Goal: Information Seeking & Learning: Learn about a topic

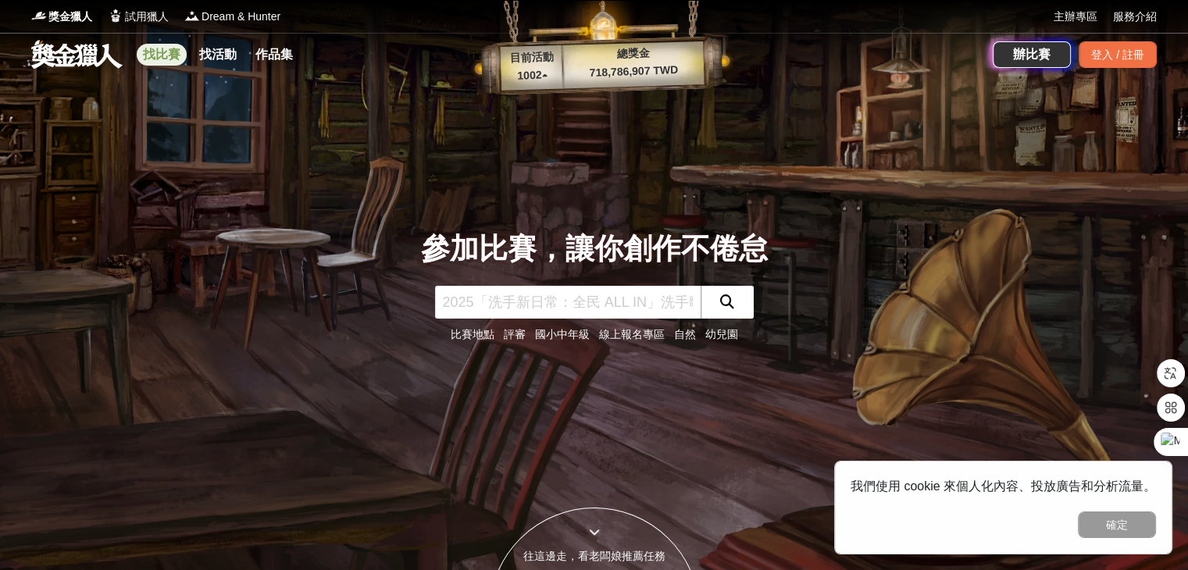
click at [179, 59] on link "找比賽" at bounding box center [162, 55] width 50 height 22
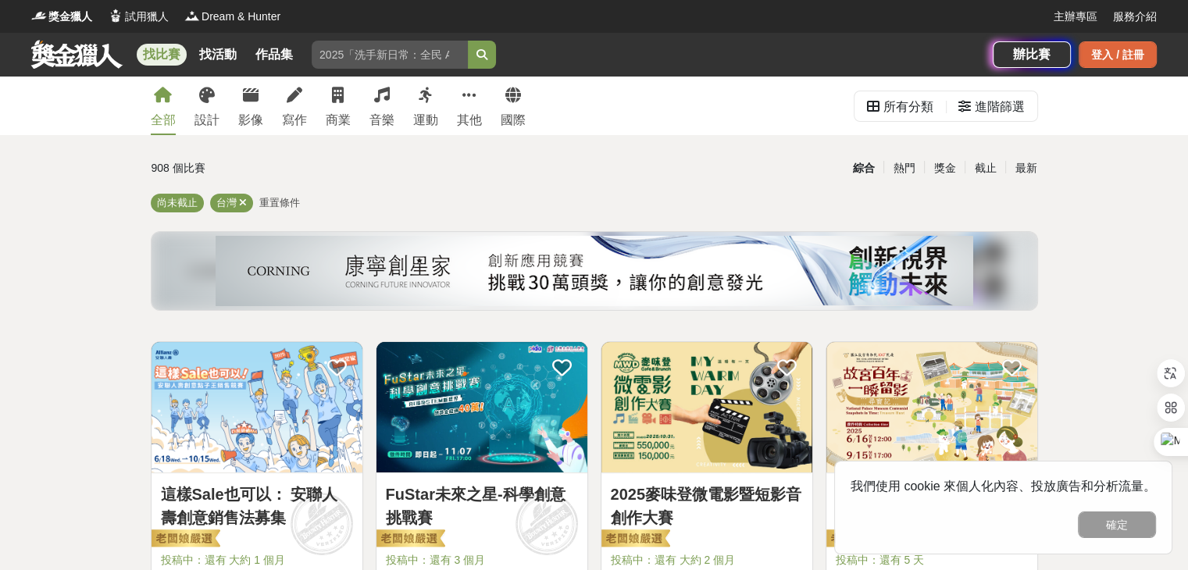
click at [1087, 52] on div "登入 / 註冊" at bounding box center [1118, 54] width 78 height 27
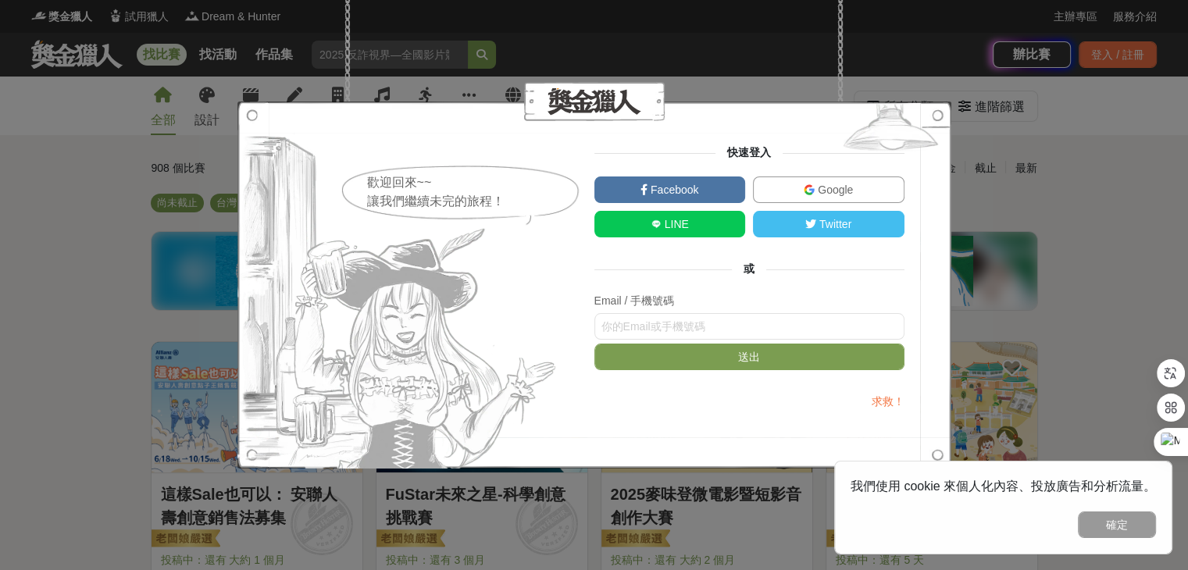
click at [804, 185] on img at bounding box center [809, 189] width 11 height 11
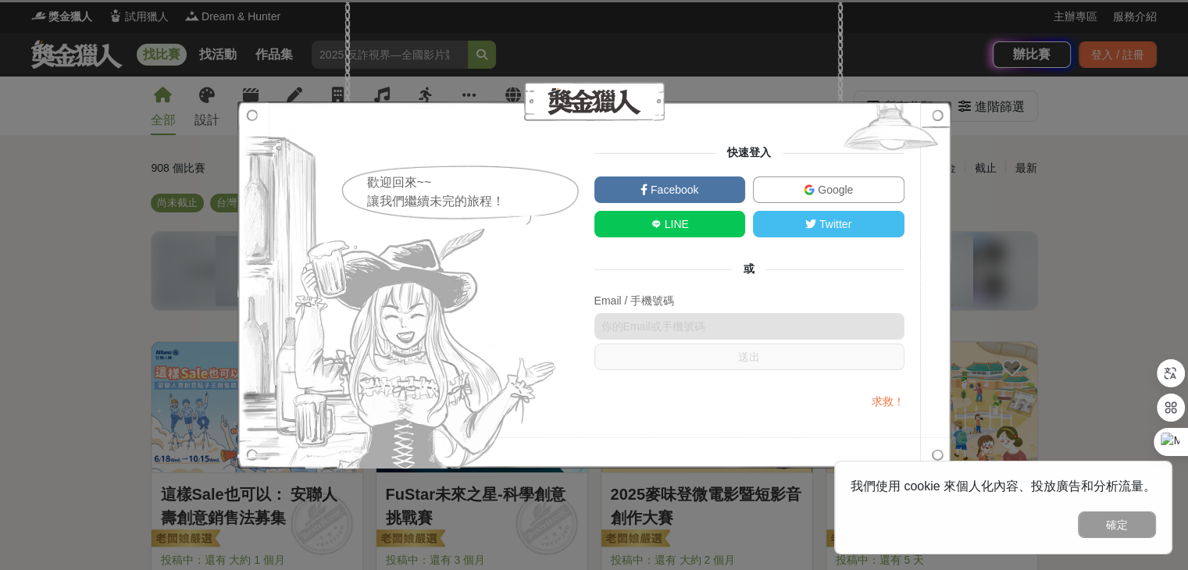
click at [850, 189] on span "Google" at bounding box center [834, 190] width 38 height 12
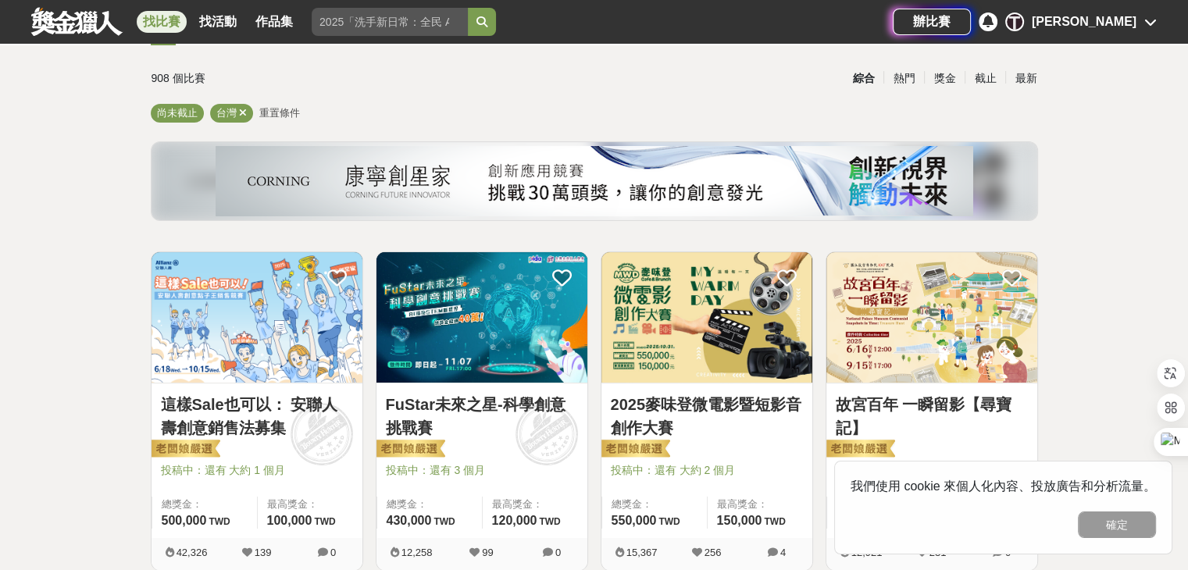
scroll to position [78, 0]
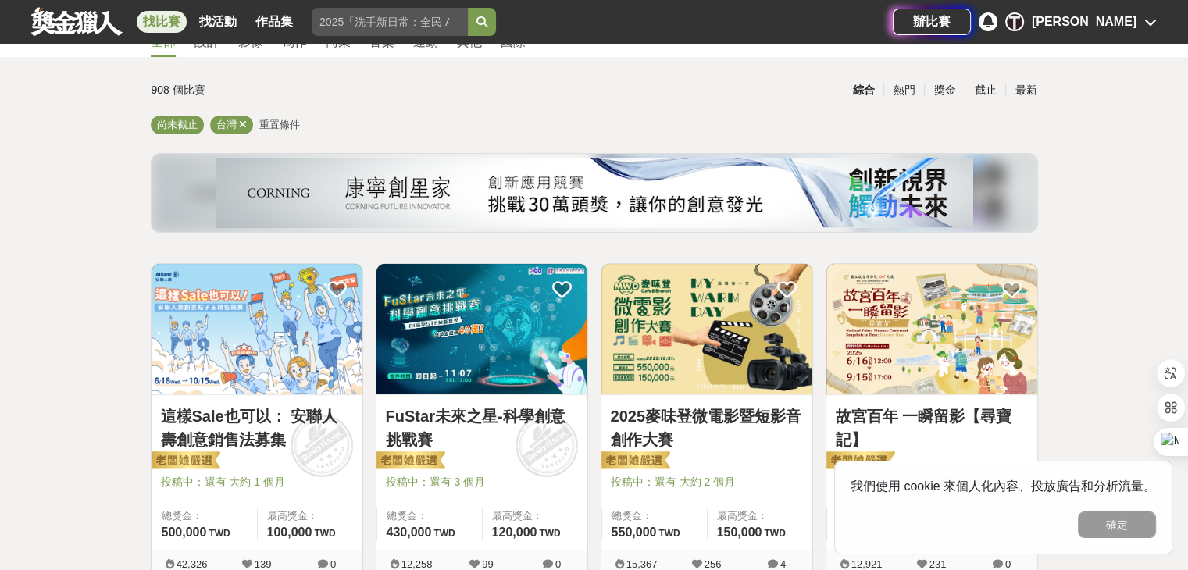
click at [253, 317] on img at bounding box center [257, 329] width 211 height 130
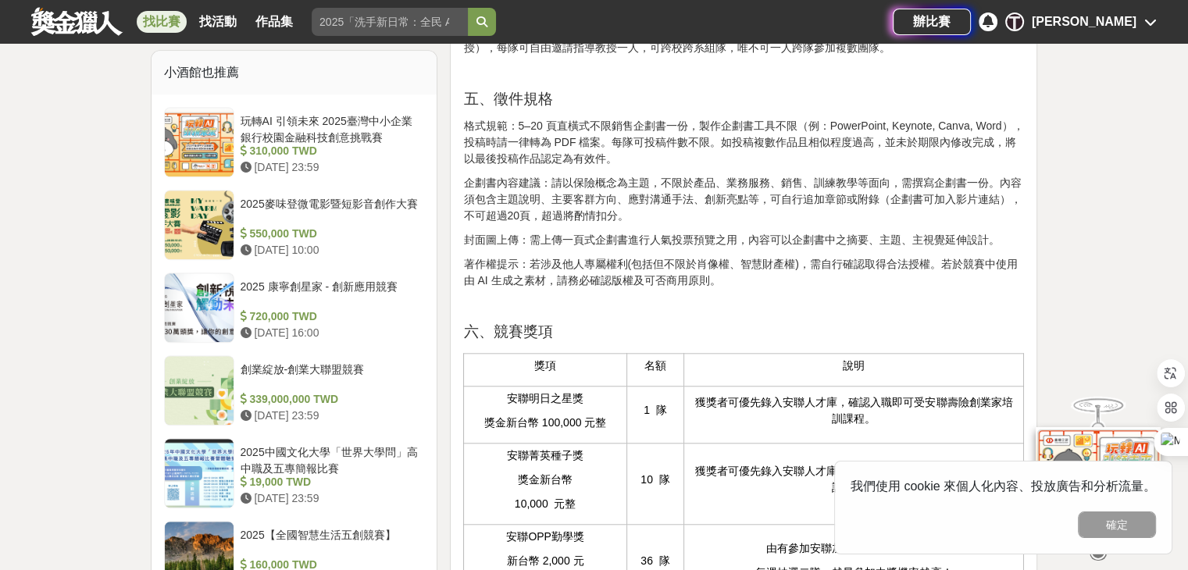
scroll to position [1228, 0]
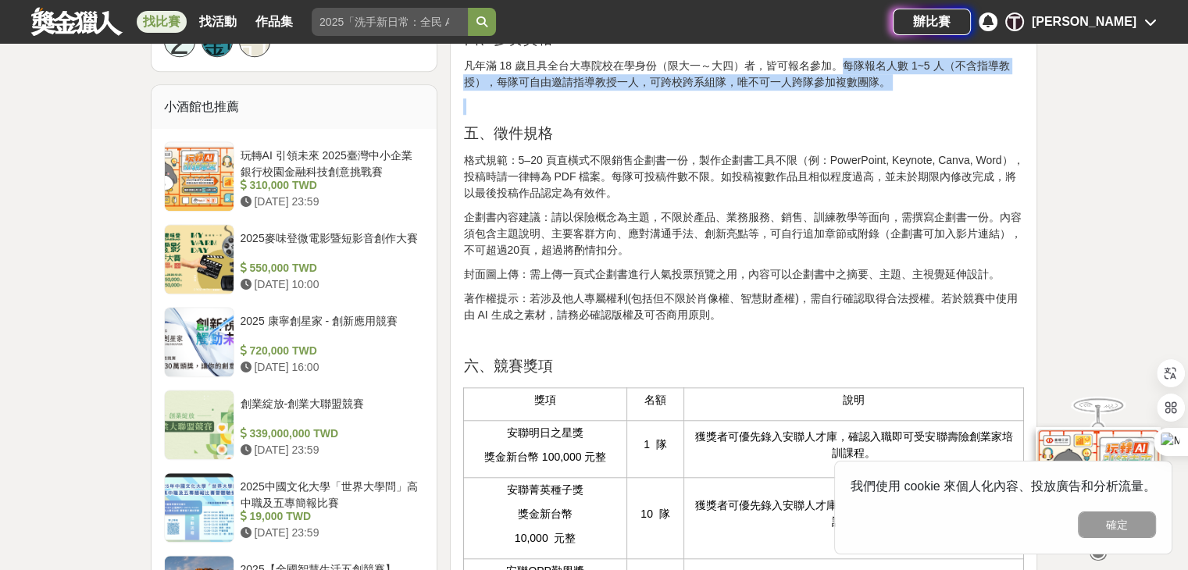
drag, startPoint x: 838, startPoint y: 91, endPoint x: 879, endPoint y: 121, distance: 50.3
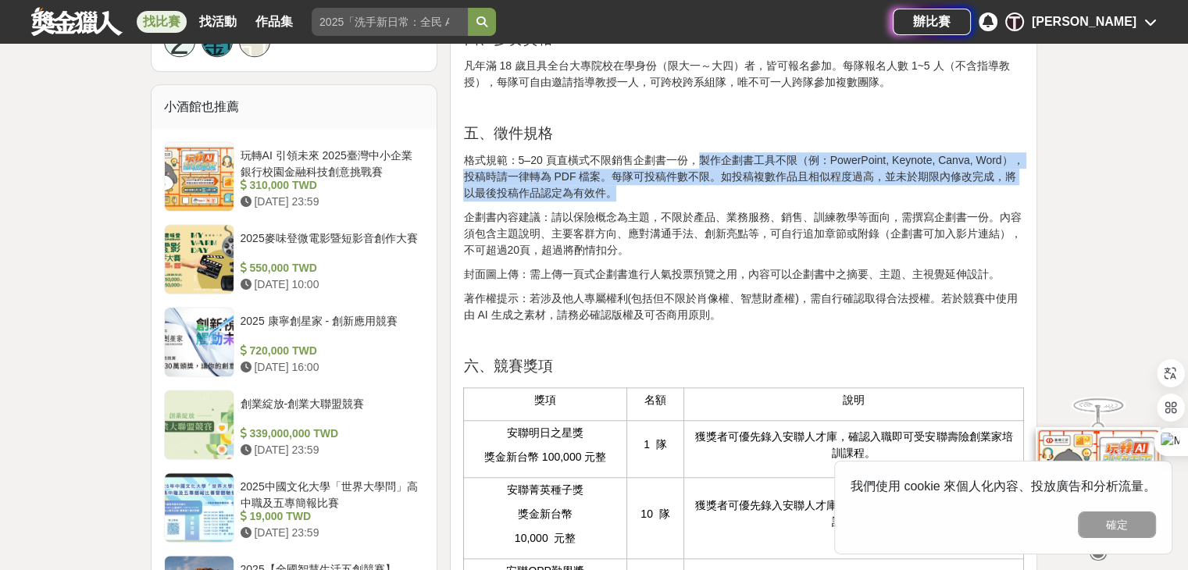
drag, startPoint x: 697, startPoint y: 189, endPoint x: 825, endPoint y: 219, distance: 131.5
click at [825, 202] on p "格式規範：5–20 頁直橫式不限銷售企劃書一份，製作企劃書工具不限（例：PowerPoint, Keynote, Canva, Word），投稿時請一律轉為 …" at bounding box center [743, 176] width 561 height 49
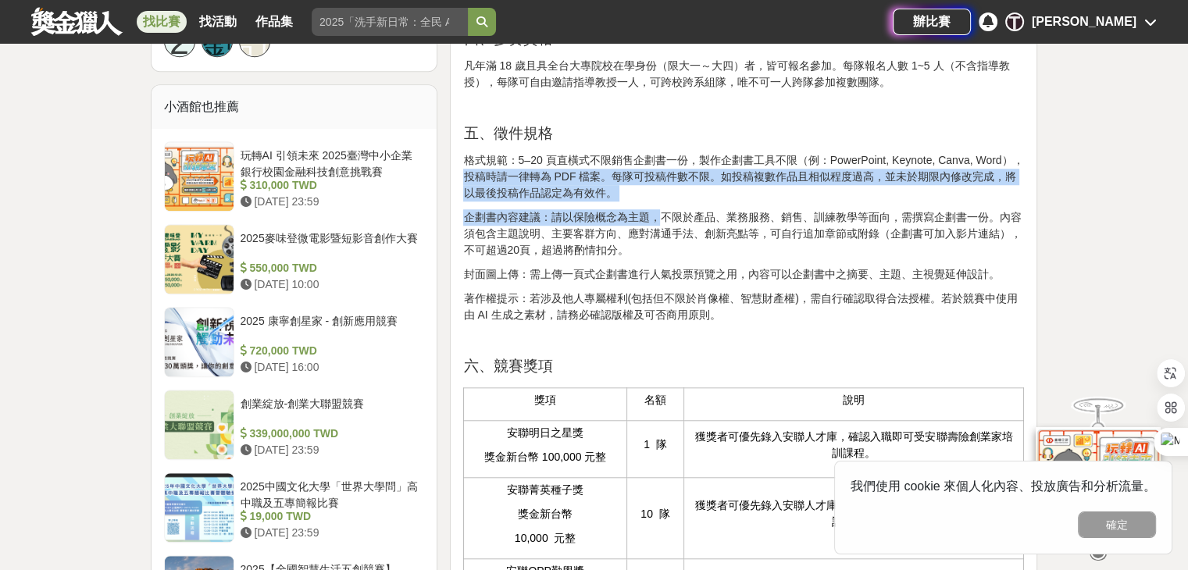
drag, startPoint x: 460, startPoint y: 207, endPoint x: 662, endPoint y: 234, distance: 204.1
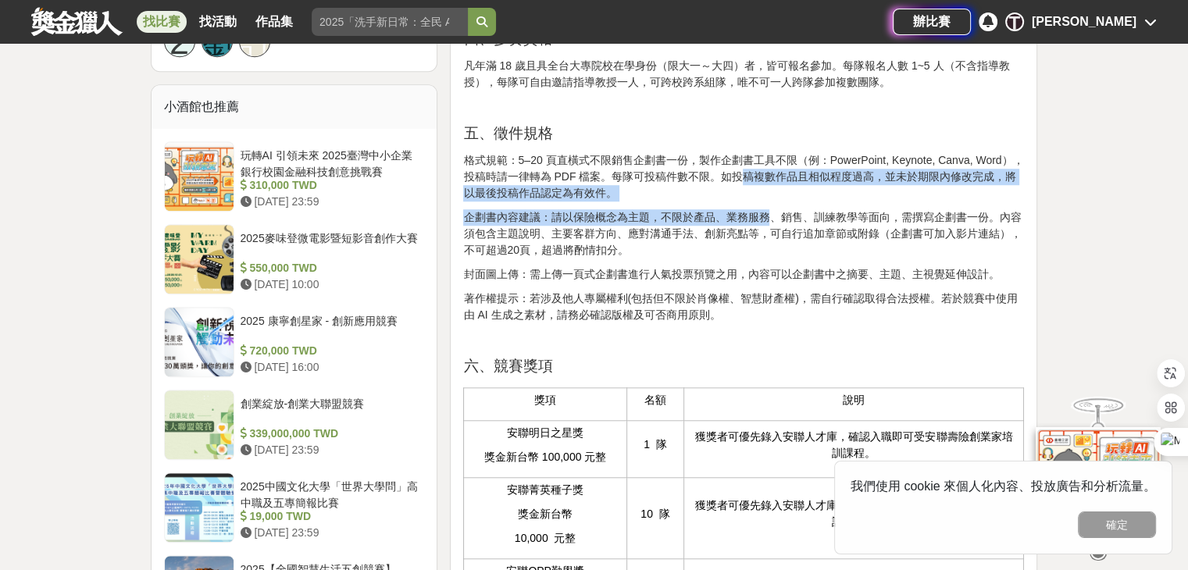
drag, startPoint x: 741, startPoint y: 212, endPoint x: 772, endPoint y: 235, distance: 38.4
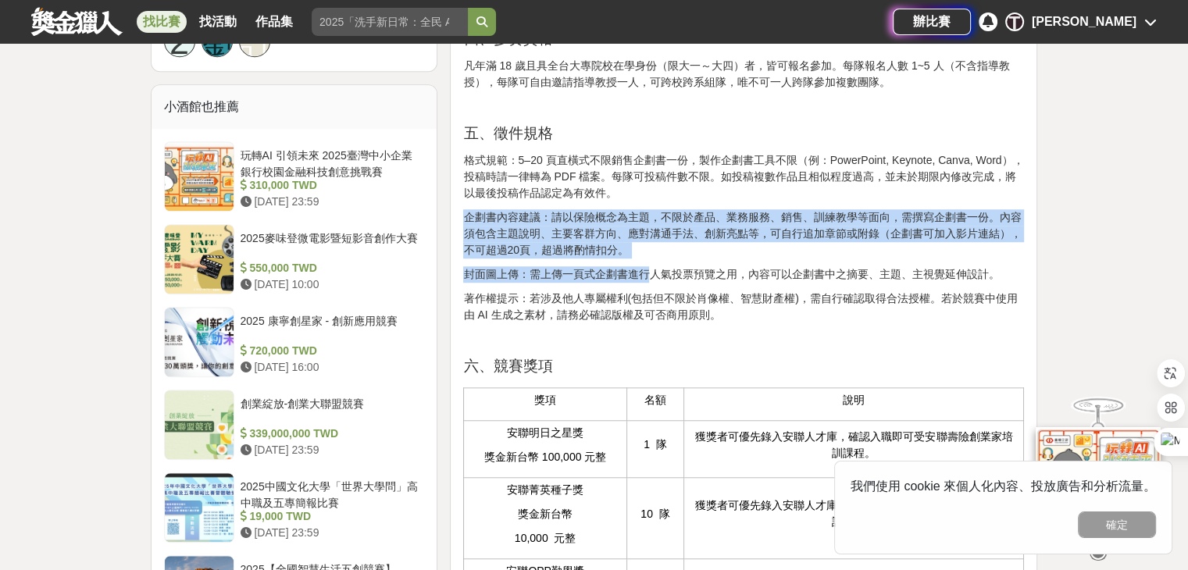
drag, startPoint x: 462, startPoint y: 248, endPoint x: 648, endPoint y: 298, distance: 192.5
click at [648, 283] on p "封面圖上傳：需上傳一頁式企劃書進行人氣投票預覽之用，內容可以企劃書中之摘要、主題、主視覺延伸設計。" at bounding box center [743, 274] width 561 height 16
drag, startPoint x: 662, startPoint y: 283, endPoint x: 467, endPoint y: 245, distance: 198.1
click at [467, 245] on p "企劃書內容建議：請以保險概念為主題，不限於產品、業務服務、銷售、訓練教學等面向，需撰寫企劃書一份。內容須包含主題說明、主要客群方向、應對溝通手法、創新亮點等，…" at bounding box center [743, 233] width 561 height 49
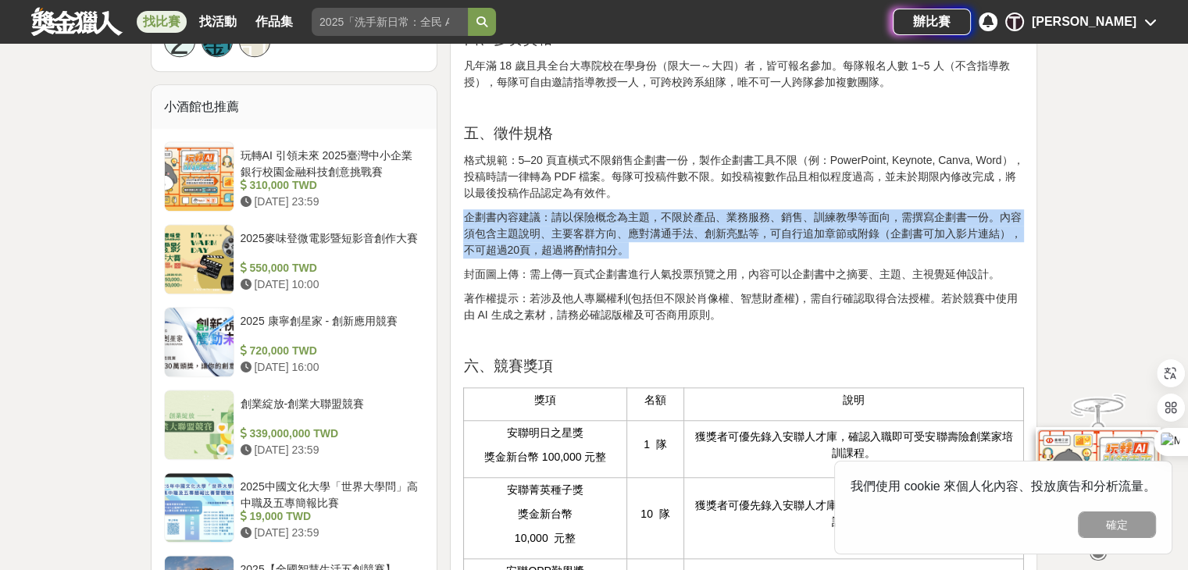
click at [467, 245] on p "企劃書內容建議：請以保險概念為主題，不限於產品、業務服務、銷售、訓練教學等面向，需撰寫企劃書一份。內容須包含主題說明、主要客群方向、應對溝通手法、創新亮點等，…" at bounding box center [743, 233] width 561 height 49
drag, startPoint x: 466, startPoint y: 253, endPoint x: 635, endPoint y: 284, distance: 171.4
click at [635, 259] on p "企劃書內容建議：請以保險概念為主題，不限於產品、業務服務、銷售、訓練教學等面向，需撰寫企劃書一份。內容須包含主題說明、主要客群方向、應對溝通手法、創新亮點等，…" at bounding box center [743, 233] width 561 height 49
drag, startPoint x: 635, startPoint y: 276, endPoint x: 467, endPoint y: 245, distance: 170.8
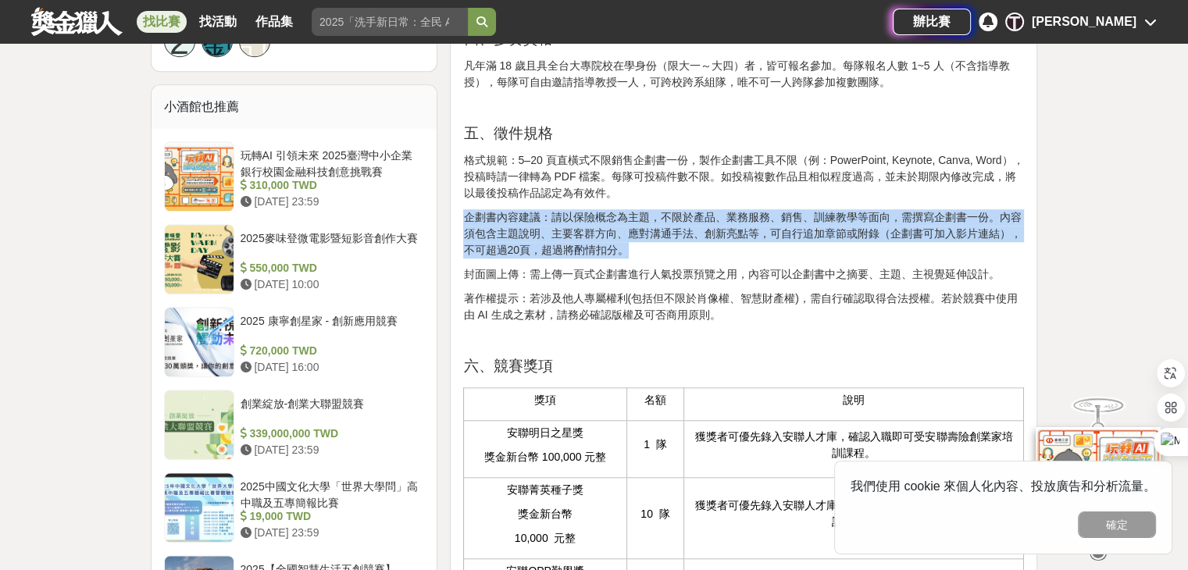
click at [467, 245] on p "企劃書內容建議：請以保險概念為主題，不限於產品、業務服務、銷售、訓練教學等面向，需撰寫企劃書一份。內容須包含主題說明、主要客群方向、應對溝通手法、創新亮點等，…" at bounding box center [743, 233] width 561 height 49
drag, startPoint x: 467, startPoint y: 237, endPoint x: 665, endPoint y: 276, distance: 202.0
click at [665, 259] on p "企劃書內容建議：請以保險概念為主題，不限於產品、業務服務、銷售、訓練教學等面向，需撰寫企劃書一份。內容須包含主題說明、主要客群方向、應對溝通手法、創新亮點等，…" at bounding box center [743, 233] width 561 height 49
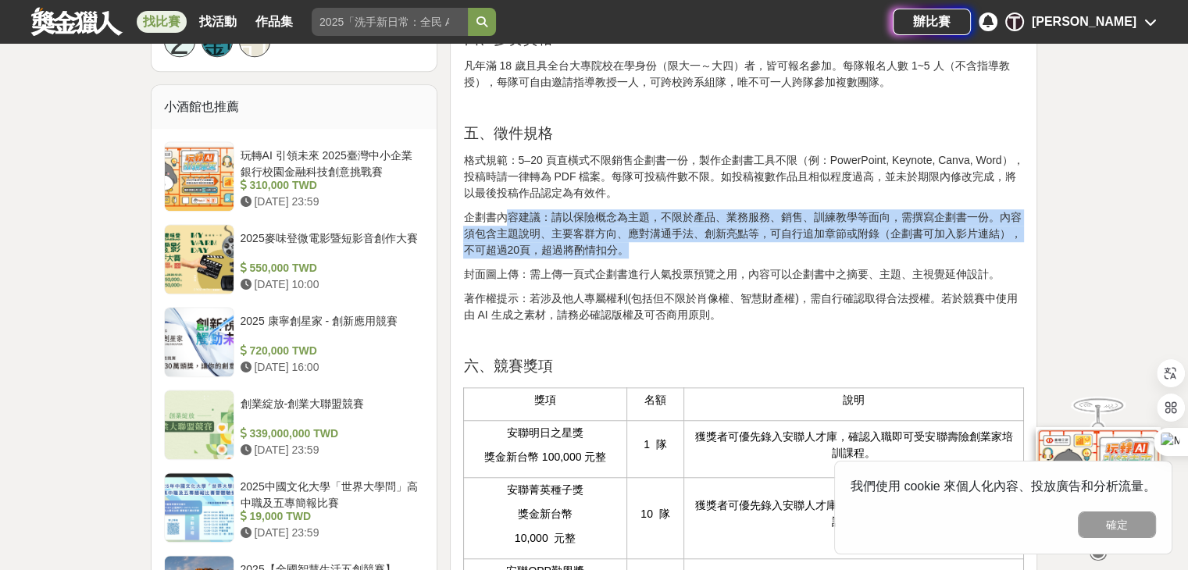
drag, startPoint x: 655, startPoint y: 273, endPoint x: 499, endPoint y: 242, distance: 159.2
click at [501, 244] on p "企劃書內容建議：請以保險概念為主題，不限於產品、業務服務、銷售、訓練教學等面向，需撰寫企劃書一份。內容須包含主題說明、主要客群方向、應對溝通手法、創新亮點等，…" at bounding box center [743, 233] width 561 height 49
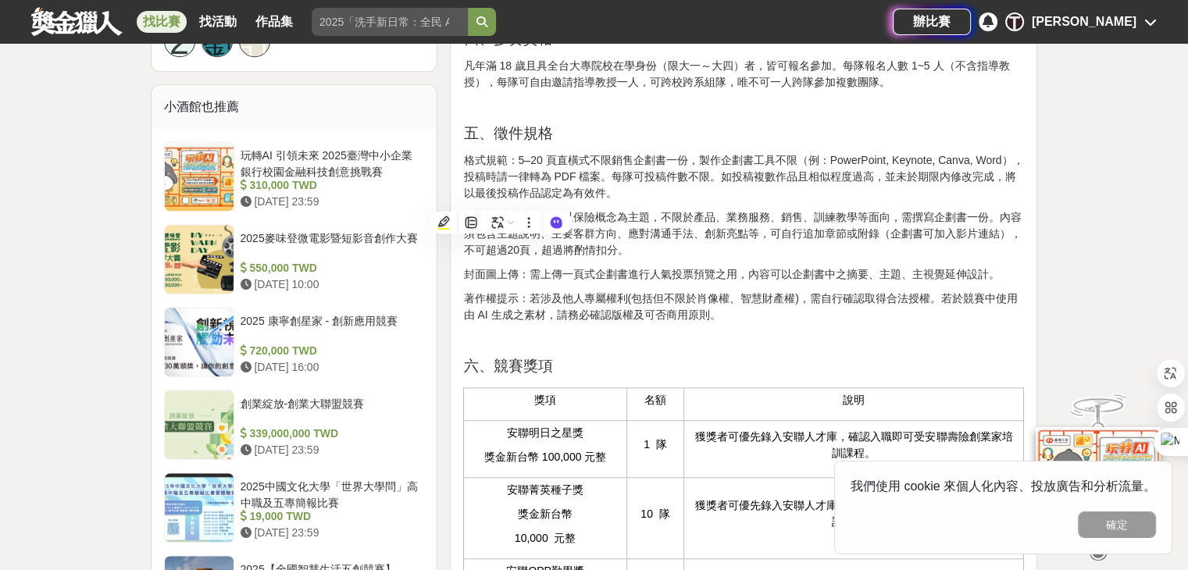
click at [499, 242] on p "企劃書內容建議：請以保險概念為主題，不限於產品、業務服務、銷售、訓練教學等面向，需撰寫企劃書一份。內容須包含主題說明、主要客群方向、應對溝通手法、創新亮點等，…" at bounding box center [743, 233] width 561 height 49
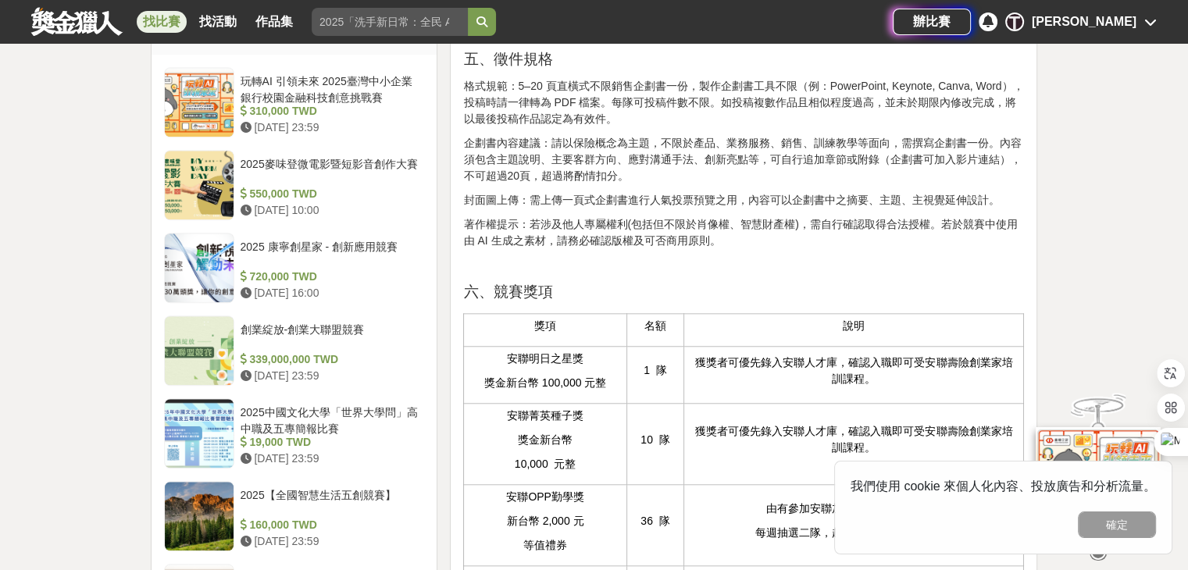
scroll to position [1314, 0]
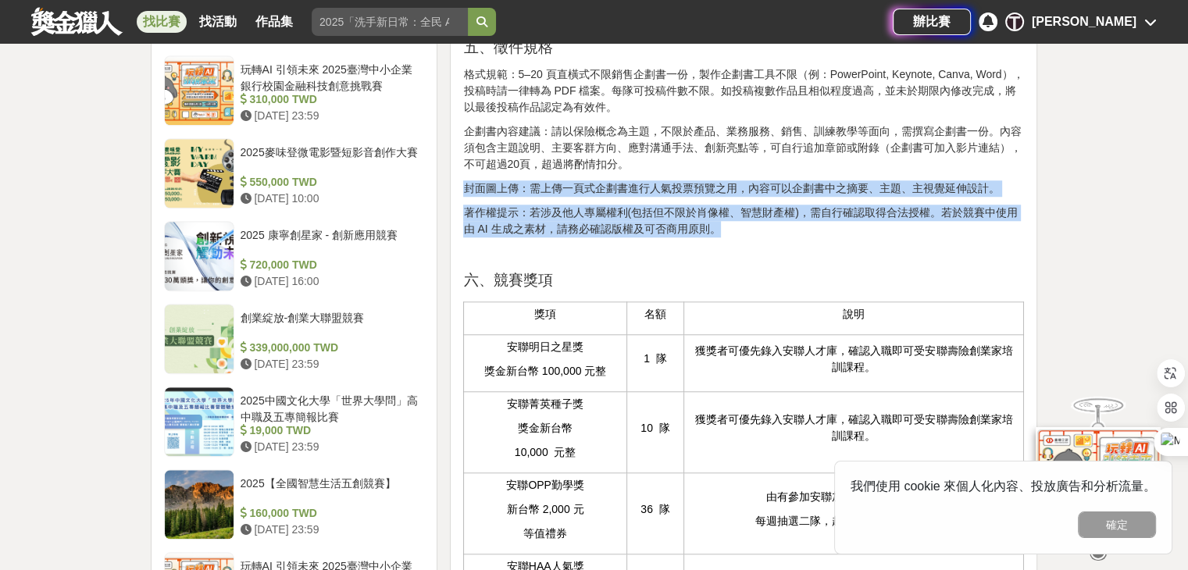
drag, startPoint x: 735, startPoint y: 263, endPoint x: 455, endPoint y: 223, distance: 283.3
drag, startPoint x: 478, startPoint y: 216, endPoint x: 734, endPoint y: 274, distance: 262.8
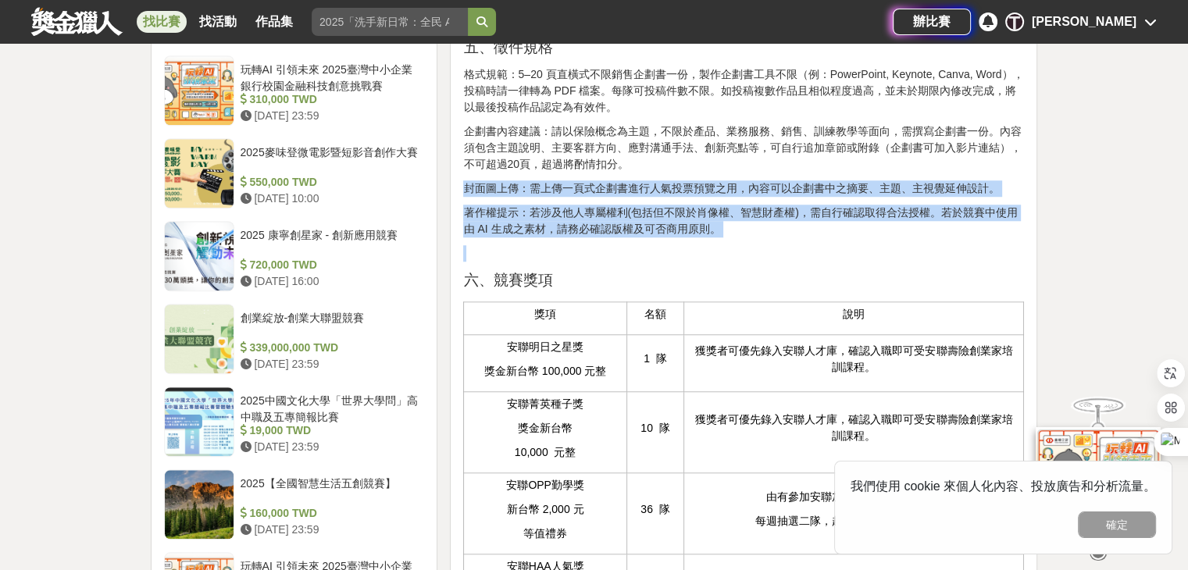
click at [734, 262] on p at bounding box center [743, 253] width 561 height 16
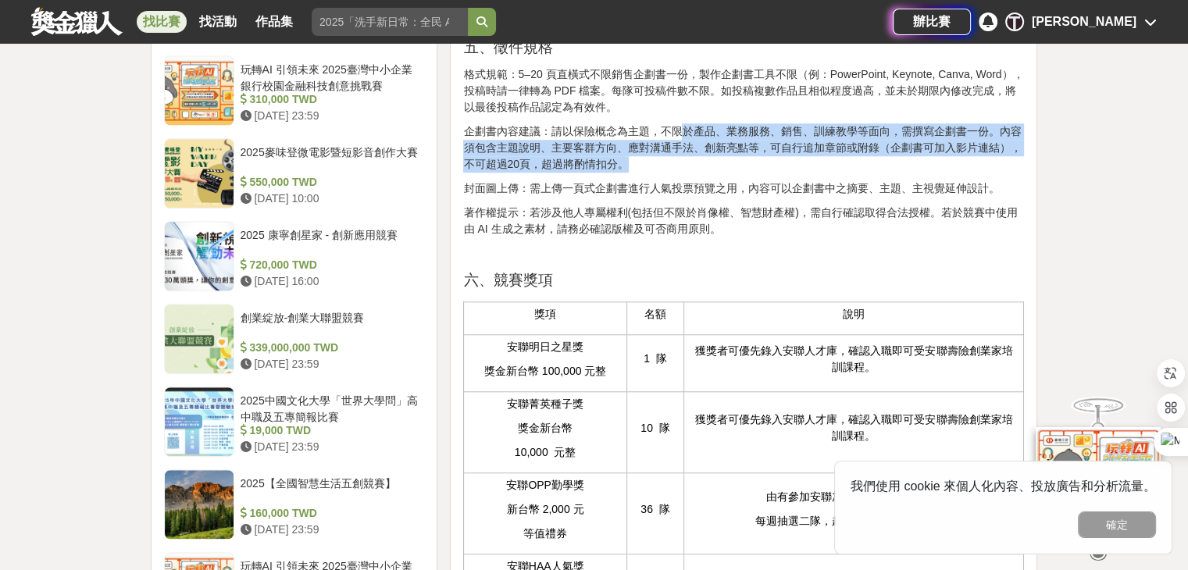
drag, startPoint x: 678, startPoint y: 154, endPoint x: 730, endPoint y: 187, distance: 61.5
click at [730, 173] on p "企劃書內容建議：請以保險概念為主題，不限於產品、業務服務、銷售、訓練教學等面向，需撰寫企劃書一份。內容須包含主題說明、主要客群方向、應對溝通手法、創新亮點等，…" at bounding box center [743, 147] width 561 height 49
drag, startPoint x: 637, startPoint y: 199, endPoint x: 468, endPoint y: 159, distance: 174.3
click at [468, 159] on p "企劃書內容建議：請以保險概念為主題，不限於產品、業務服務、銷售、訓練教學等面向，需撰寫企劃書一份。內容須包含主題說明、主要客群方向、應對溝通手法、創新亮點等，…" at bounding box center [743, 147] width 561 height 49
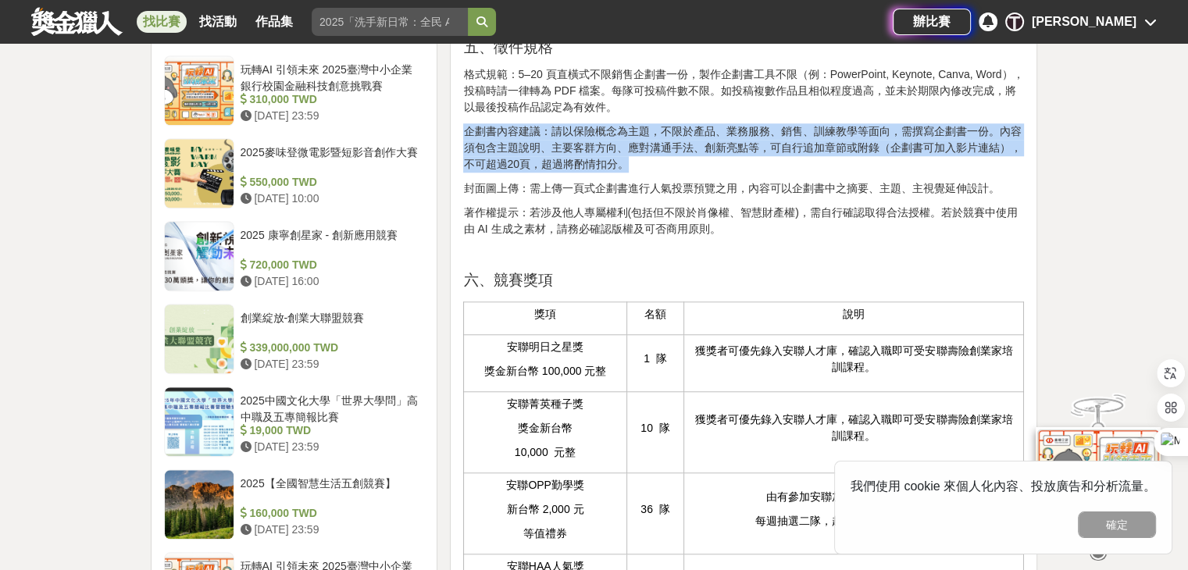
click at [468, 159] on p "企劃書內容建議：請以保險概念為主題，不限於產品、業務服務、銷售、訓練教學等面向，需撰寫企劃書一份。內容須包含主題說明、主要客群方向、應對溝通手法、創新亮點等，…" at bounding box center [743, 147] width 561 height 49
drag, startPoint x: 466, startPoint y: 162, endPoint x: 655, endPoint y: 203, distance: 192.6
drag, startPoint x: 632, startPoint y: 197, endPoint x: 468, endPoint y: 164, distance: 167.3
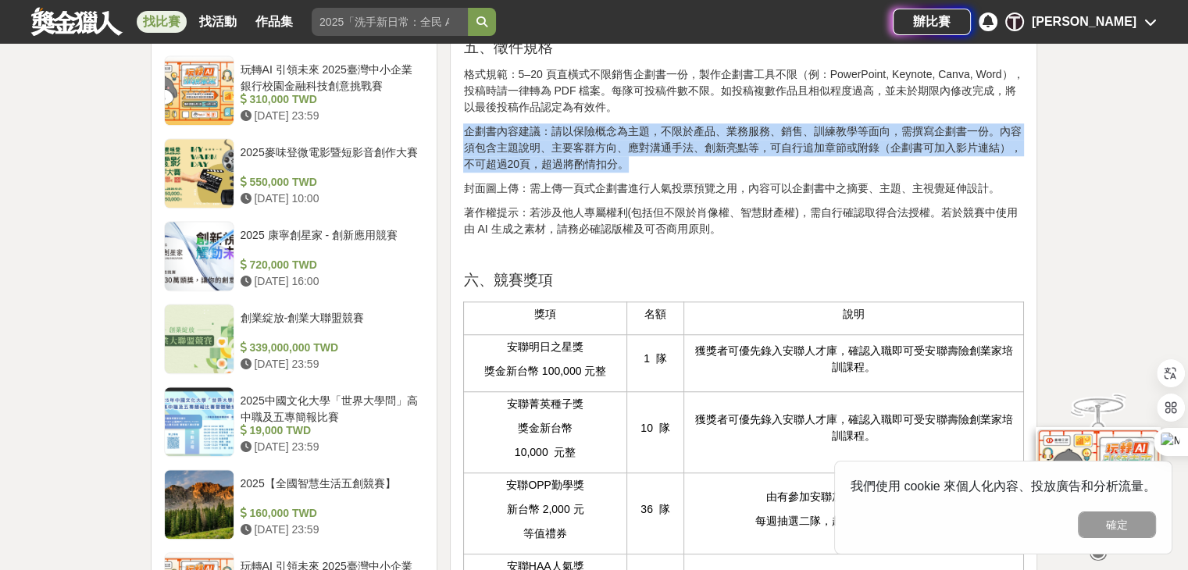
click at [468, 164] on p "企劃書內容建議：請以保險概念為主題，不限於產品、業務服務、銷售、訓練教學等面向，需撰寫企劃書一份。內容須包含主題說明、主要客群方向、應對溝通手法、創新亮點等，…" at bounding box center [743, 147] width 561 height 49
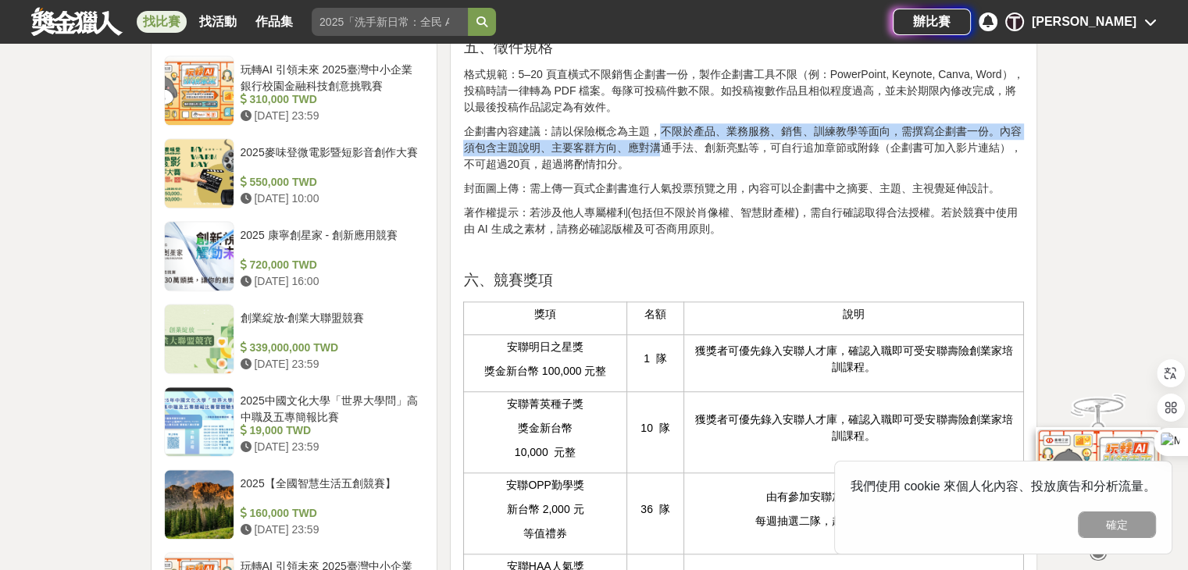
drag, startPoint x: 662, startPoint y: 160, endPoint x: 664, endPoint y: 185, distance: 25.1
click at [664, 173] on p "企劃書內容建議：請以保險概念為主題，不限於產品、業務服務、銷售、訓練教學等面向，需撰寫企劃書一份。內容須包含主題說明、主要客群方向、應對溝通手法、創新亮點等，…" at bounding box center [743, 147] width 561 height 49
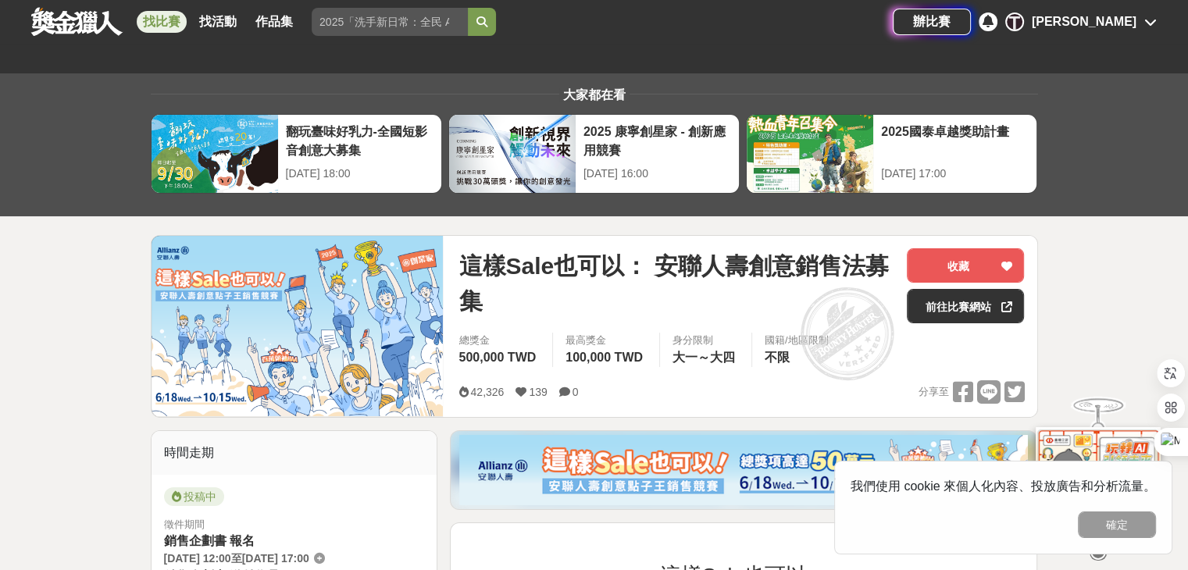
scroll to position [179, 0]
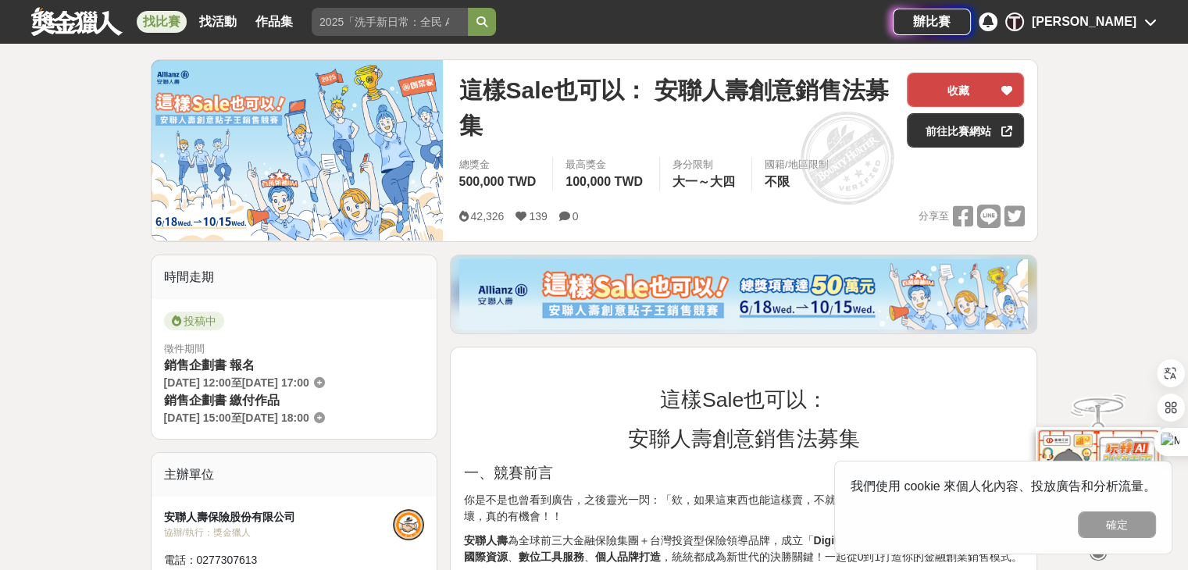
click at [986, 95] on button "收藏" at bounding box center [965, 90] width 117 height 34
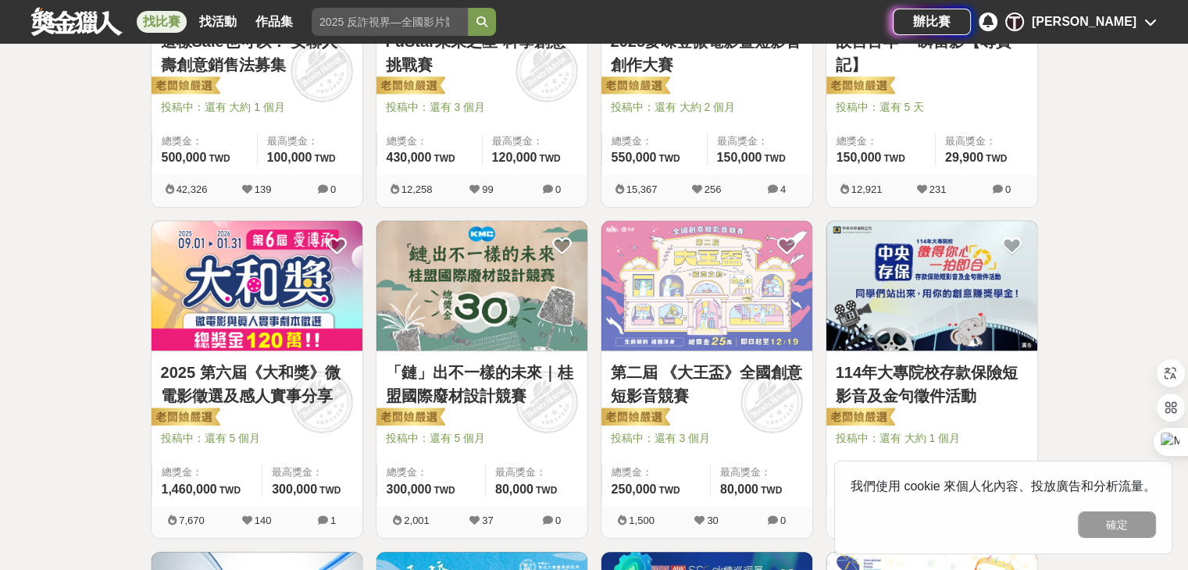
scroll to position [584, 0]
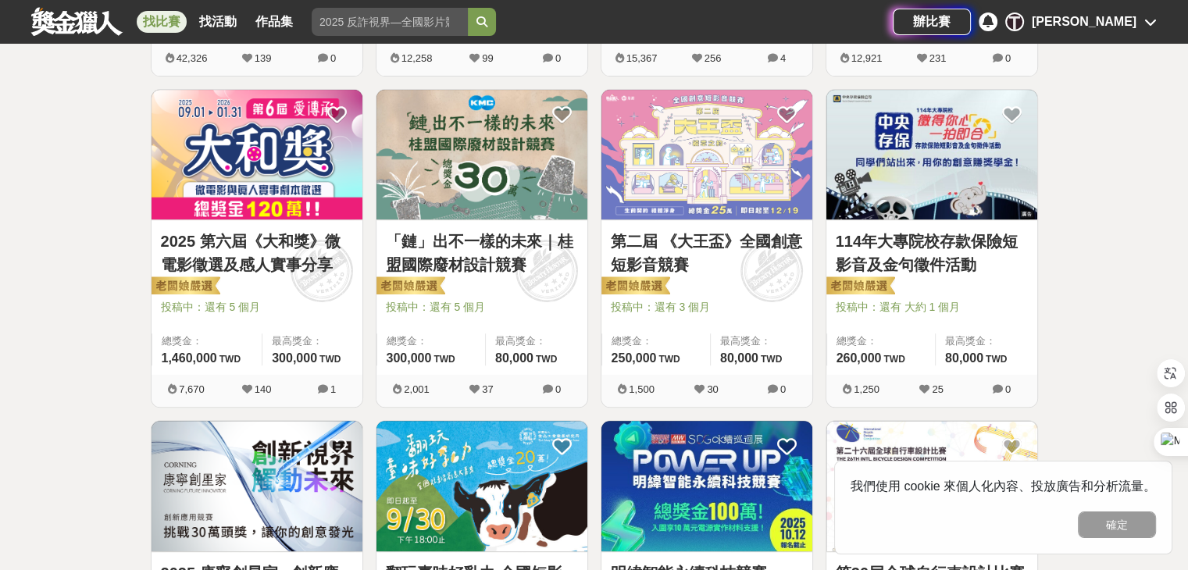
click at [783, 220] on div "第二屆 《大王盃》全國創意短影音競賽 投稿中：還有 3 個月 總獎金： 250,000 250,000 TWD 最高獎金： 80,000 TWD" at bounding box center [706, 297] width 211 height 155
click at [674, 230] on link "第二屆 《大王盃》全國創意短影音競賽" at bounding box center [707, 253] width 192 height 47
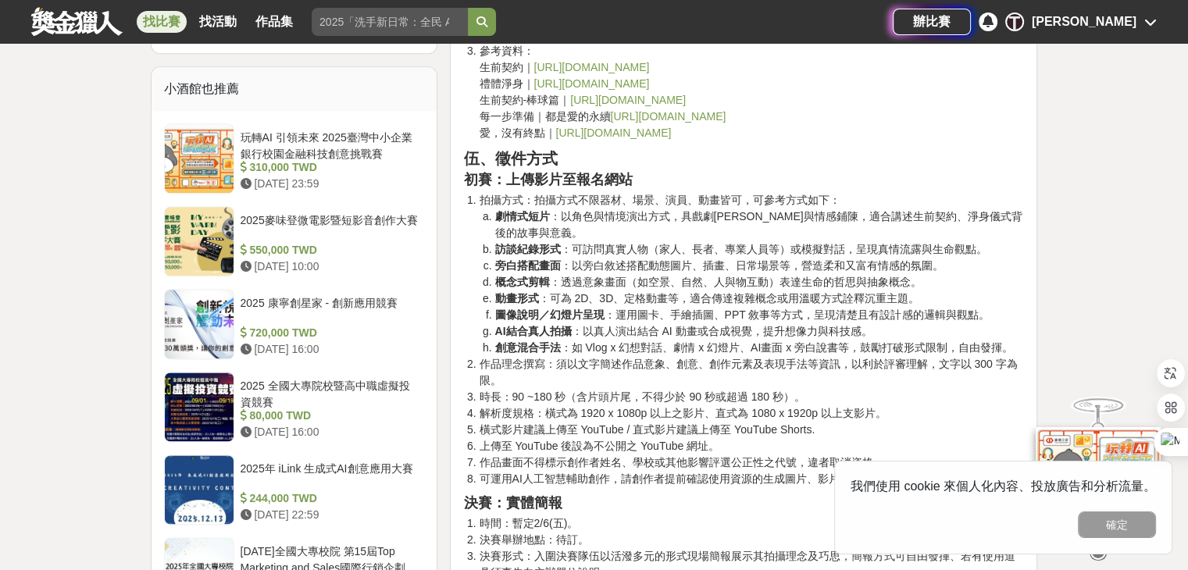
scroll to position [1895, 0]
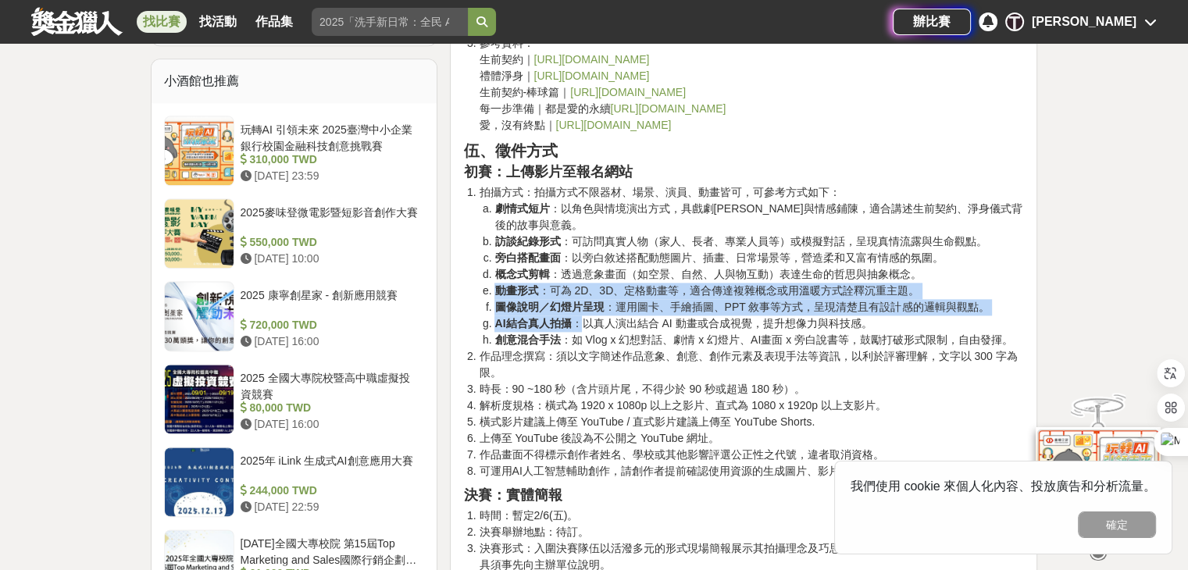
drag, startPoint x: 500, startPoint y: 292, endPoint x: 606, endPoint y: 319, distance: 109.7
click at [600, 316] on ol "劇情式短片 ：以角色與情境演出方式，具戲劇[PERSON_NAME]與情感鋪陳，適合講述生前契約、淨身儀式背後的故事與意義。 訪談紀錄形式 ：可訪問真實人物（…" at bounding box center [751, 275] width 545 height 148
click at [606, 319] on li "AI結合真人拍攝 ：以真人演出結合 AI 動畫或合成視覺，提升想像力與科技感。" at bounding box center [759, 324] width 530 height 16
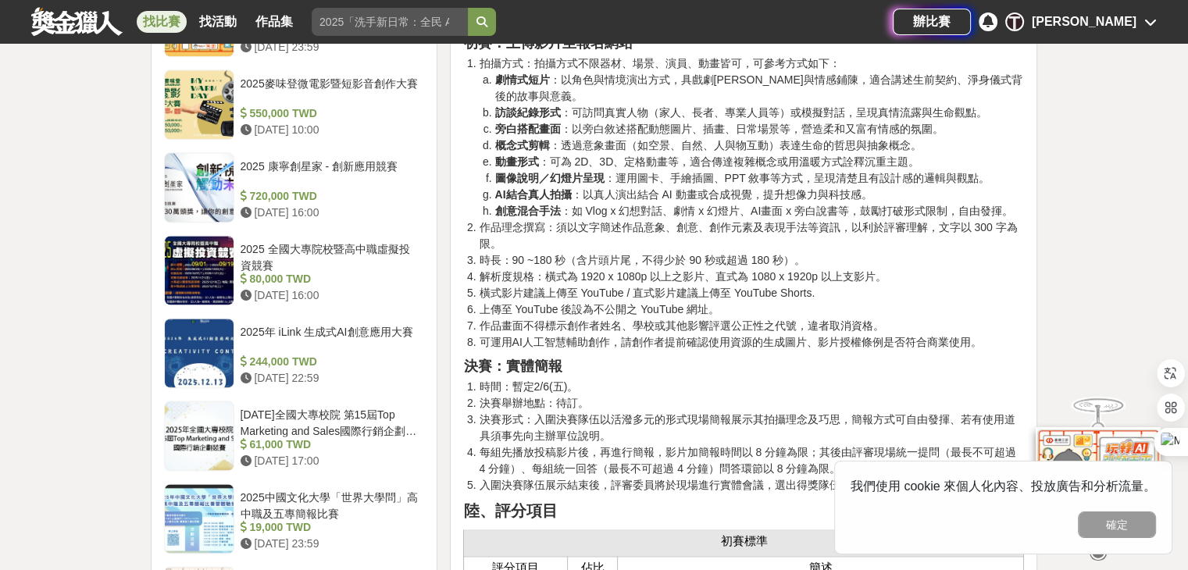
scroll to position [2051, 0]
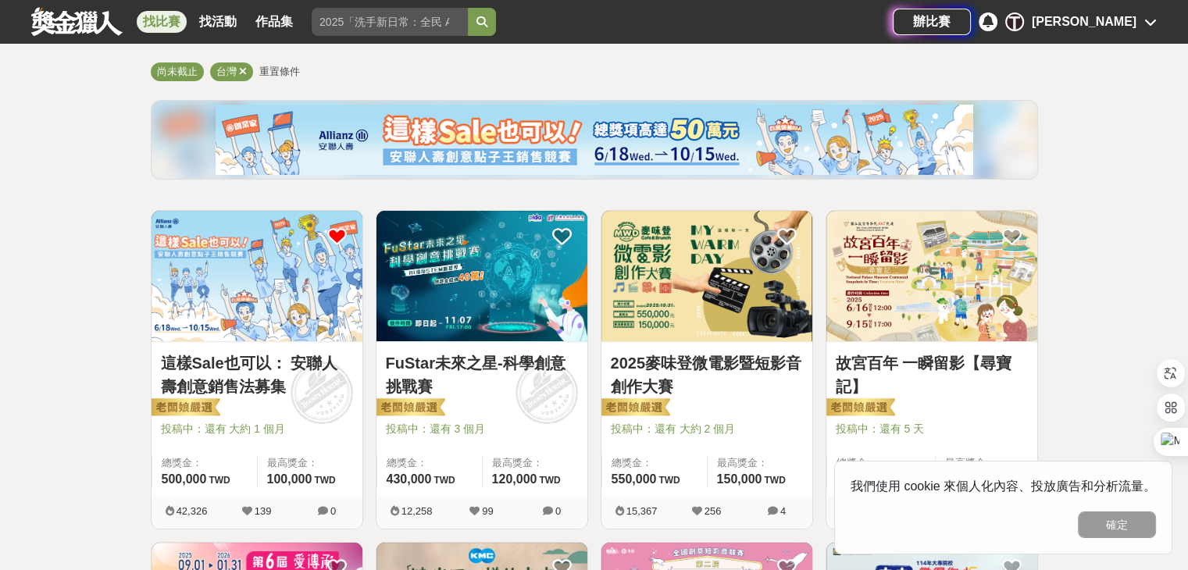
scroll to position [53, 0]
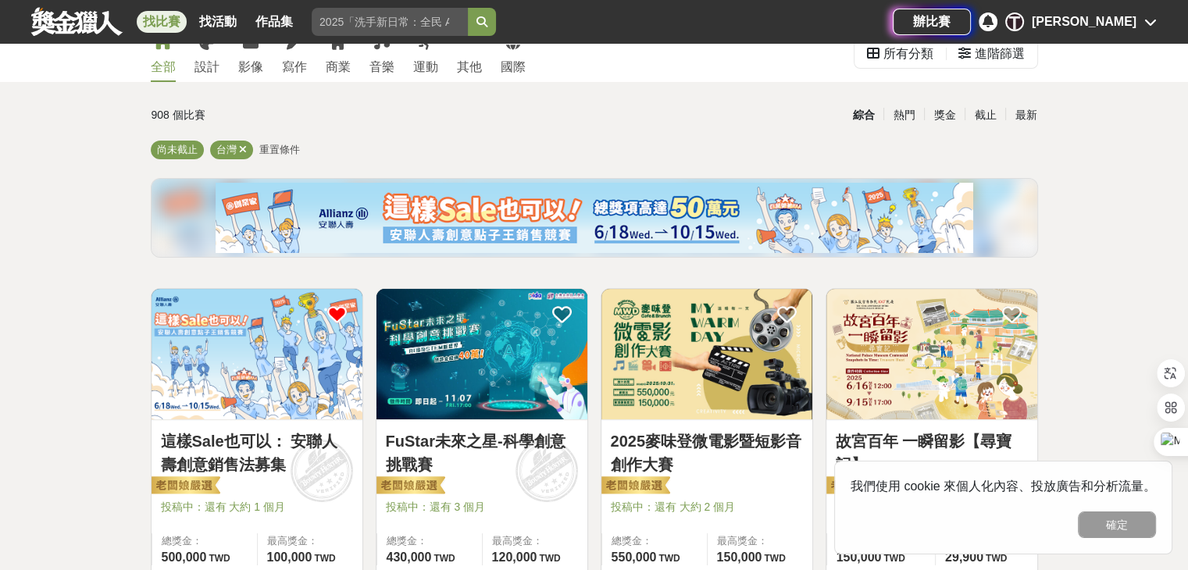
click at [394, 122] on div "908 個比賽" at bounding box center [299, 115] width 294 height 27
click at [369, 70] on div "音樂" at bounding box center [381, 67] width 25 height 19
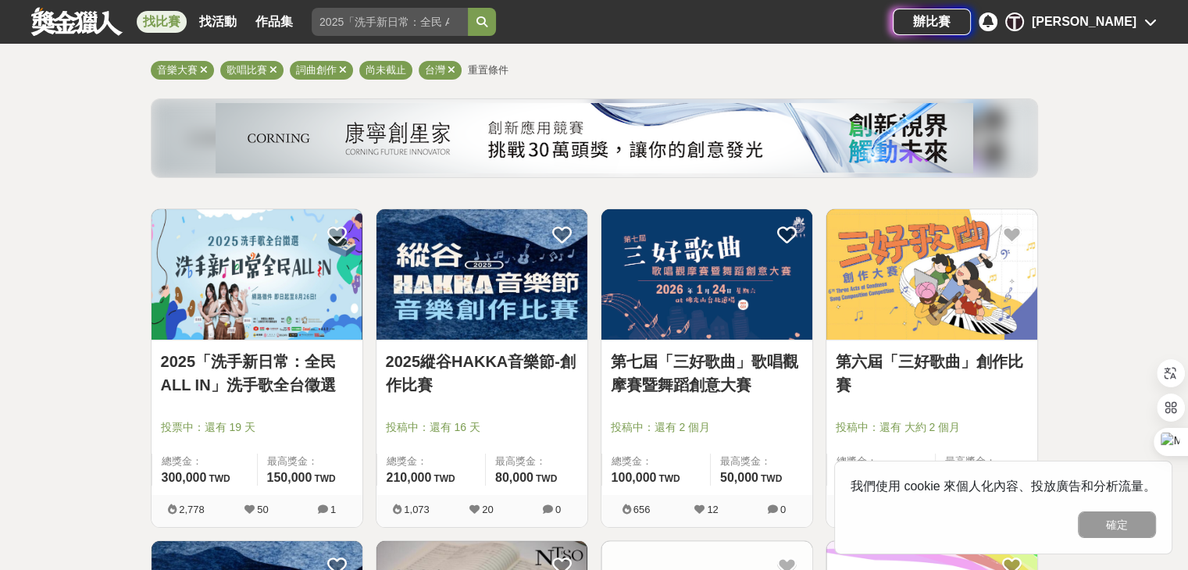
scroll to position [287, 0]
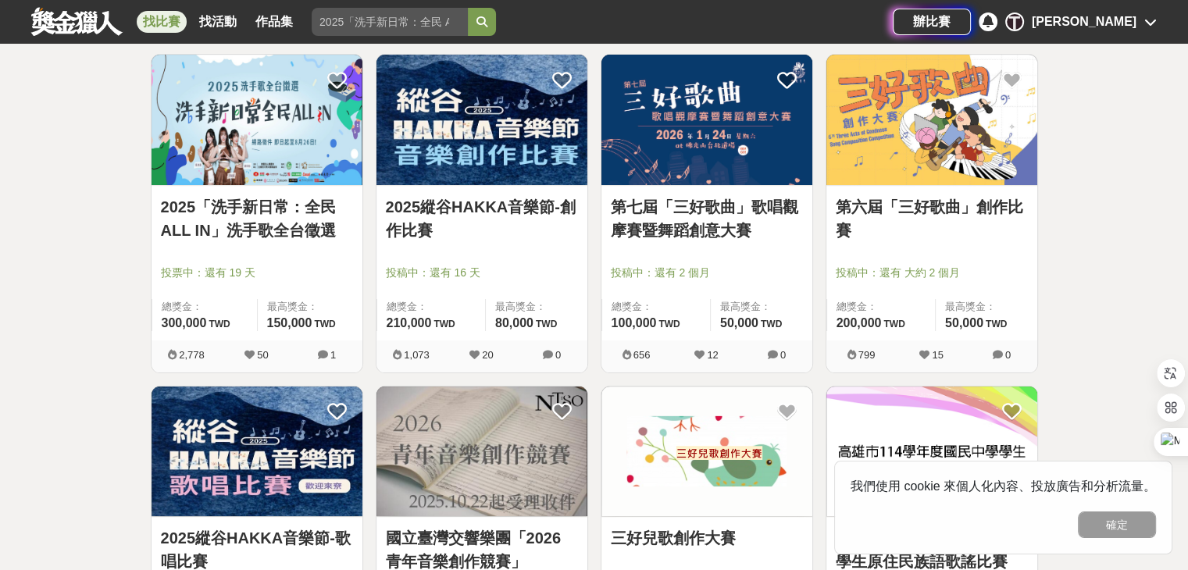
click at [478, 207] on link "2025縱谷HAKKA音樂節-創作比賽" at bounding box center [482, 218] width 192 height 47
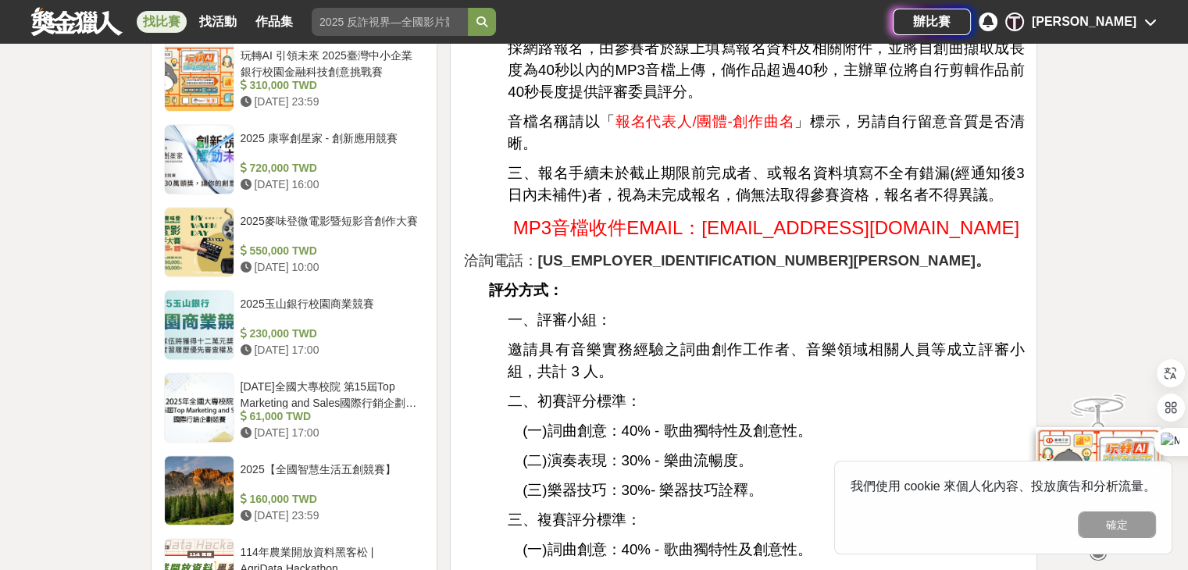
scroll to position [1460, 0]
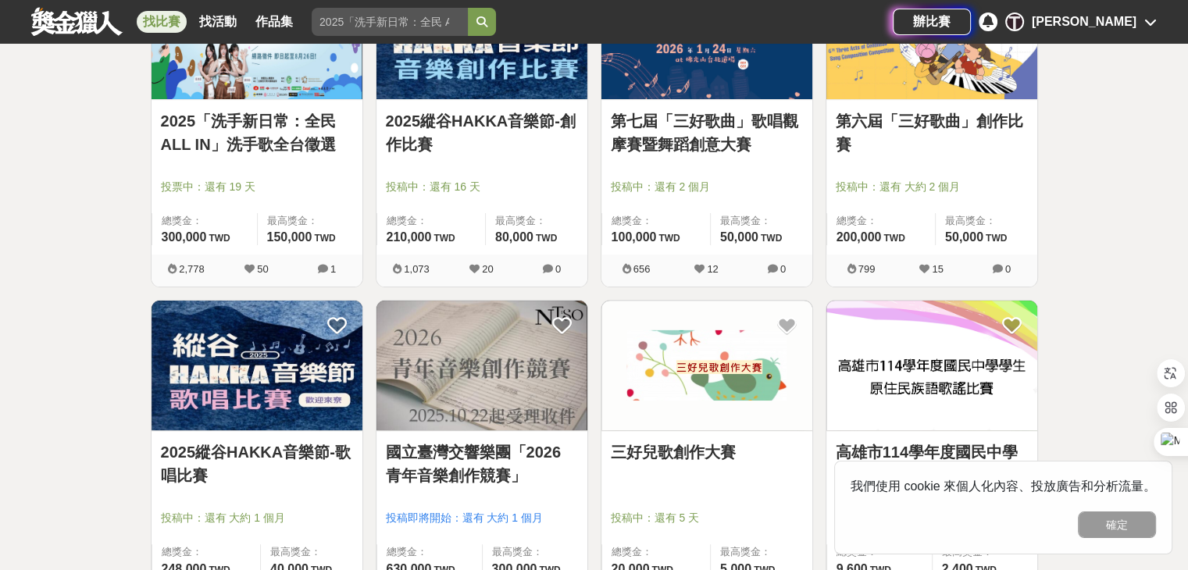
scroll to position [416, 0]
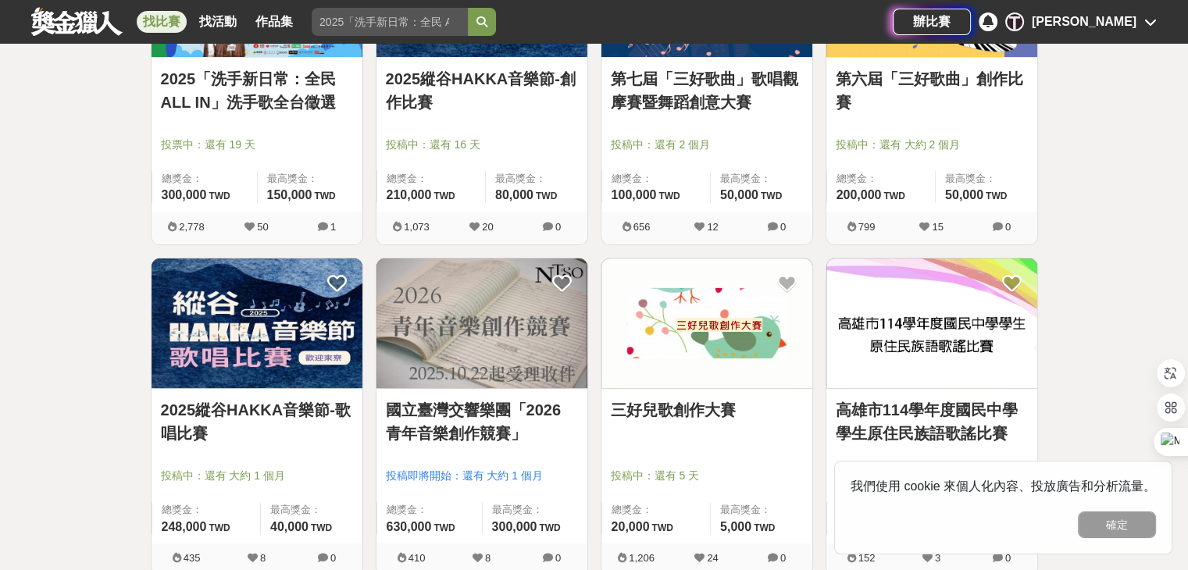
click at [240, 379] on img at bounding box center [257, 324] width 211 height 130
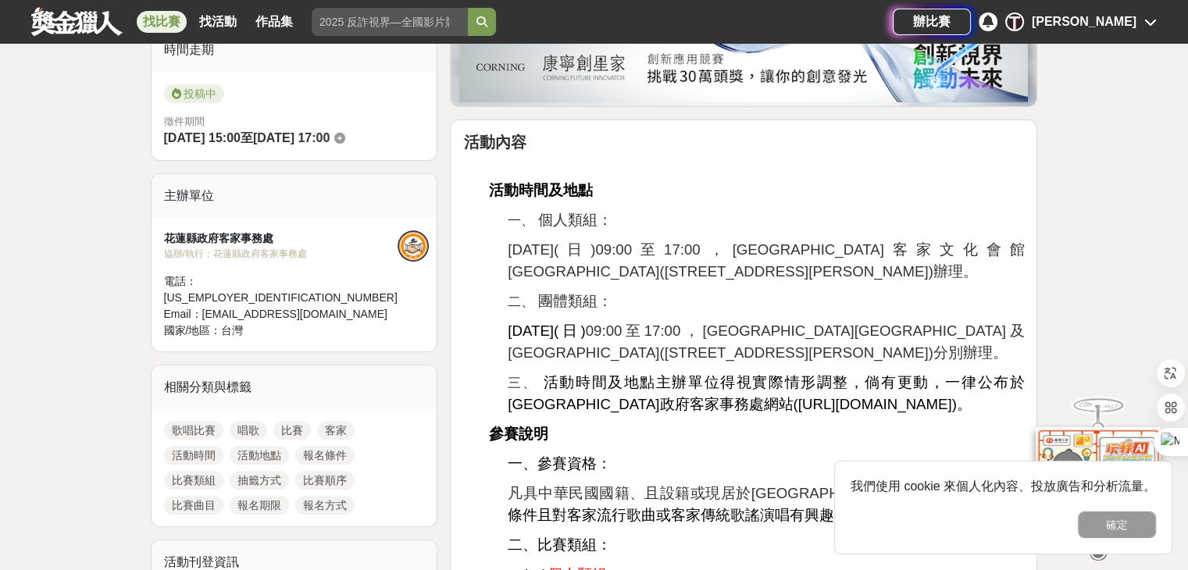
scroll to position [413, 0]
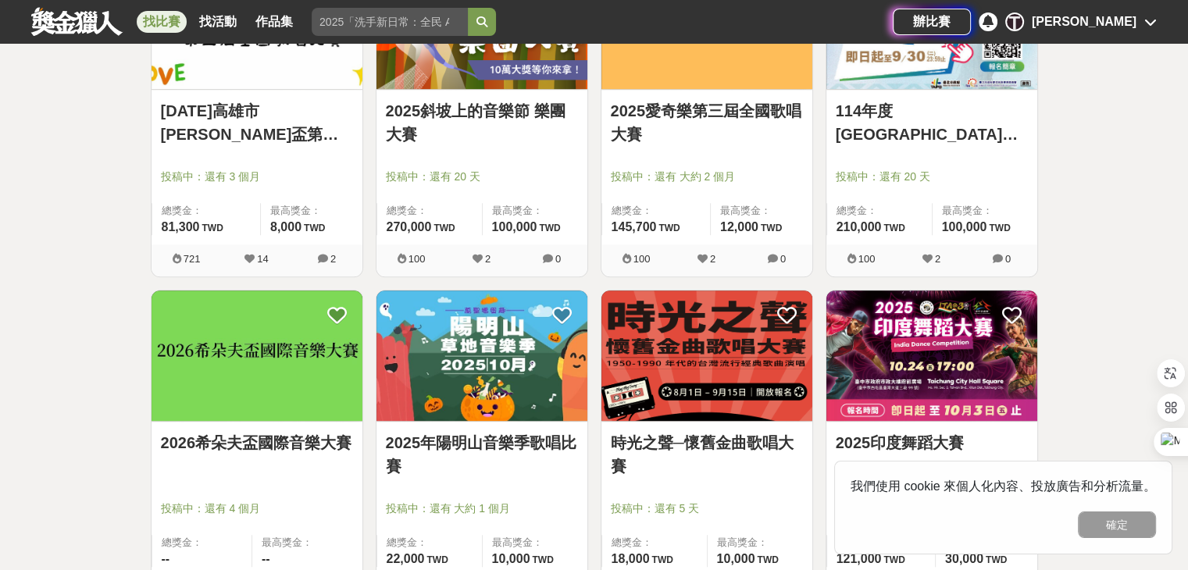
scroll to position [1059, 0]
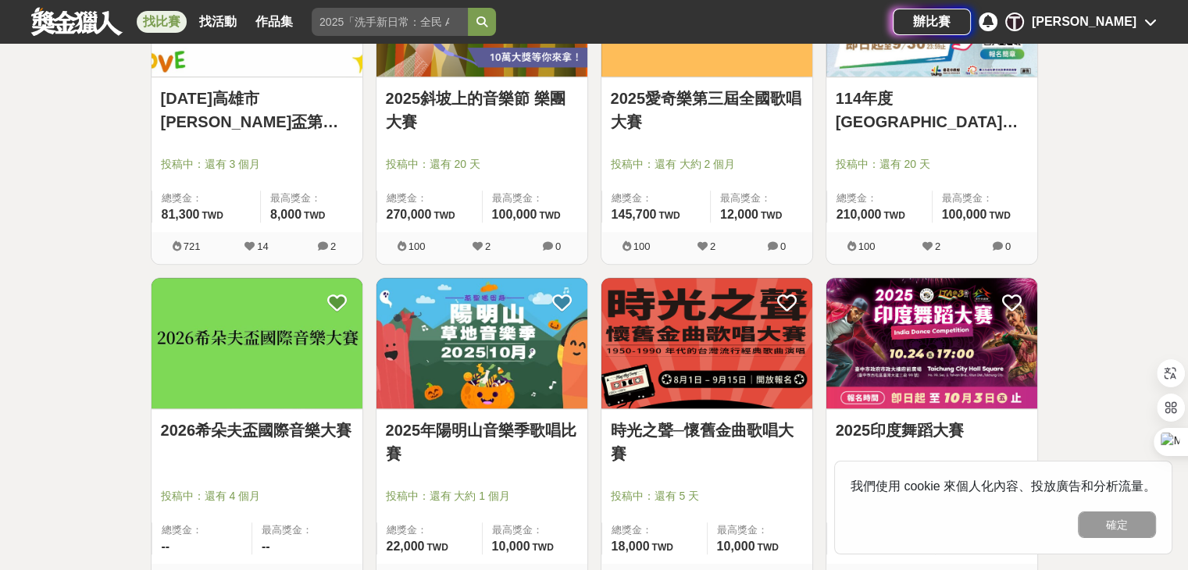
click at [671, 320] on img at bounding box center [706, 343] width 211 height 130
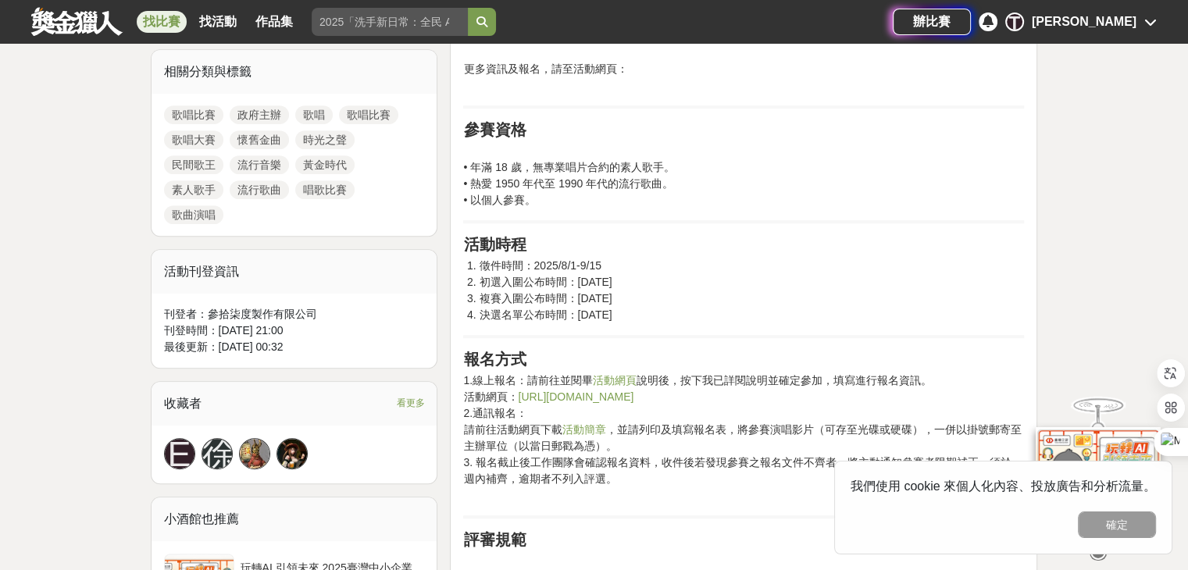
scroll to position [714, 0]
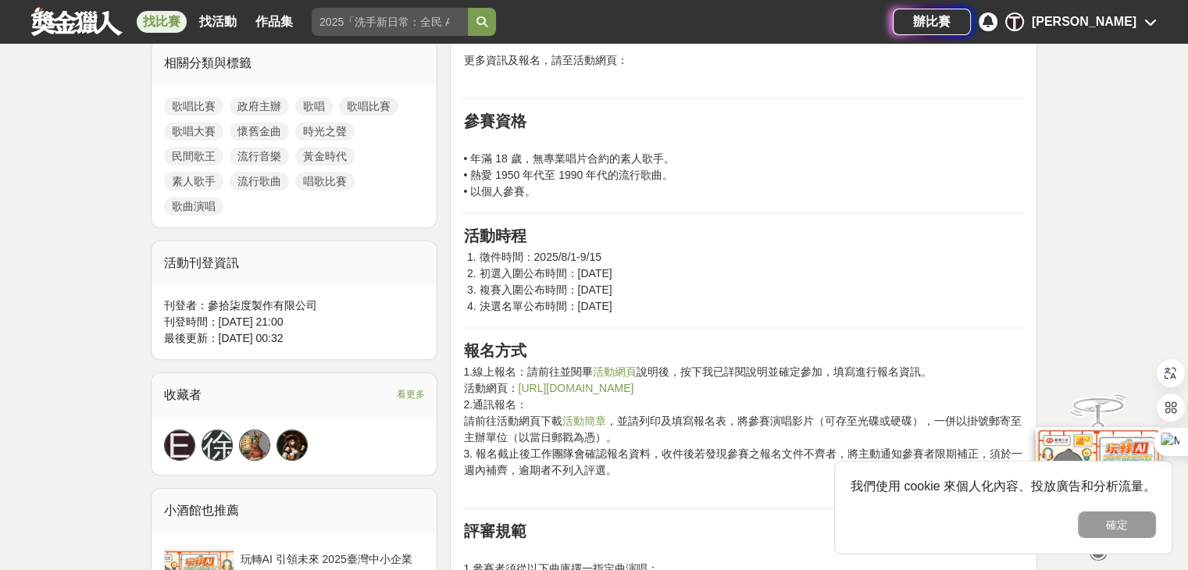
click at [633, 385] on link "[URL][DOMAIN_NAME]" at bounding box center [576, 388] width 116 height 12
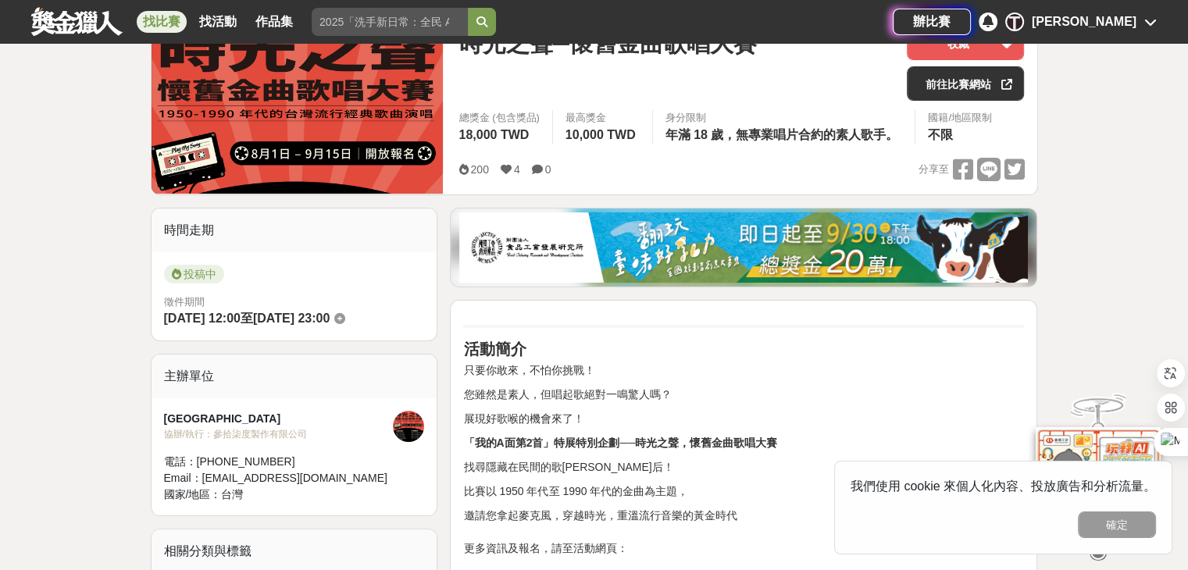
scroll to position [95, 0]
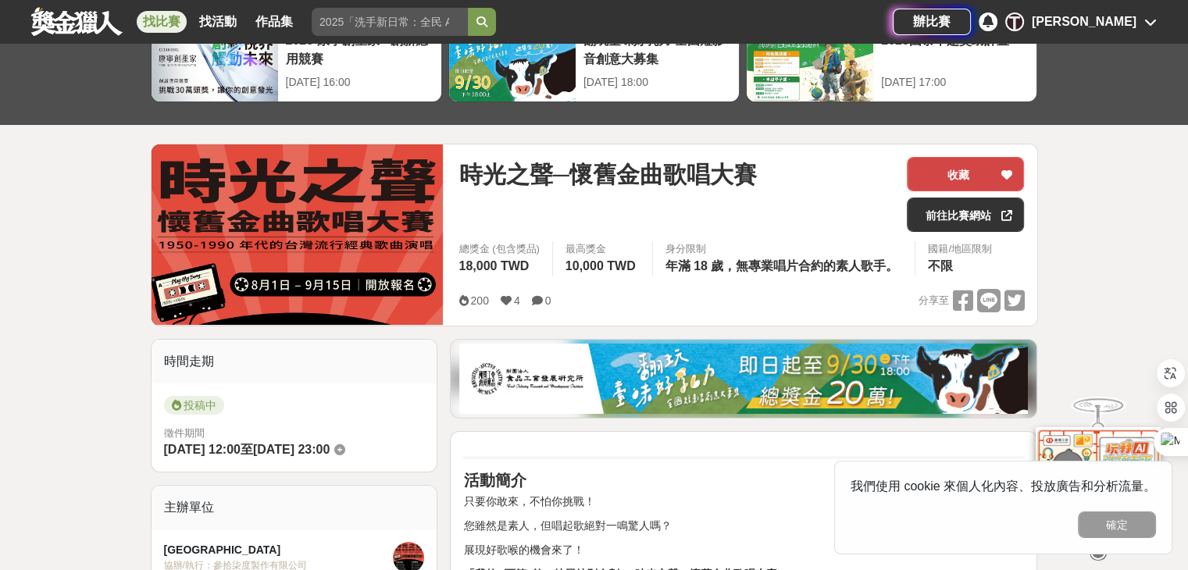
click at [1003, 171] on icon at bounding box center [1006, 174] width 11 height 11
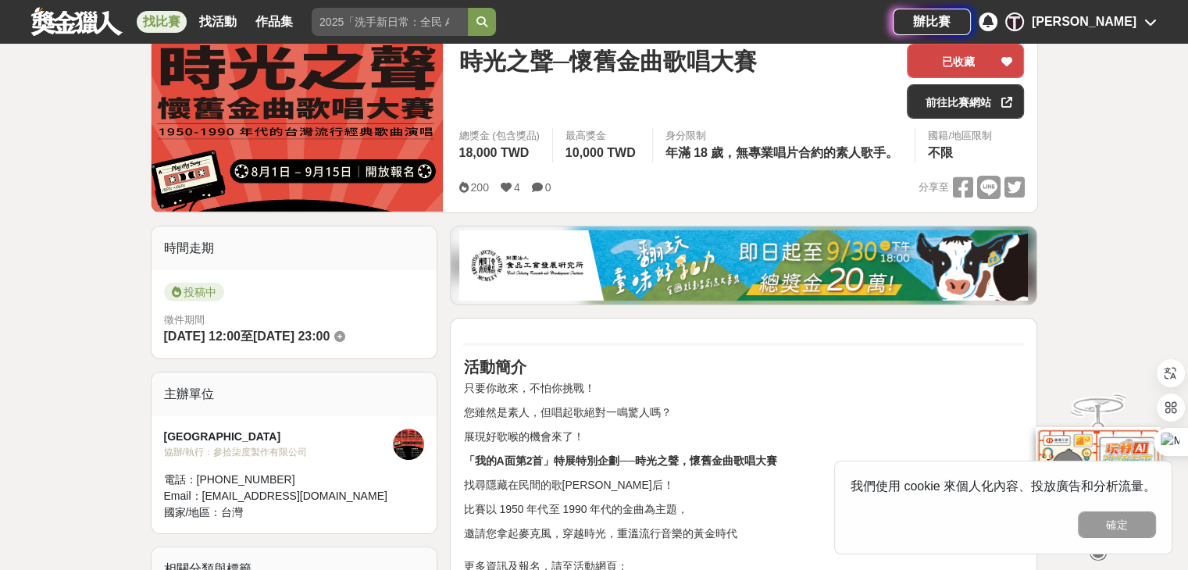
scroll to position [187, 0]
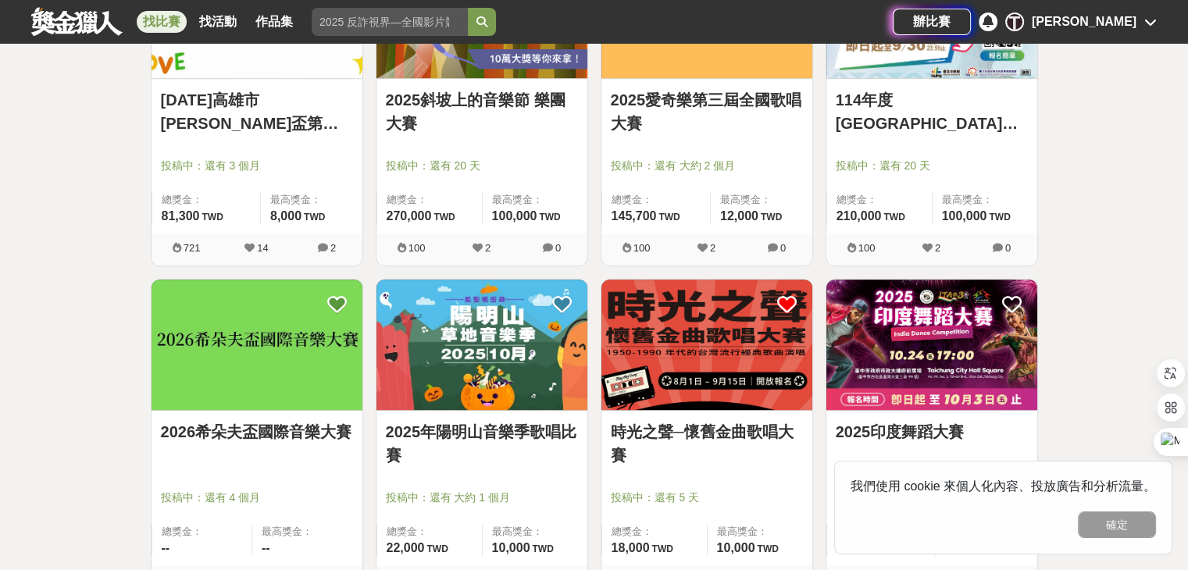
scroll to position [1059, 0]
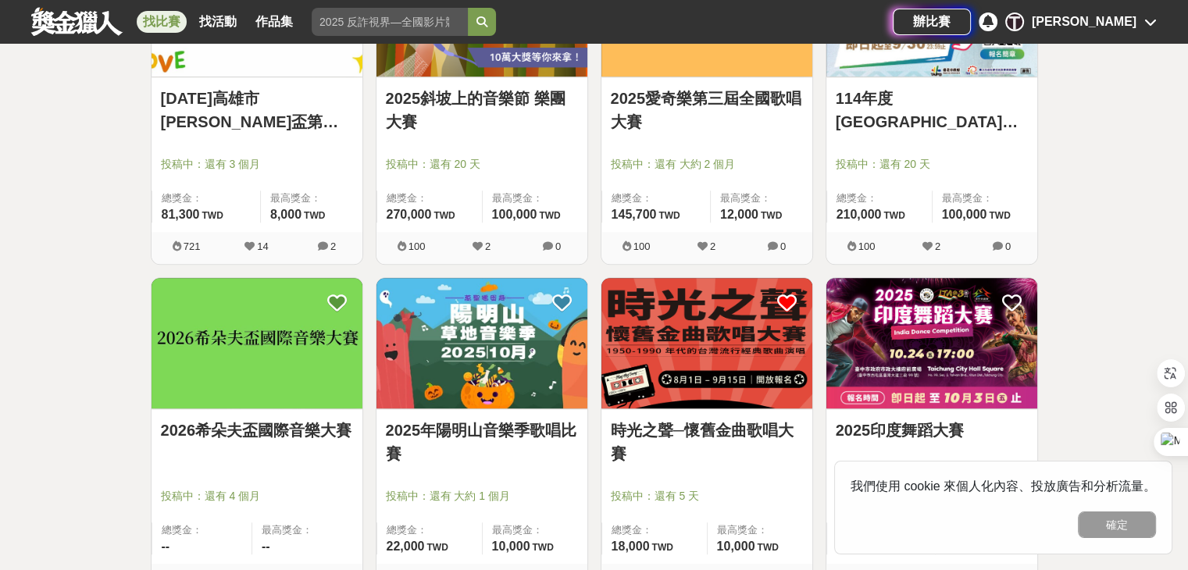
click at [494, 340] on img at bounding box center [481, 343] width 211 height 130
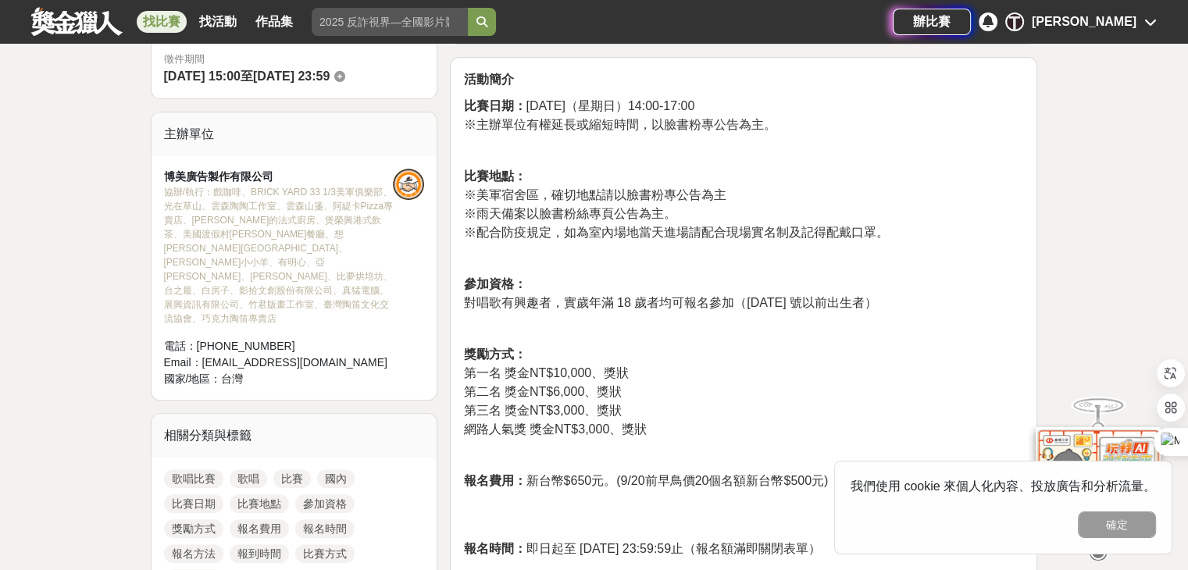
scroll to position [526, 0]
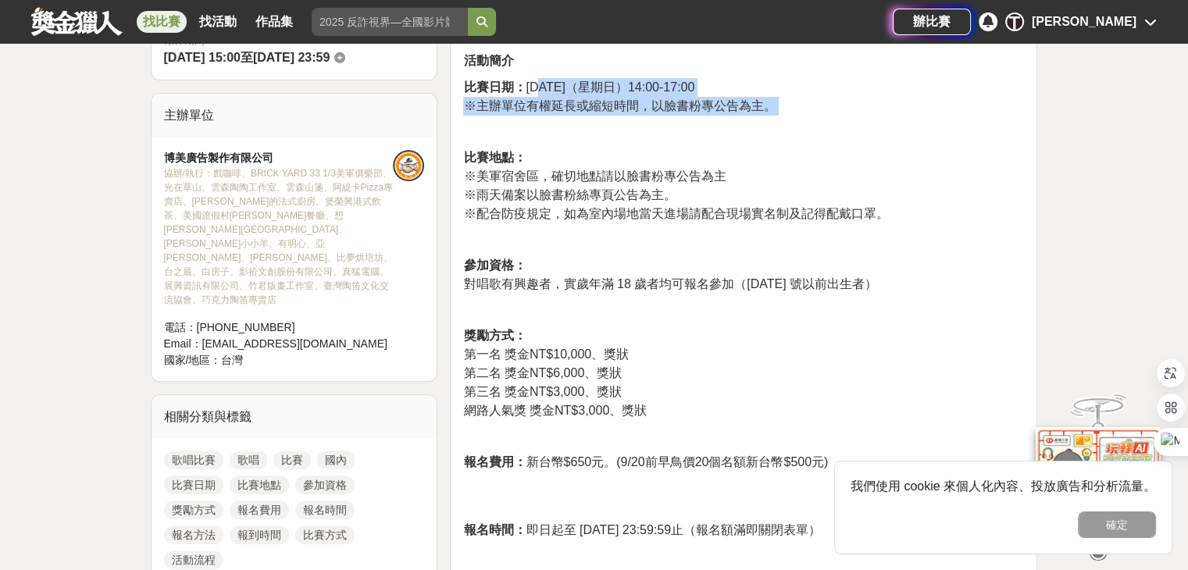
drag, startPoint x: 537, startPoint y: 123, endPoint x: 729, endPoint y: 164, distance: 196.5
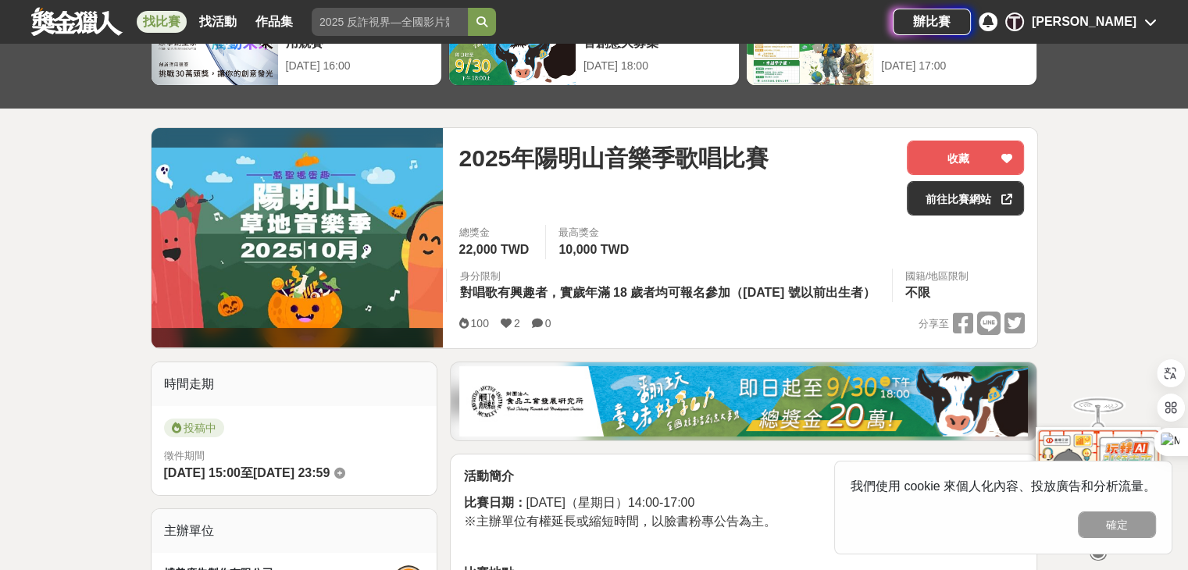
scroll to position [103, 0]
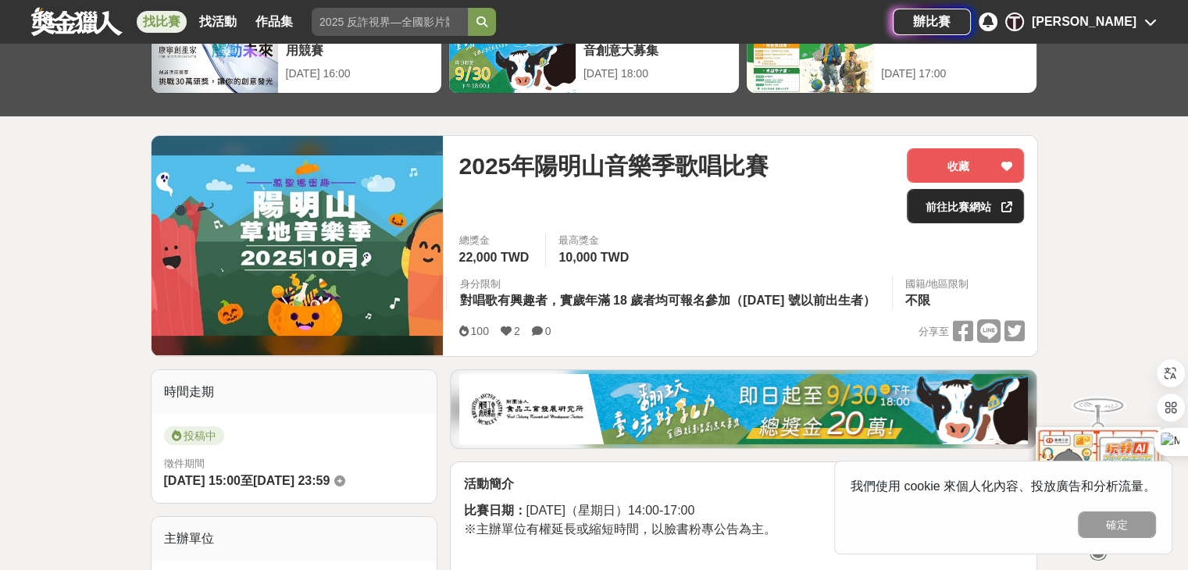
click at [949, 206] on link "前往比賽網站" at bounding box center [965, 206] width 117 height 34
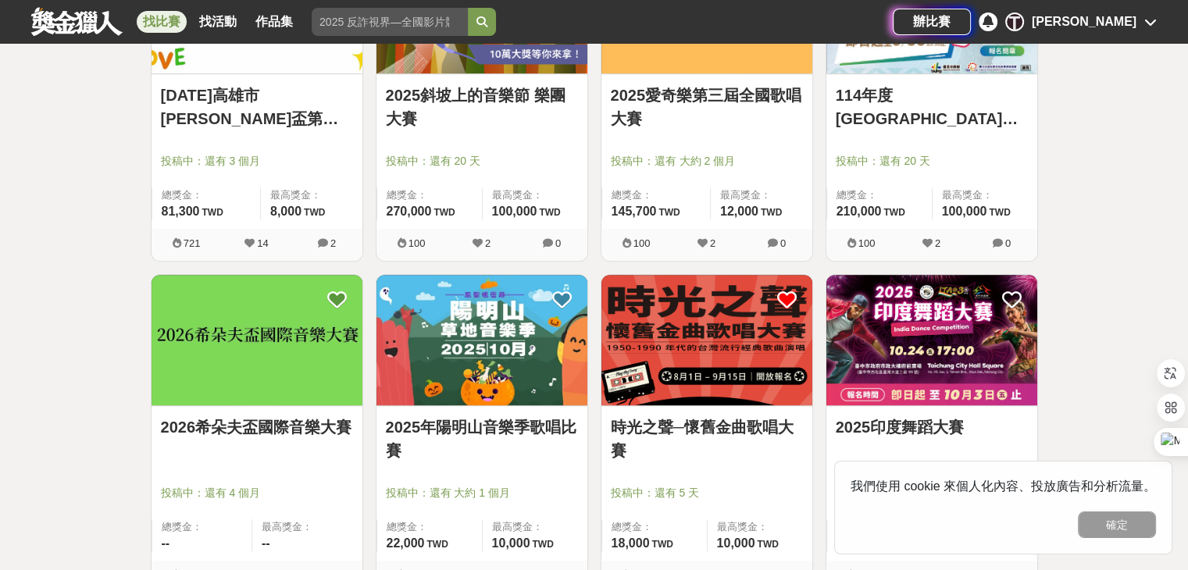
scroll to position [1051, 0]
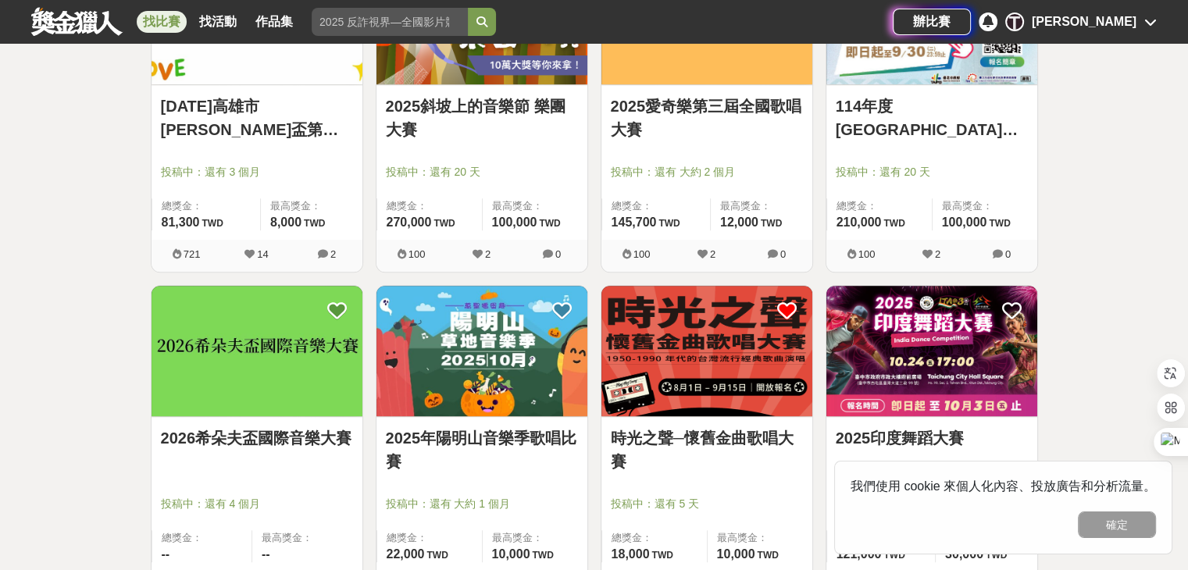
click at [733, 346] on img at bounding box center [706, 351] width 211 height 130
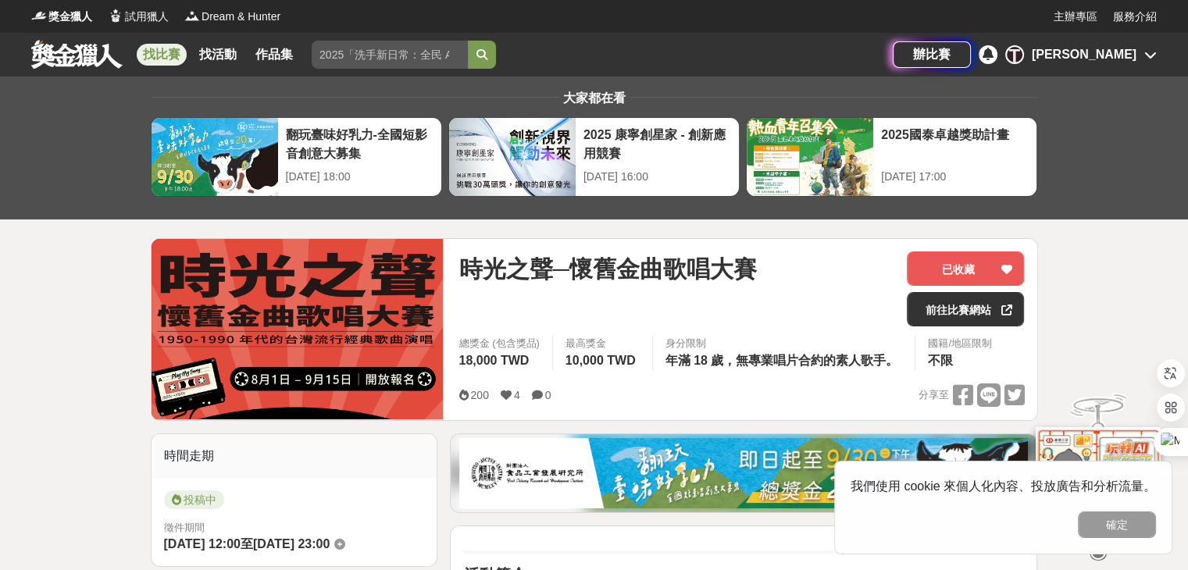
click at [165, 51] on link "找比賽" at bounding box center [162, 55] width 50 height 22
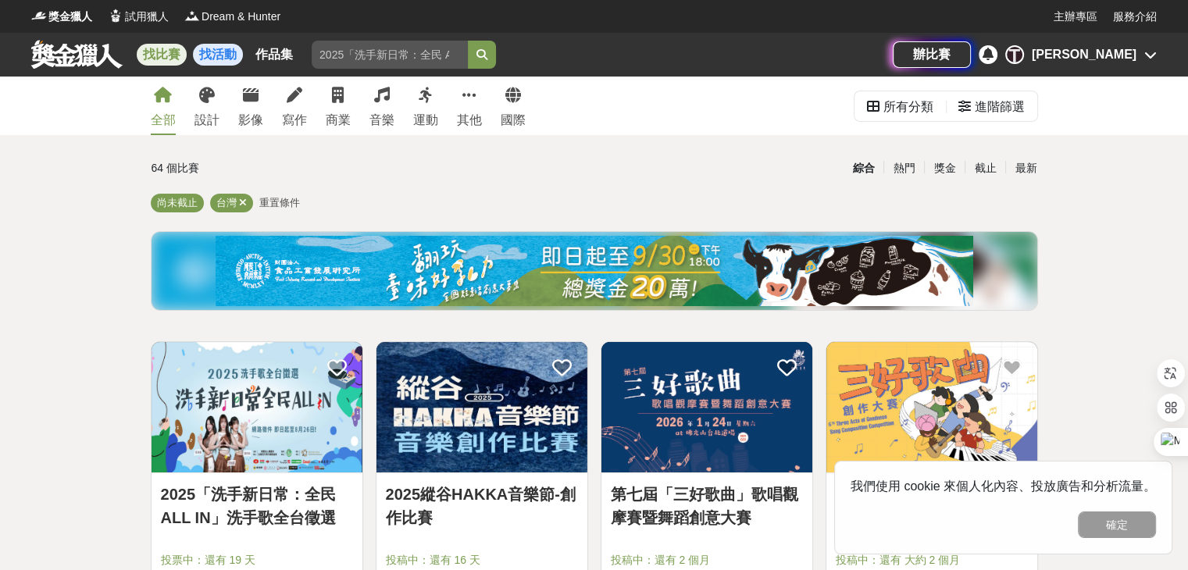
click at [213, 51] on link "找活動" at bounding box center [218, 55] width 50 height 22
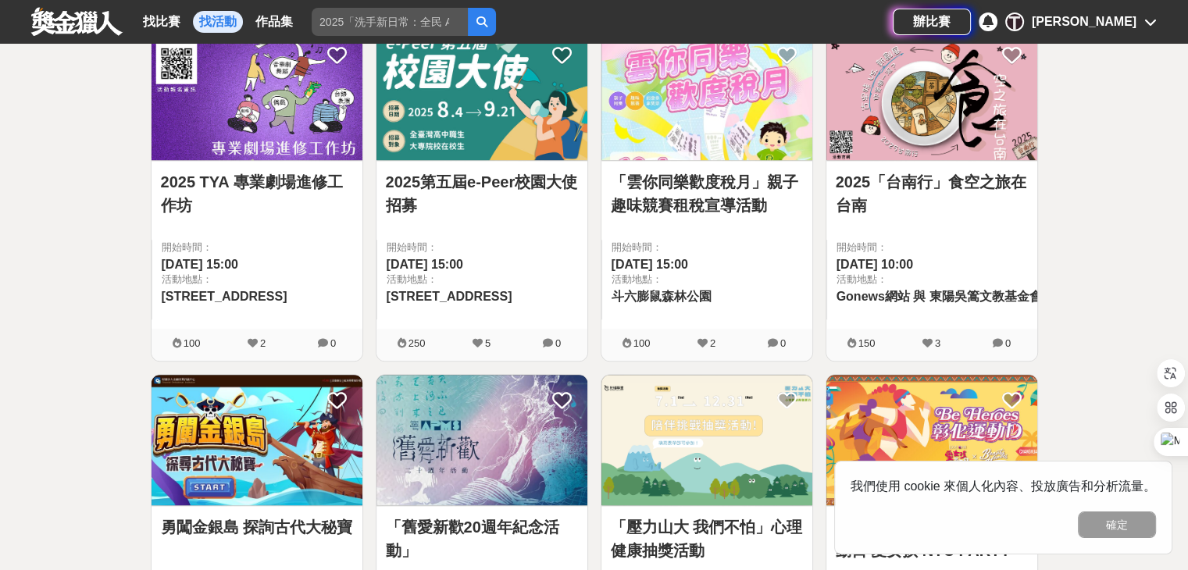
scroll to position [1675, 0]
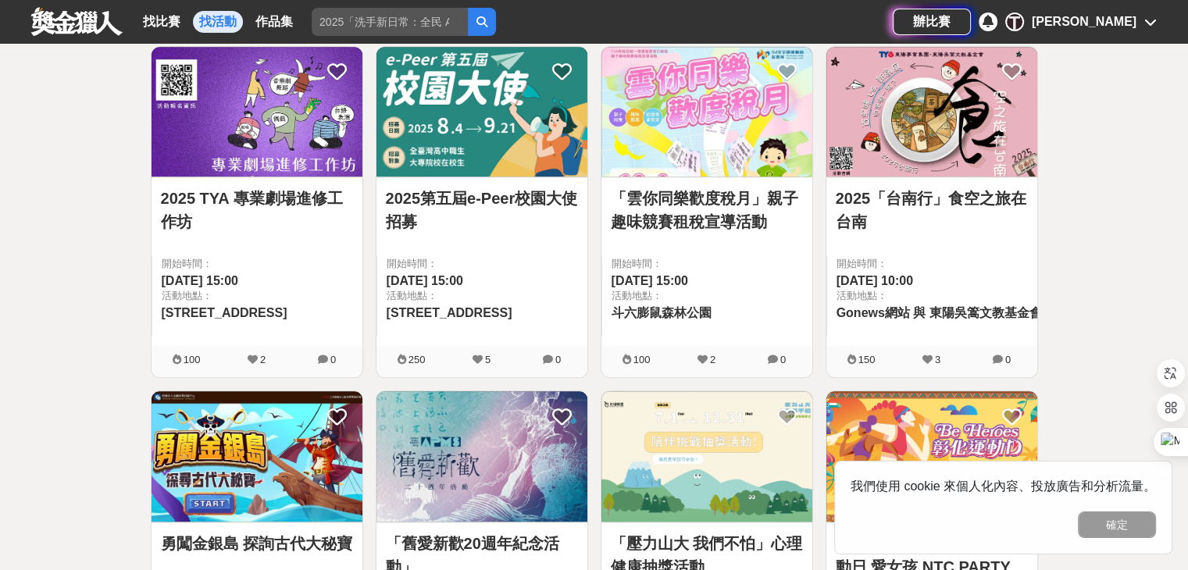
click at [501, 133] on img at bounding box center [481, 112] width 211 height 130
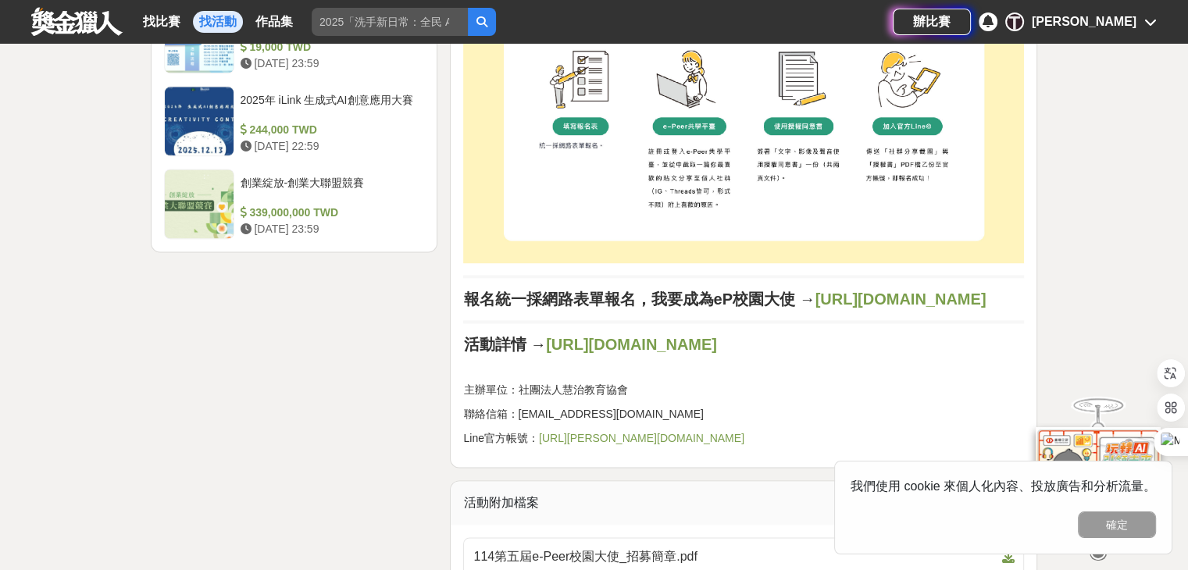
scroll to position [2221, 0]
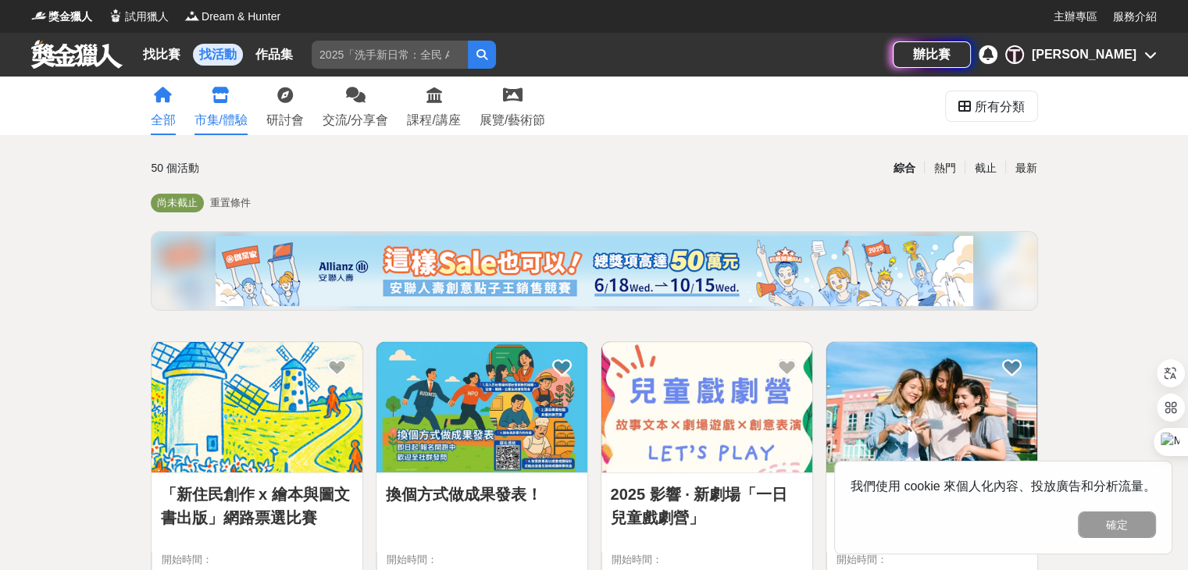
click at [233, 84] on link "市集/體驗" at bounding box center [220, 106] width 53 height 59
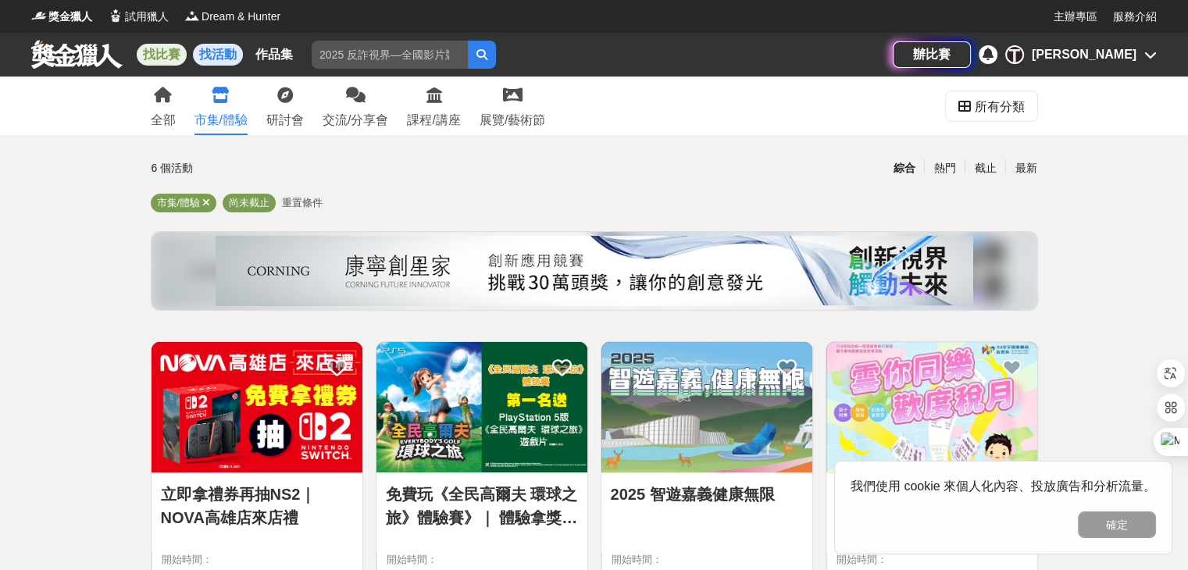
click at [169, 52] on link "找比賽" at bounding box center [162, 55] width 50 height 22
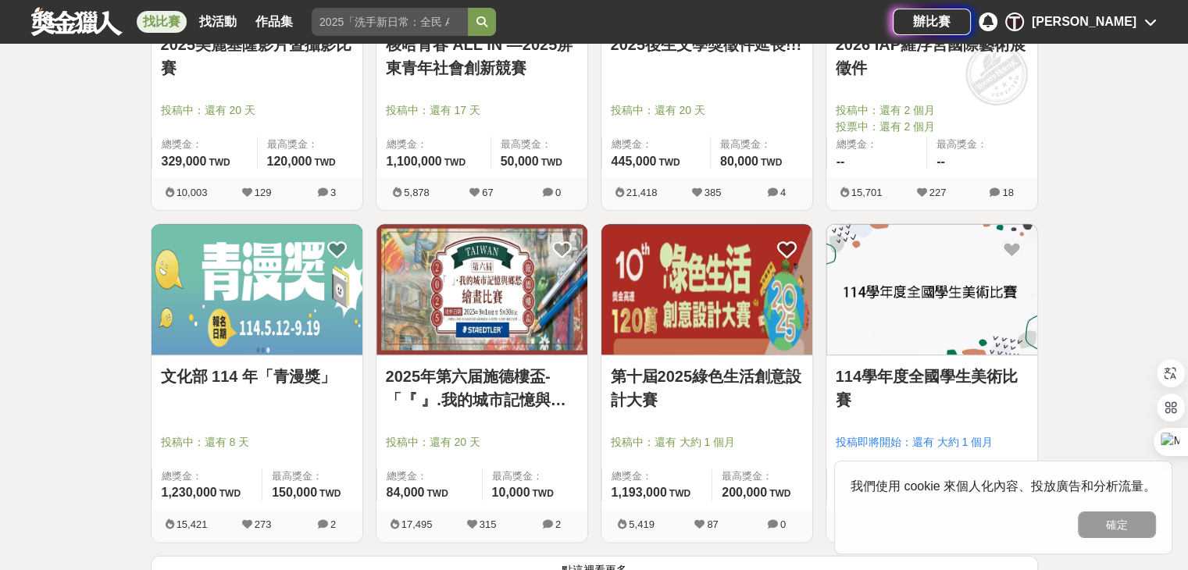
scroll to position [1925, 0]
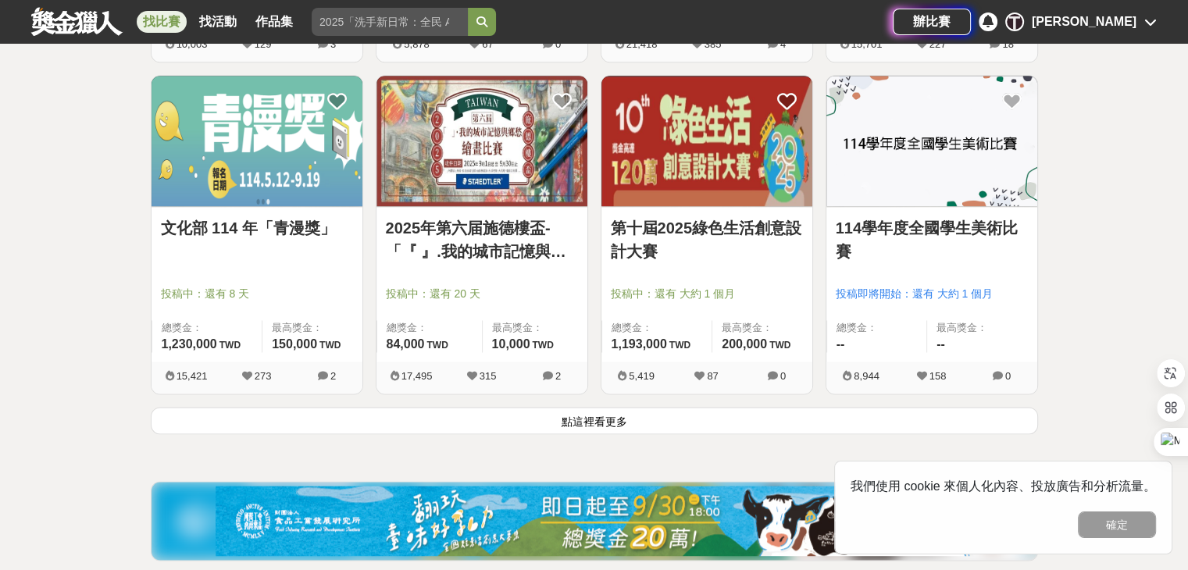
click at [801, 426] on button "點這裡看更多" at bounding box center [594, 420] width 887 height 27
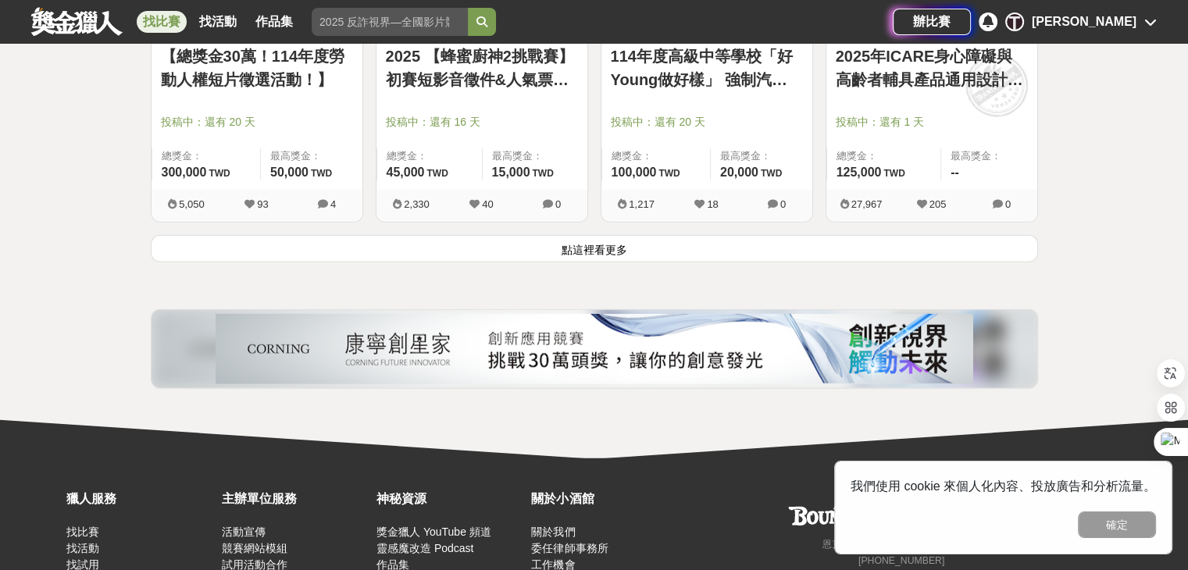
scroll to position [4108, 0]
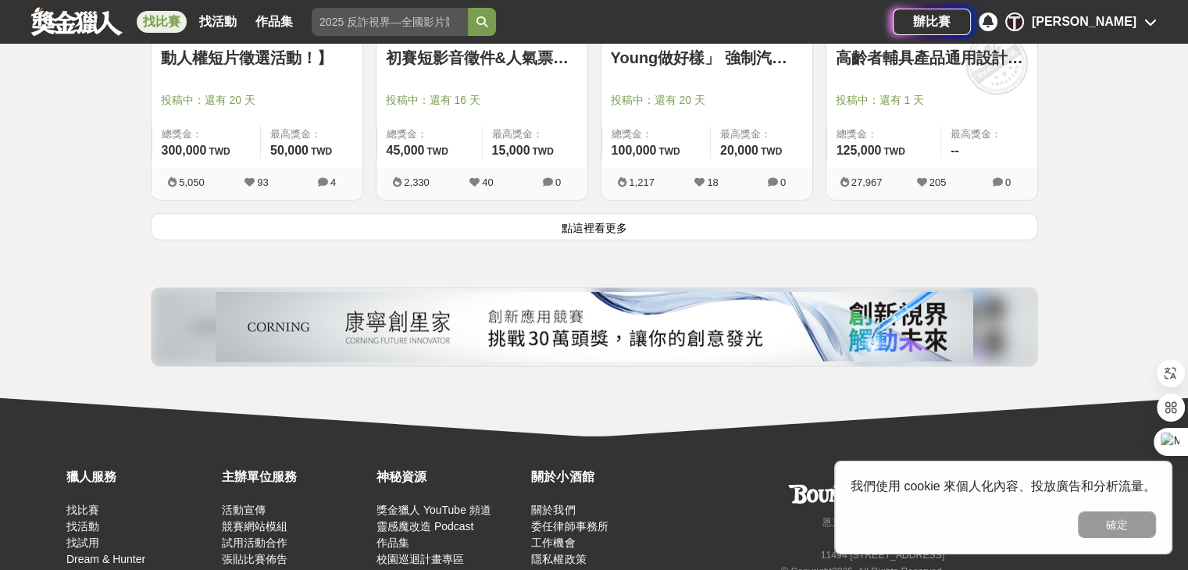
click at [671, 226] on button "點這裡看更多" at bounding box center [594, 226] width 887 height 27
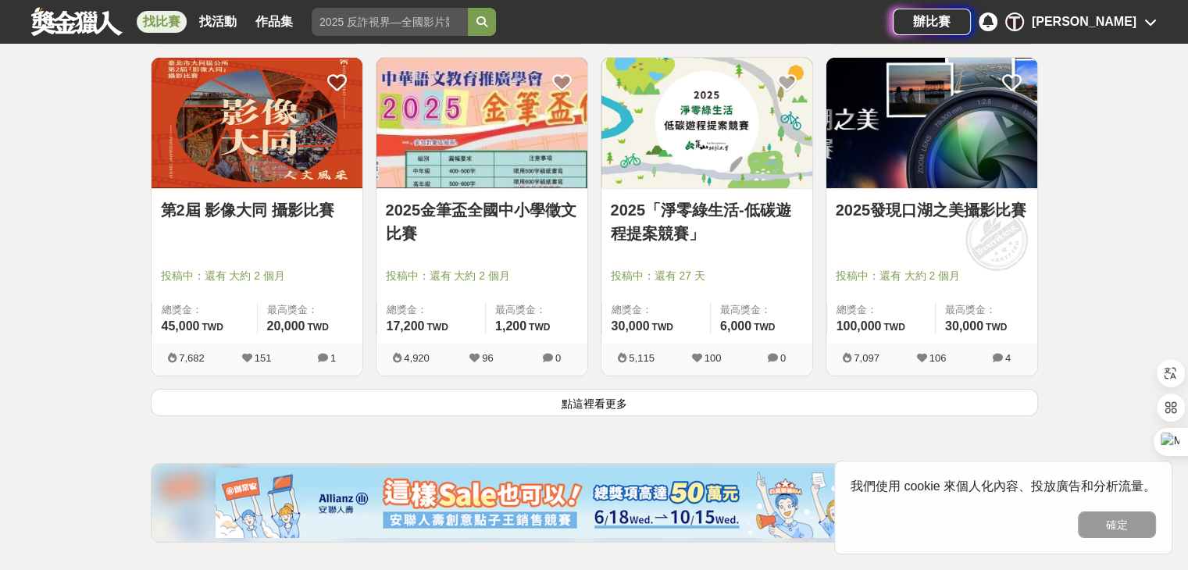
scroll to position [5933, 0]
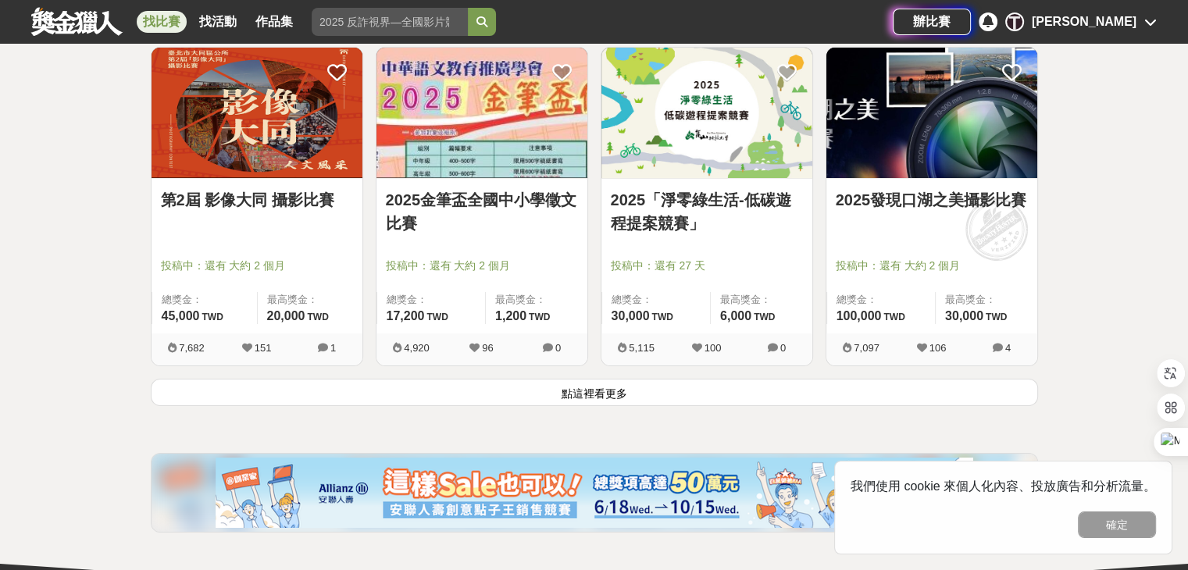
click at [681, 398] on button "點這裡看更多" at bounding box center [594, 392] width 887 height 27
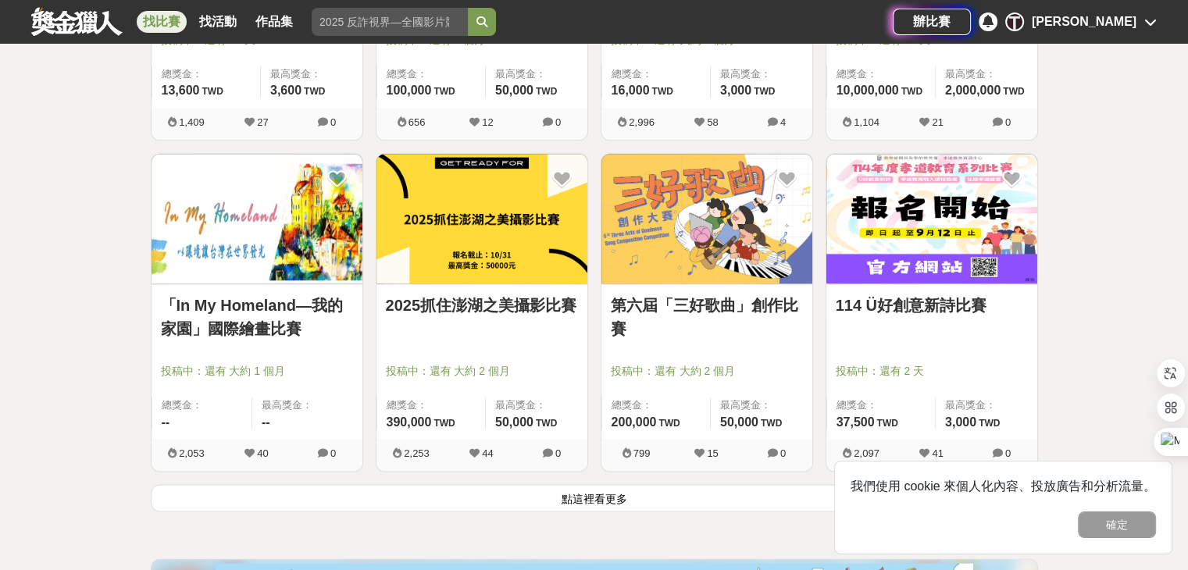
scroll to position [7823, 0]
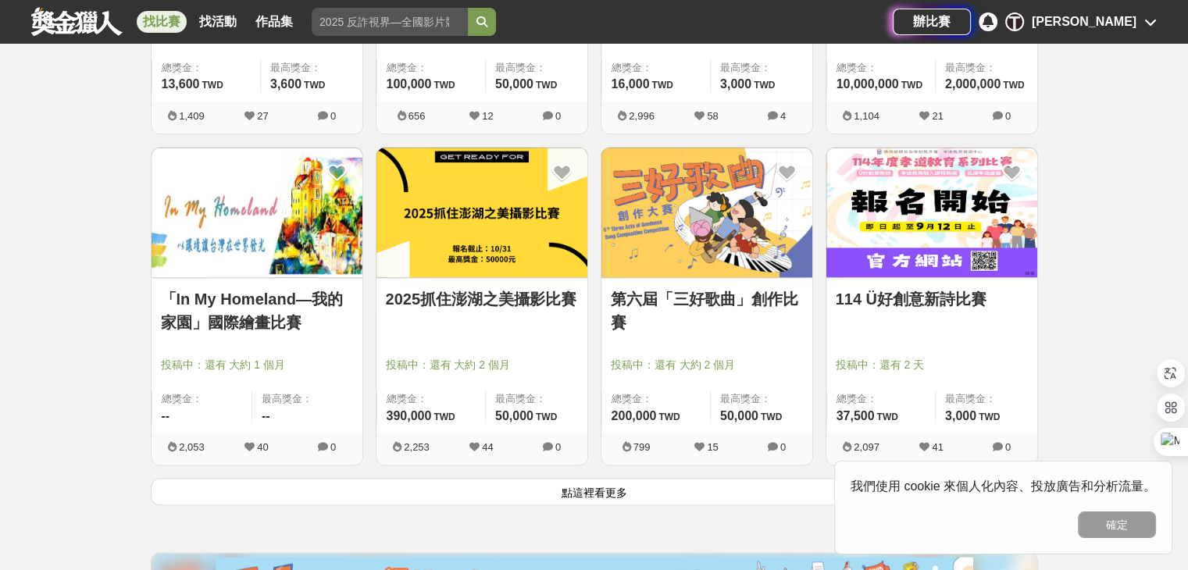
click at [669, 489] on button "點這裡看更多" at bounding box center [594, 491] width 887 height 27
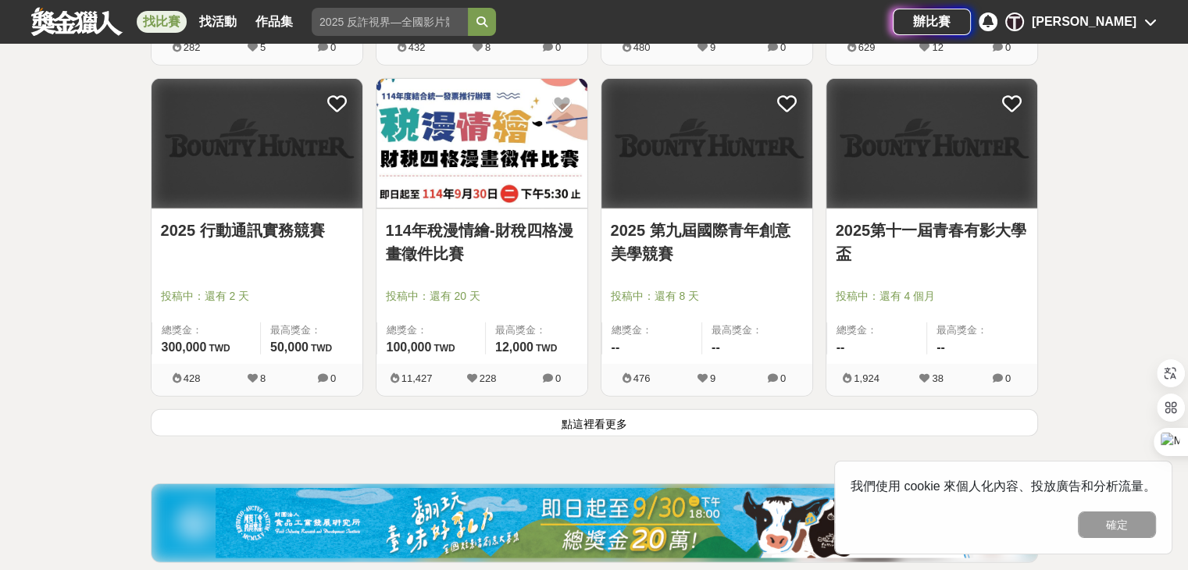
scroll to position [9950, 0]
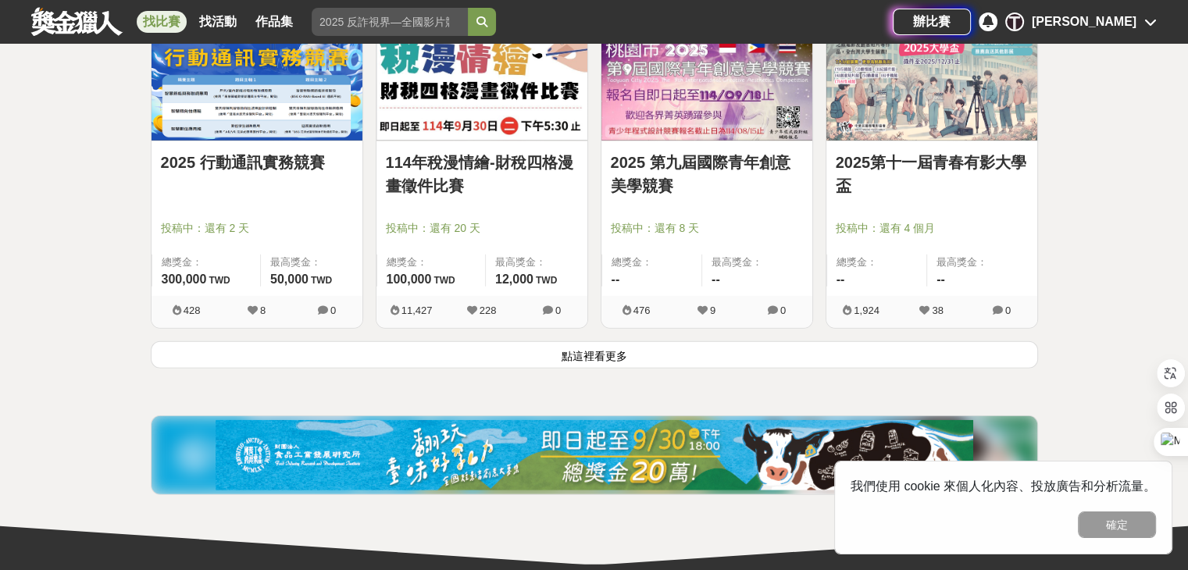
click at [674, 341] on button "點這裡看更多" at bounding box center [594, 354] width 887 height 27
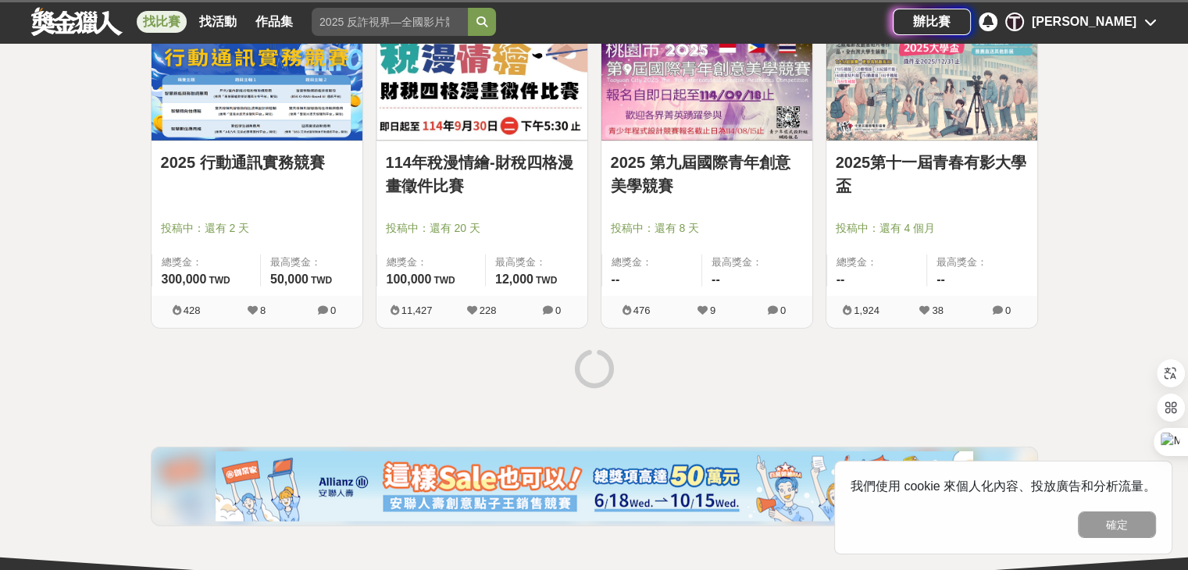
scroll to position [9883, 0]
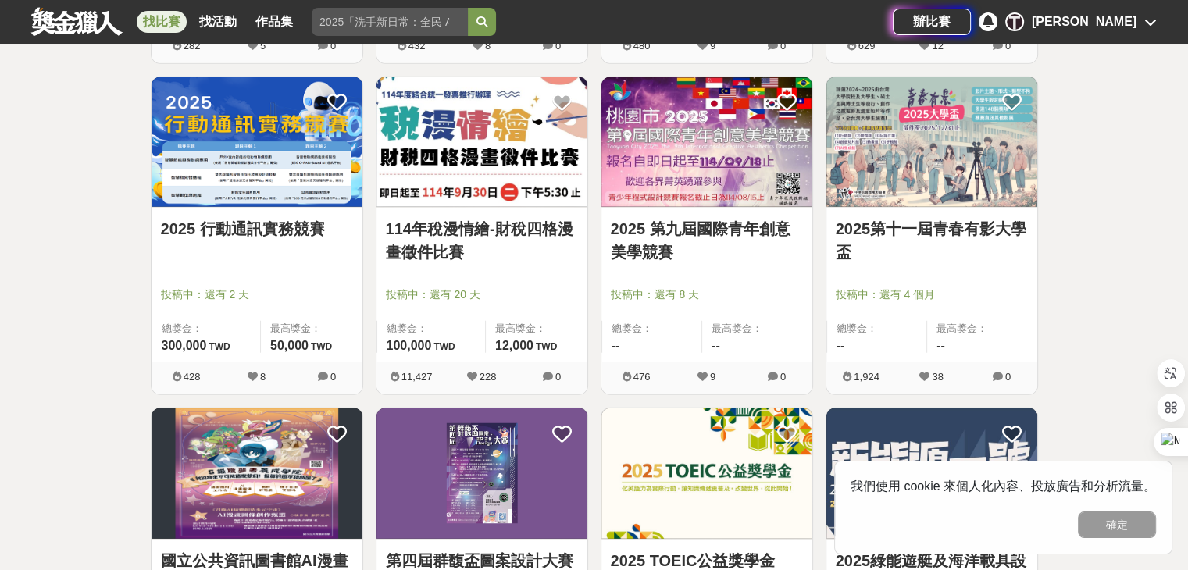
click at [934, 144] on img at bounding box center [931, 142] width 211 height 130
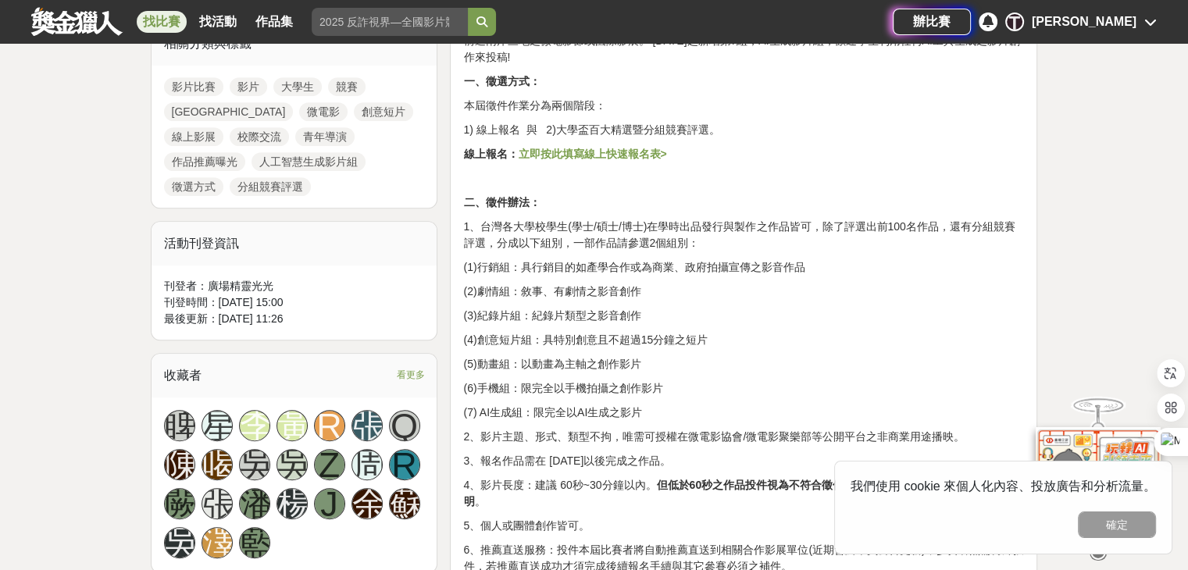
scroll to position [731, 0]
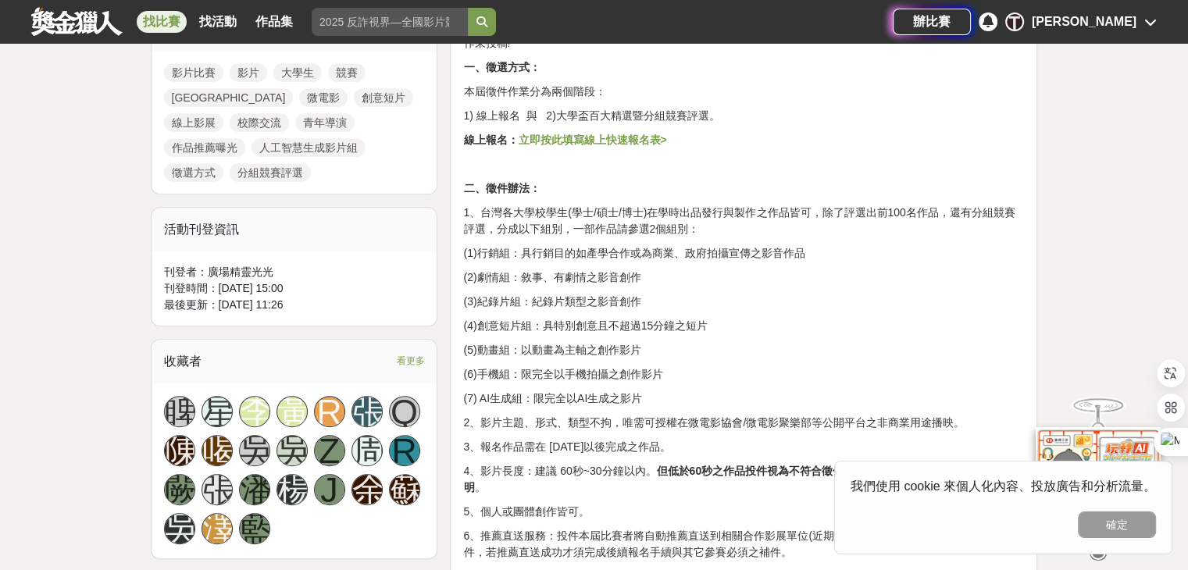
drag, startPoint x: 480, startPoint y: 254, endPoint x: 814, endPoint y: 318, distance: 340.4
click at [814, 318] on p "(4)創意短片組：具特別創意且不超過15分鐘之短片" at bounding box center [743, 326] width 561 height 16
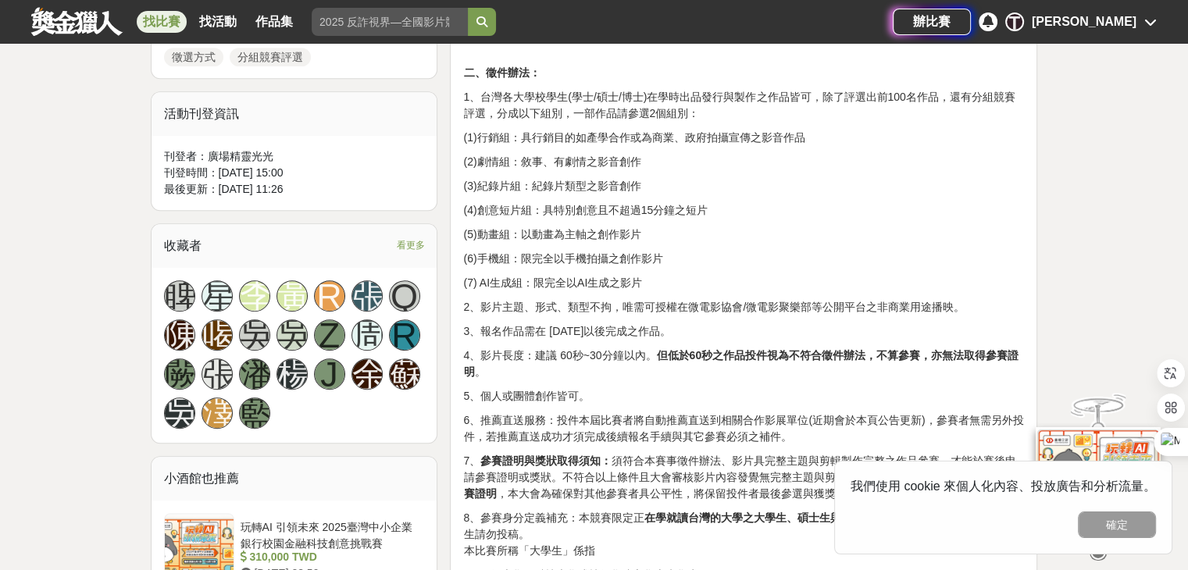
scroll to position [899, 0]
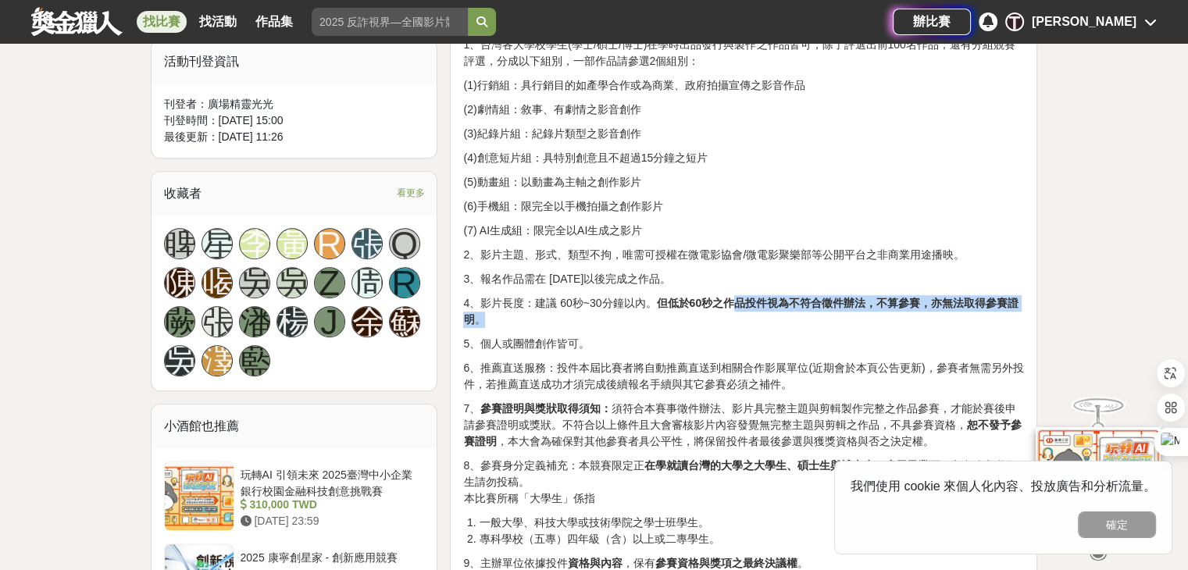
drag, startPoint x: 740, startPoint y: 294, endPoint x: 772, endPoint y: 313, distance: 37.5
click at [772, 313] on p "4、影片長度：建議 60秒~30分鐘以內。 但低於60秒之作品投件視為不符合徵件辦法，不算參賽，亦無法取得參賽證明 。" at bounding box center [743, 311] width 561 height 33
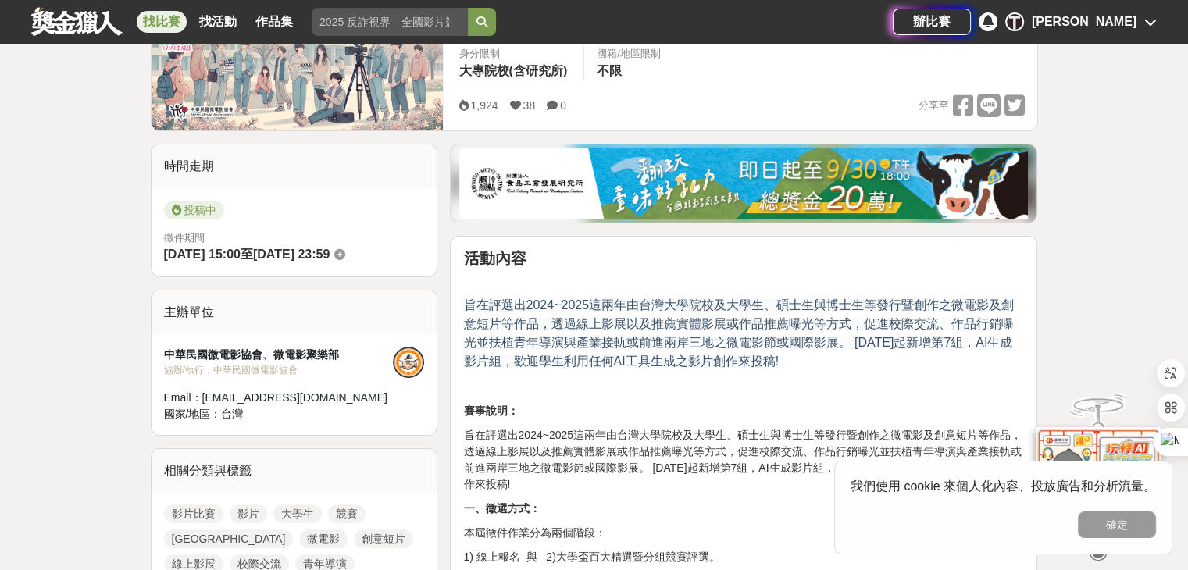
scroll to position [355, 0]
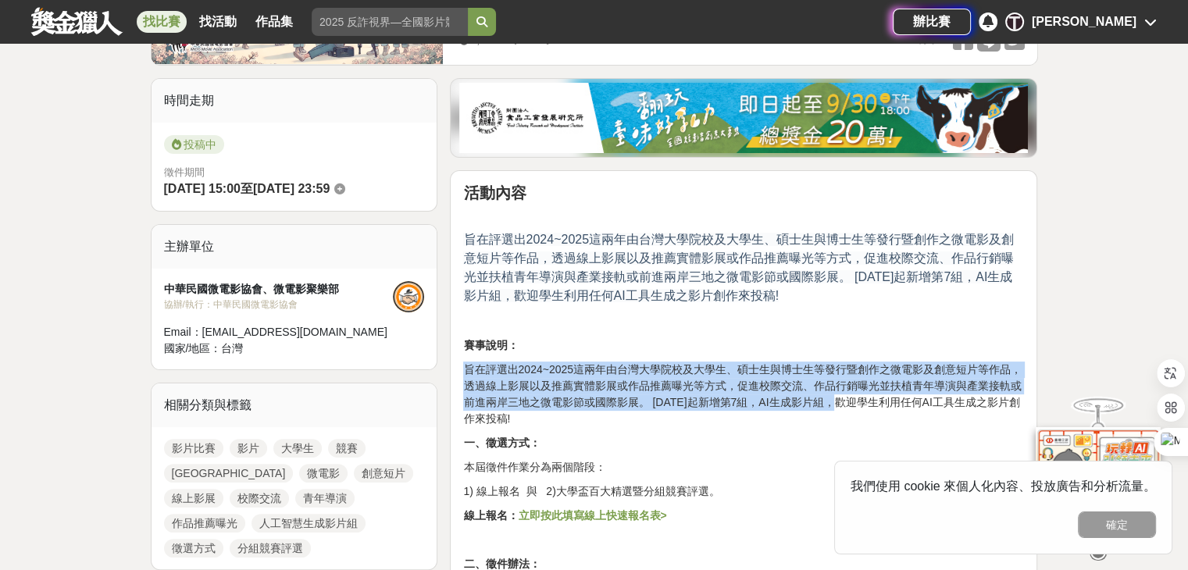
drag, startPoint x: 847, startPoint y: 407, endPoint x: 722, endPoint y: 335, distance: 144.2
click at [722, 337] on p "賽事說明：" at bounding box center [743, 345] width 561 height 16
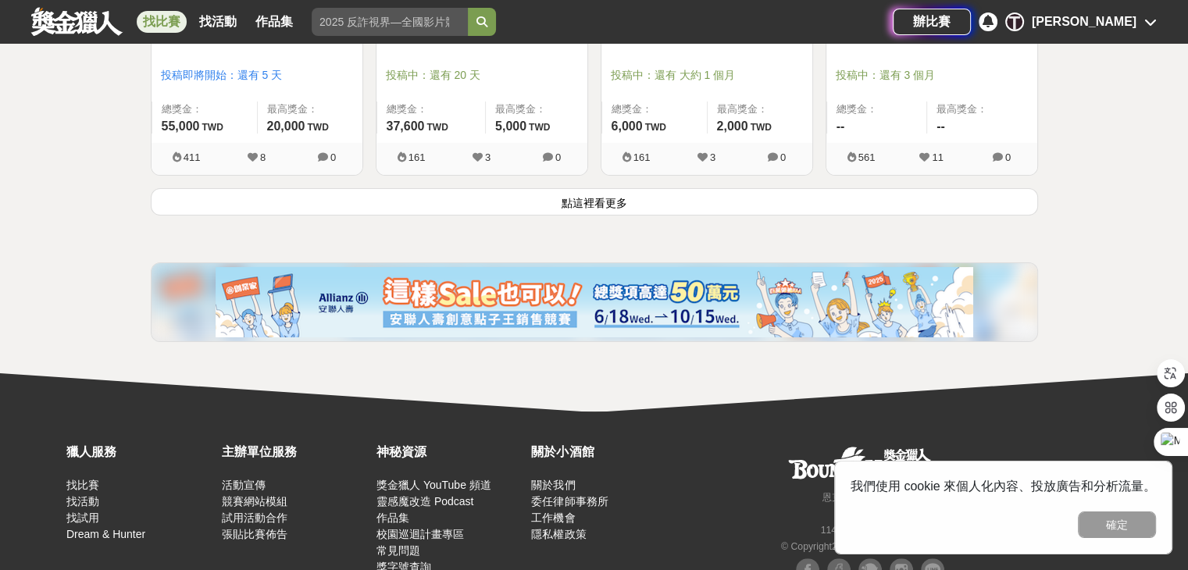
scroll to position [12092, 0]
click at [747, 189] on button "點這裡看更多" at bounding box center [594, 202] width 887 height 27
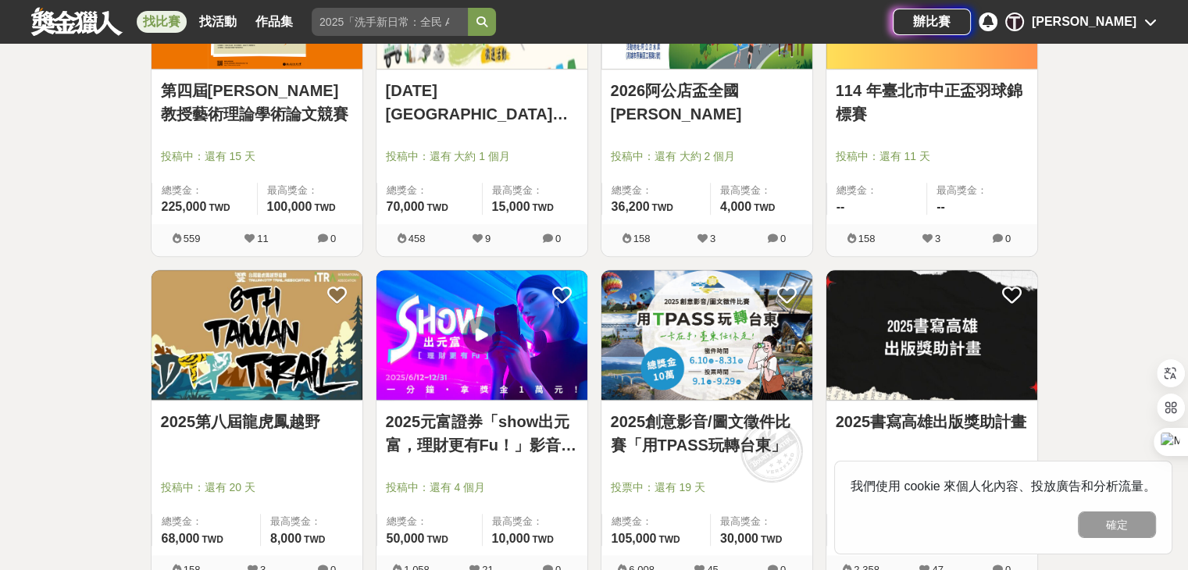
scroll to position [13351, 0]
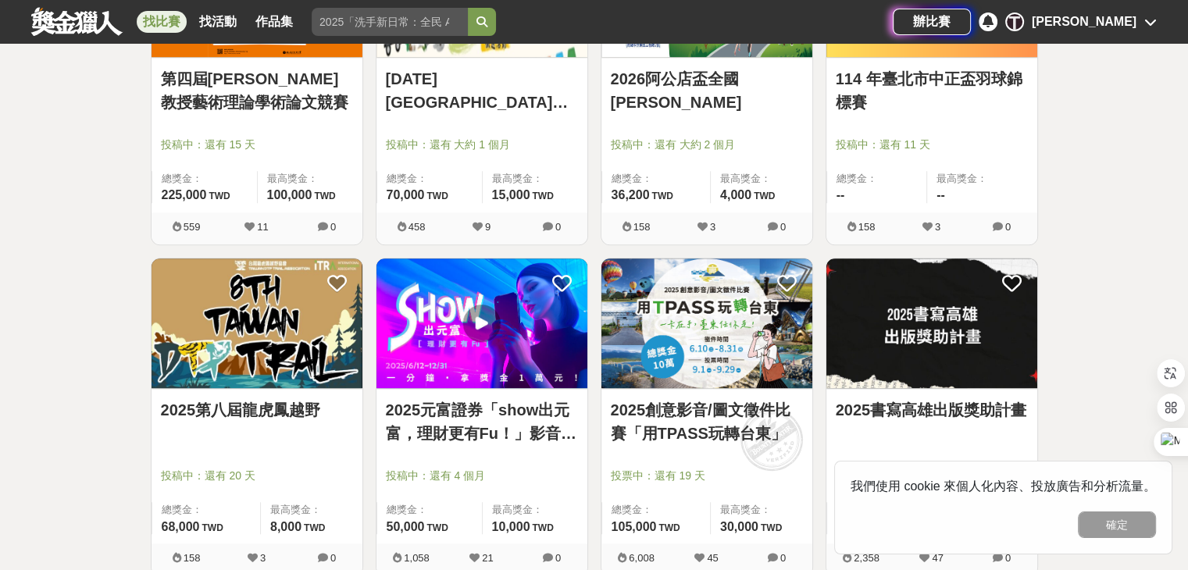
click at [448, 401] on link "2025元富證券「show出元富，理財更有Fu！」影音競賽活動" at bounding box center [482, 421] width 192 height 47
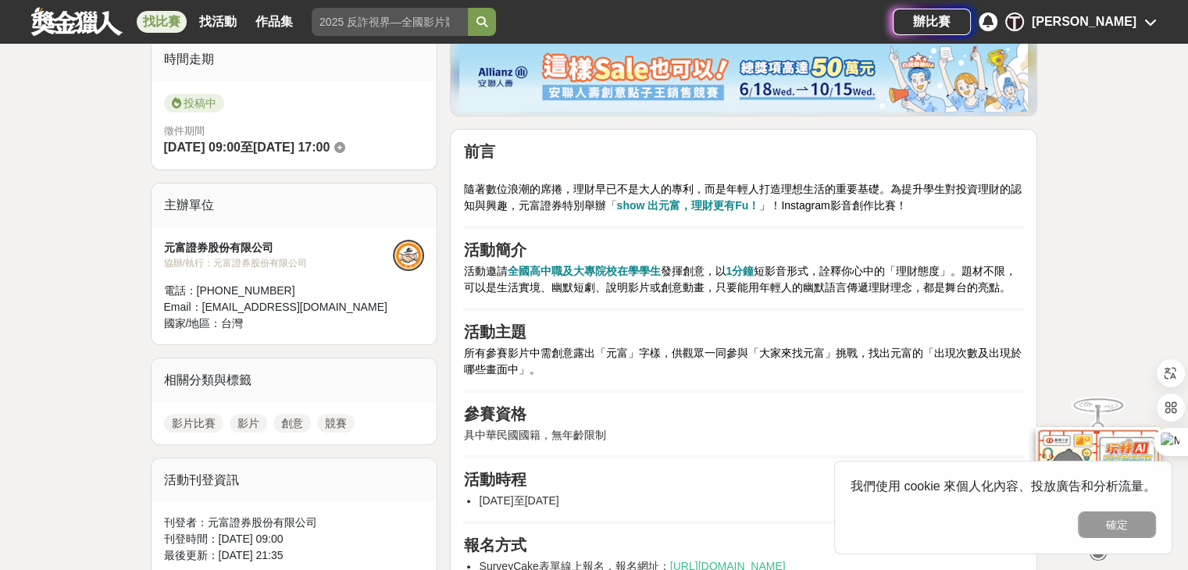
scroll to position [442, 0]
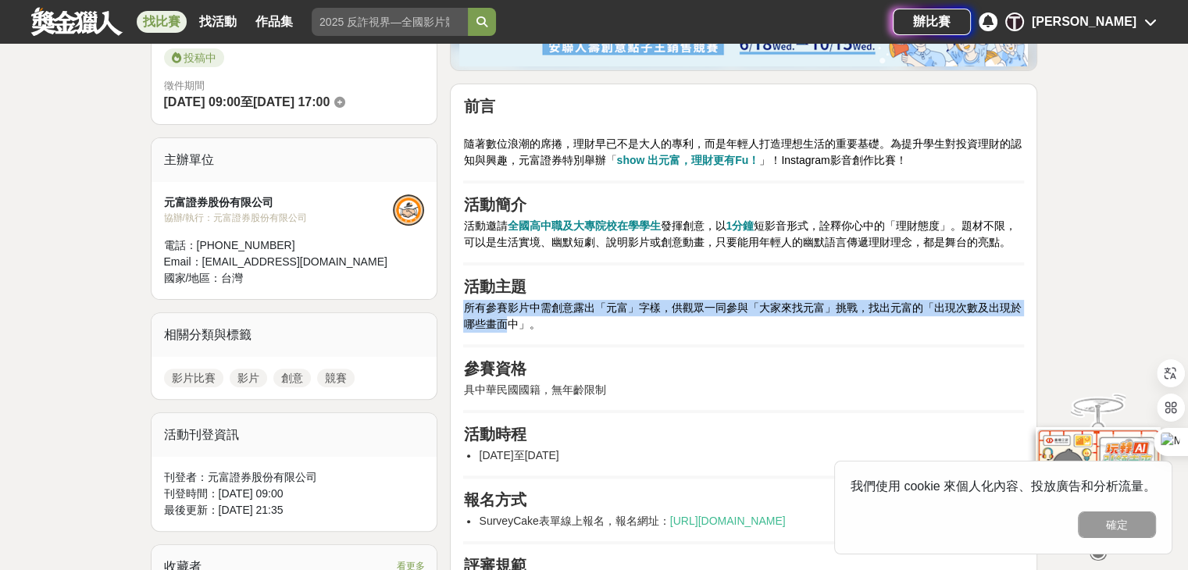
drag, startPoint x: 555, startPoint y: 338, endPoint x: 495, endPoint y: 309, distance: 66.4
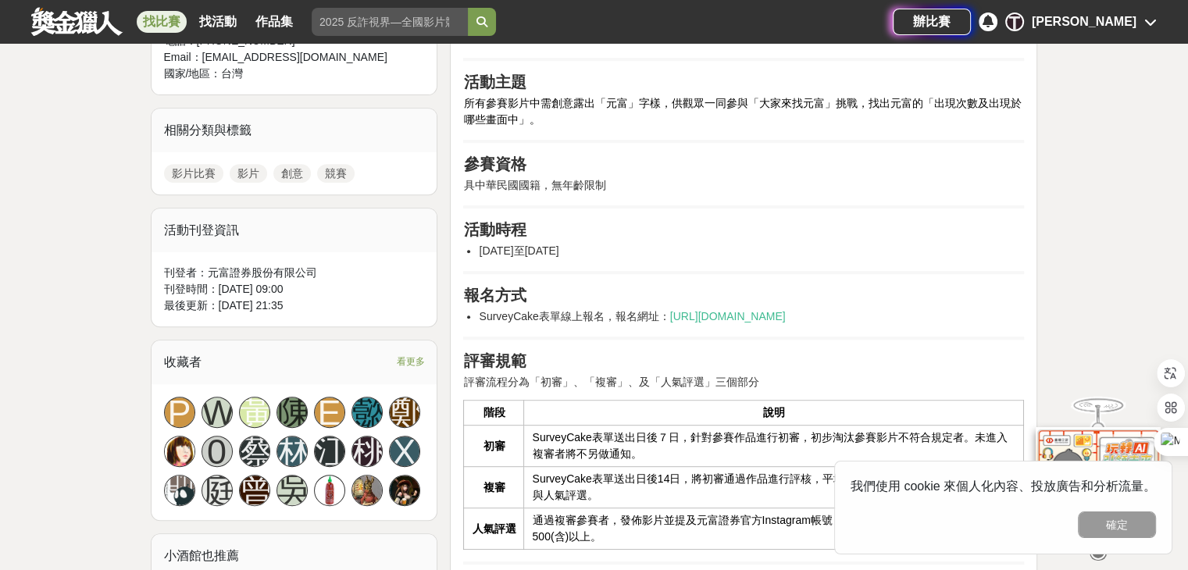
click at [598, 404] on th "說明" at bounding box center [774, 413] width 500 height 25
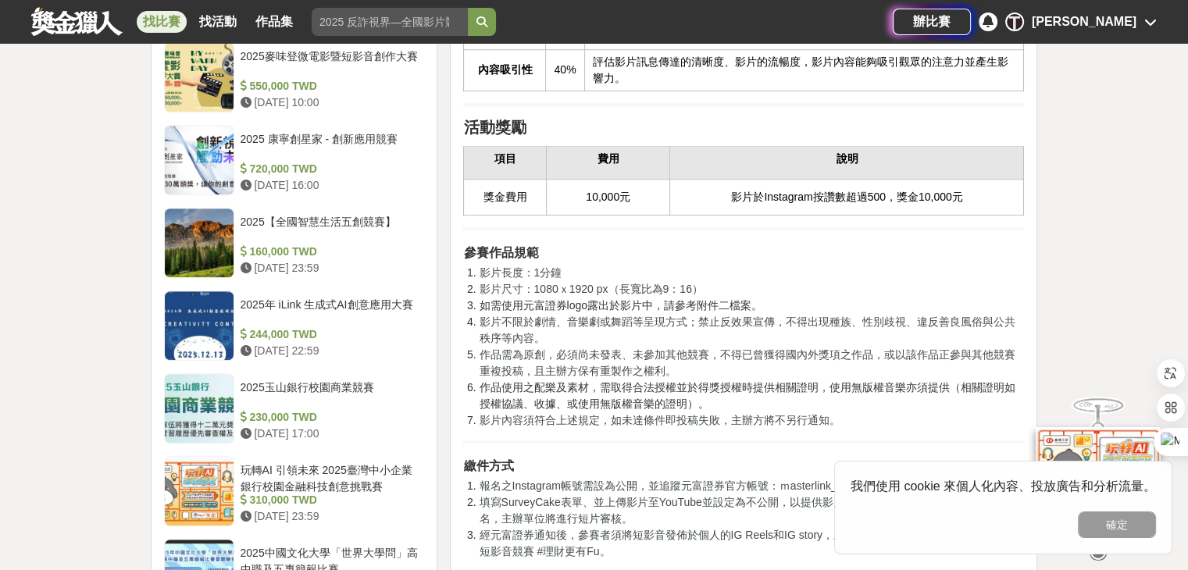
scroll to position [1293, 0]
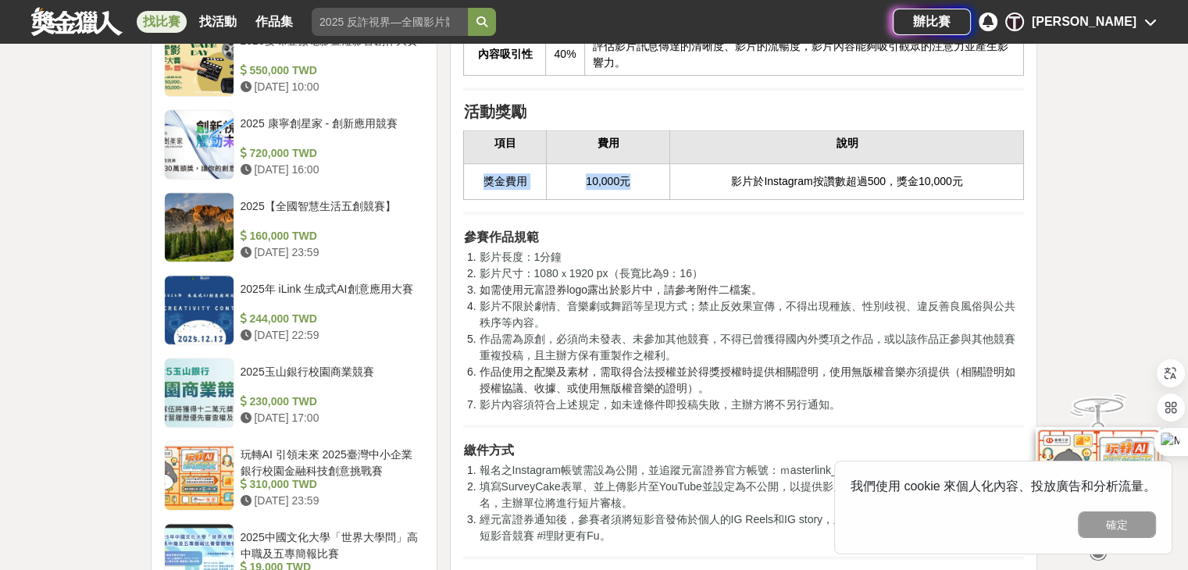
drag, startPoint x: 726, startPoint y: 202, endPoint x: 953, endPoint y: 179, distance: 228.4
click at [953, 179] on tbody "項目 費用 說明 獎金費用 10,000元 影片於Instagram按讚數超過500，獎金10,000元" at bounding box center [744, 165] width 560 height 68
click at [962, 164] on td "說明" at bounding box center [847, 147] width 354 height 33
drag, startPoint x: 976, startPoint y: 209, endPoint x: 734, endPoint y: 218, distance: 241.5
click at [734, 199] on td "影片於Instagram按讚數超過500，獎金10,000元" at bounding box center [847, 181] width 354 height 35
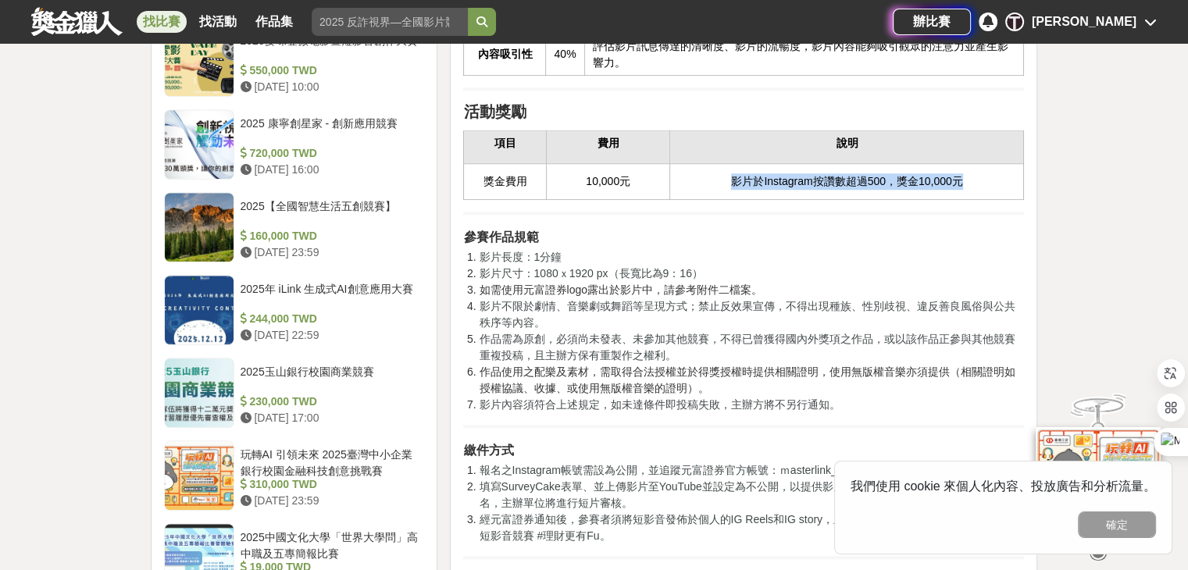
click at [734, 199] on td "影片於Instagram按讚數超過500，獎金10,000元" at bounding box center [847, 181] width 354 height 35
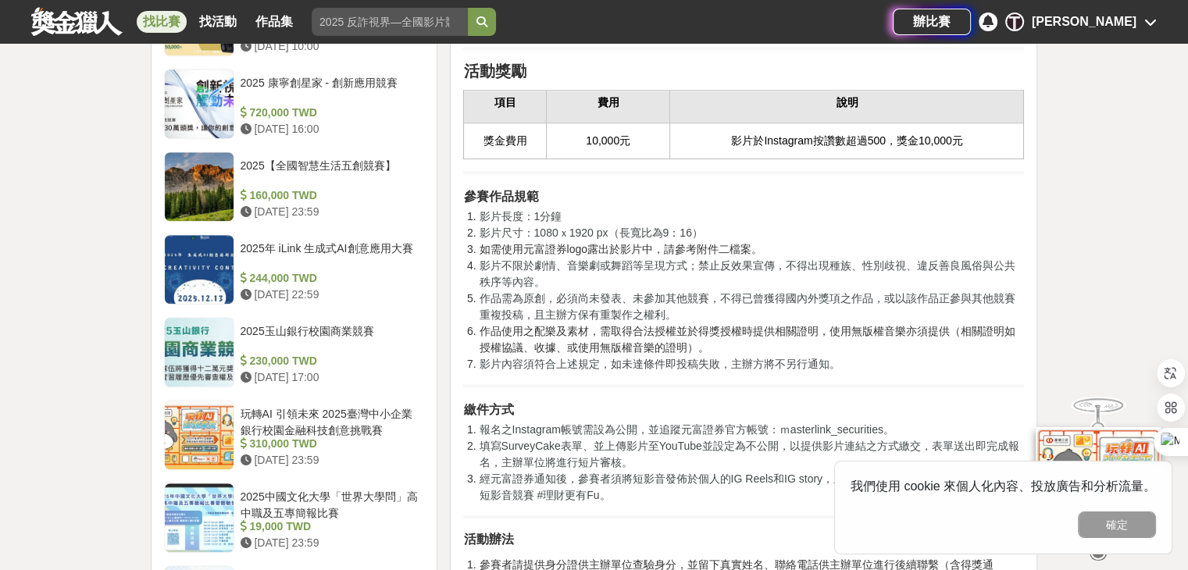
scroll to position [1336, 0]
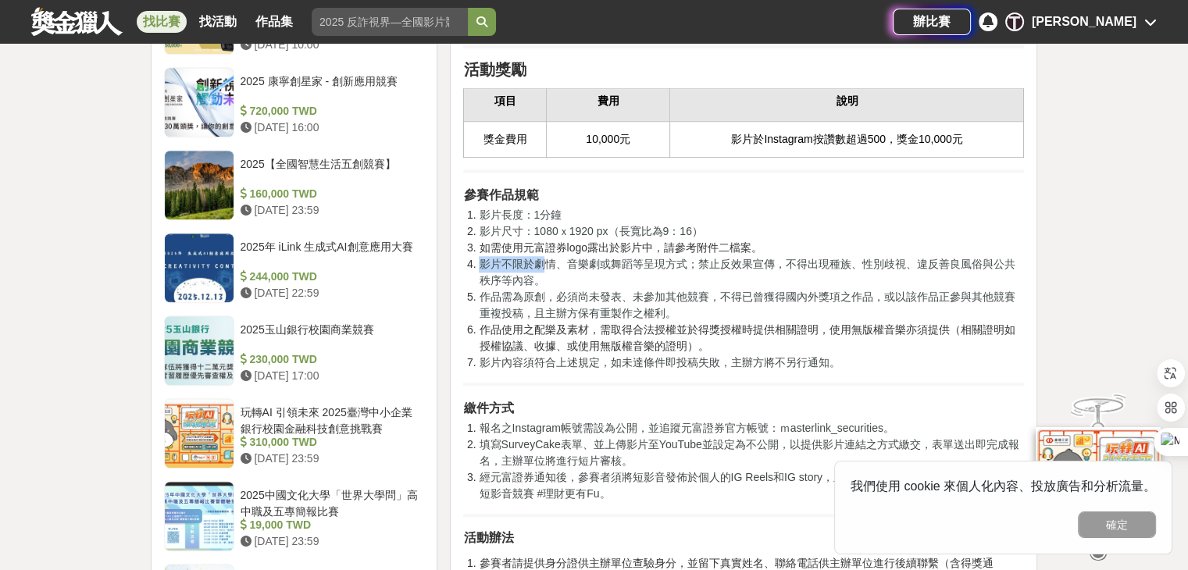
drag, startPoint x: 484, startPoint y: 286, endPoint x: 549, endPoint y: 288, distance: 64.9
click at [549, 287] on span "影片不限於劇情、音樂劇或舞蹈等呈現方式；禁止反效果宣傳，不得出現種族、性別歧視、違反善良風俗與公共秩序等內容。" at bounding box center [747, 272] width 536 height 29
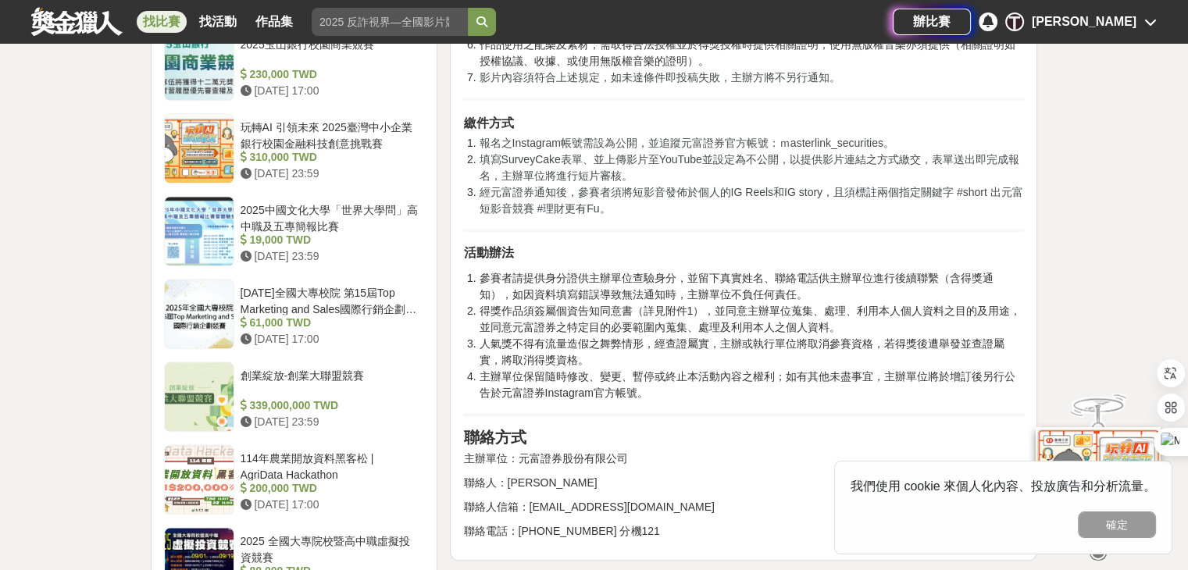
scroll to position [1643, 0]
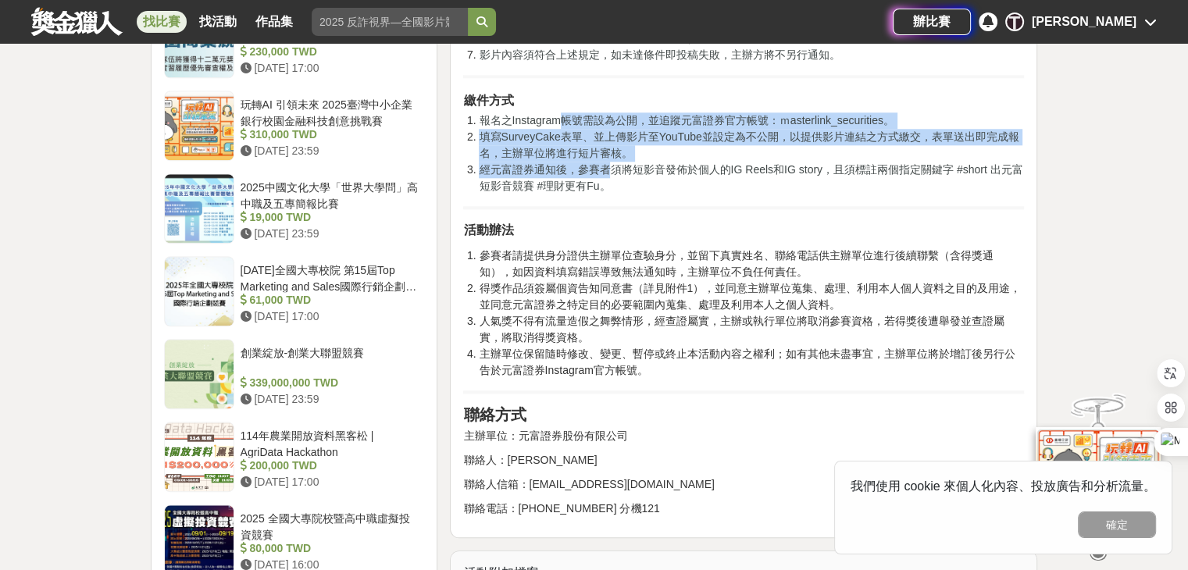
drag, startPoint x: 565, startPoint y: 148, endPoint x: 609, endPoint y: 191, distance: 61.3
click at [609, 191] on ol "報名之Instagram帳號需設為公開，並追蹤元富證券官方帳號：ｍasterlink_securities。 填寫SurveyCake表單、並上傳影片至You…" at bounding box center [743, 153] width 561 height 82
click at [609, 191] on span "經元富證券通知後，參賽者須將短影音發佈於個人的IG Reels和IG story，且須標註兩個指定關鍵字 #short 出元富短影音競賽 #理財更有Fu。" at bounding box center [751, 177] width 544 height 29
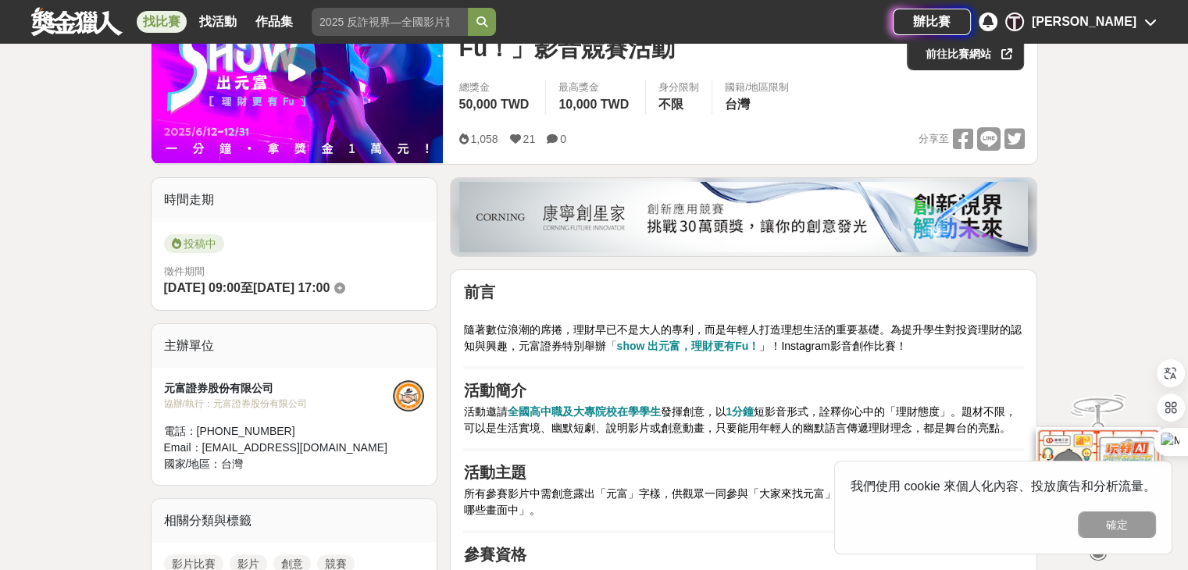
scroll to position [331, 0]
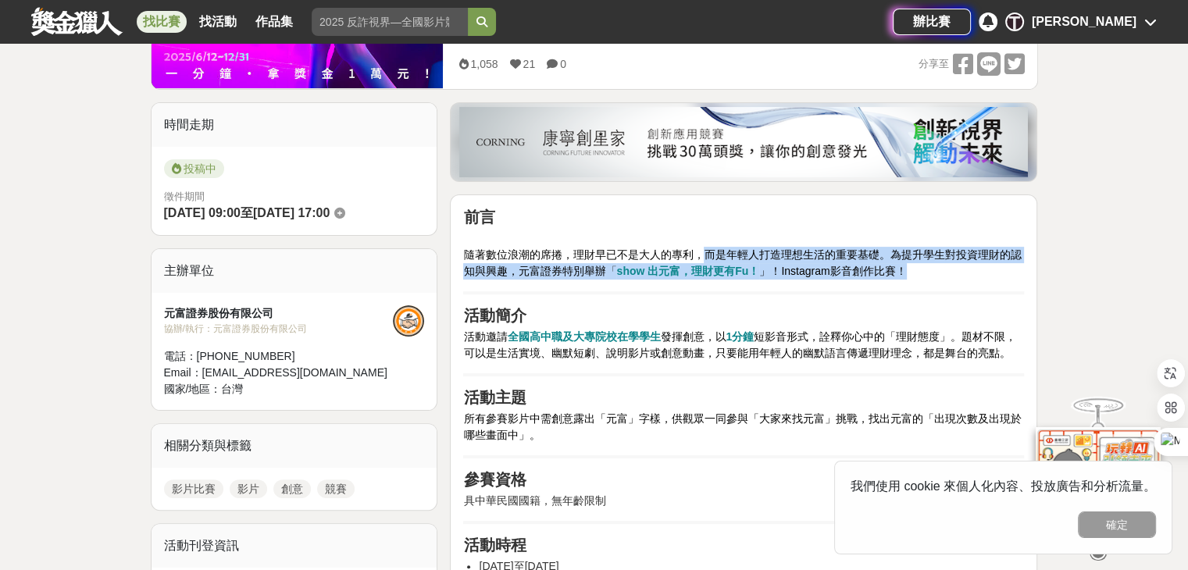
drag, startPoint x: 709, startPoint y: 249, endPoint x: 928, endPoint y: 276, distance: 220.4
click at [928, 276] on p "隨著數位浪潮的席捲，理財早已不是大人的專利，而是年輕人打造理想生活的重要基礎。為提升學生對投資理財的認知與興趣，元富證券特別舉辦 「 show 出元富，理財更…" at bounding box center [743, 254] width 561 height 49
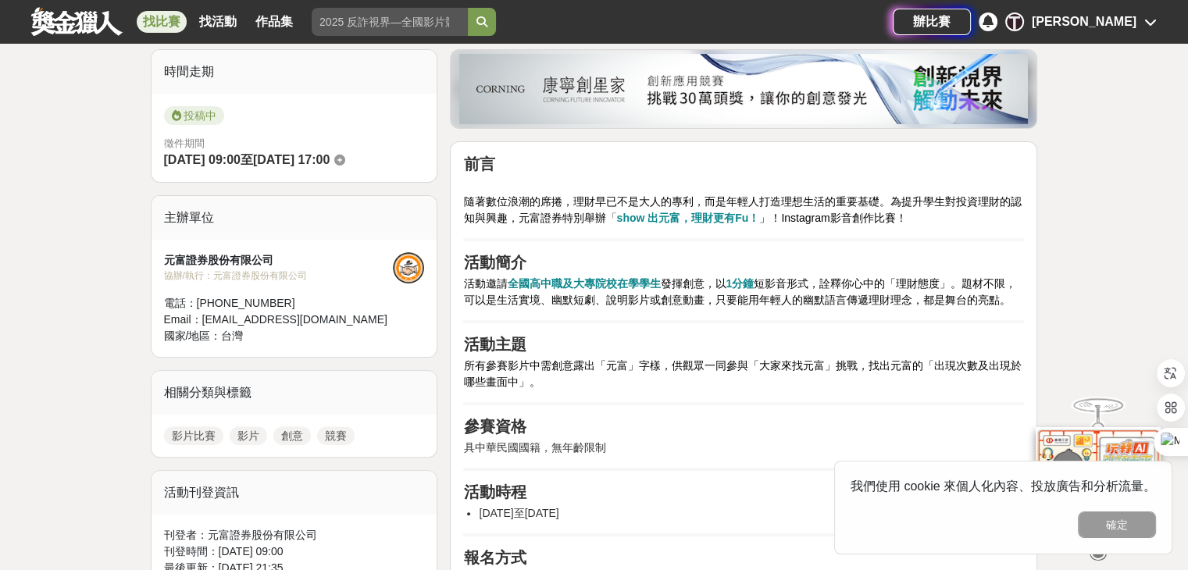
scroll to position [386, 0]
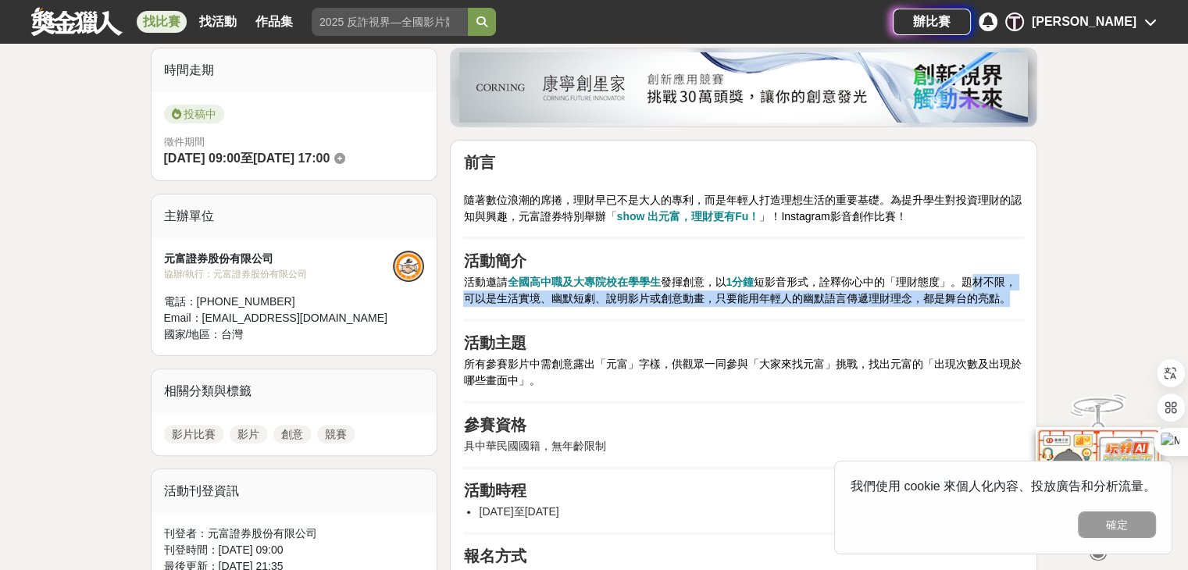
drag, startPoint x: 962, startPoint y: 279, endPoint x: 1007, endPoint y: 294, distance: 47.2
click at [1007, 294] on p "活動邀請 全國高中職及大專院校在學學生 發揮創意，以 1分鐘 短影音形式，詮釋你心中的「理財態度」。題材不限，可以是生活實境、幽默短劇、說明影片或創意動畫，只…" at bounding box center [743, 290] width 561 height 33
drag, startPoint x: 1007, startPoint y: 294, endPoint x: 957, endPoint y: 283, distance: 51.3
click at [957, 283] on p "活動邀請 全國高中職及大專院校在學學生 發揮創意，以 1分鐘 短影音形式，詮釋你心中的「理財態度」。題材不限，可以是生活實境、幽默短劇、說明影片或創意動畫，只…" at bounding box center [743, 290] width 561 height 33
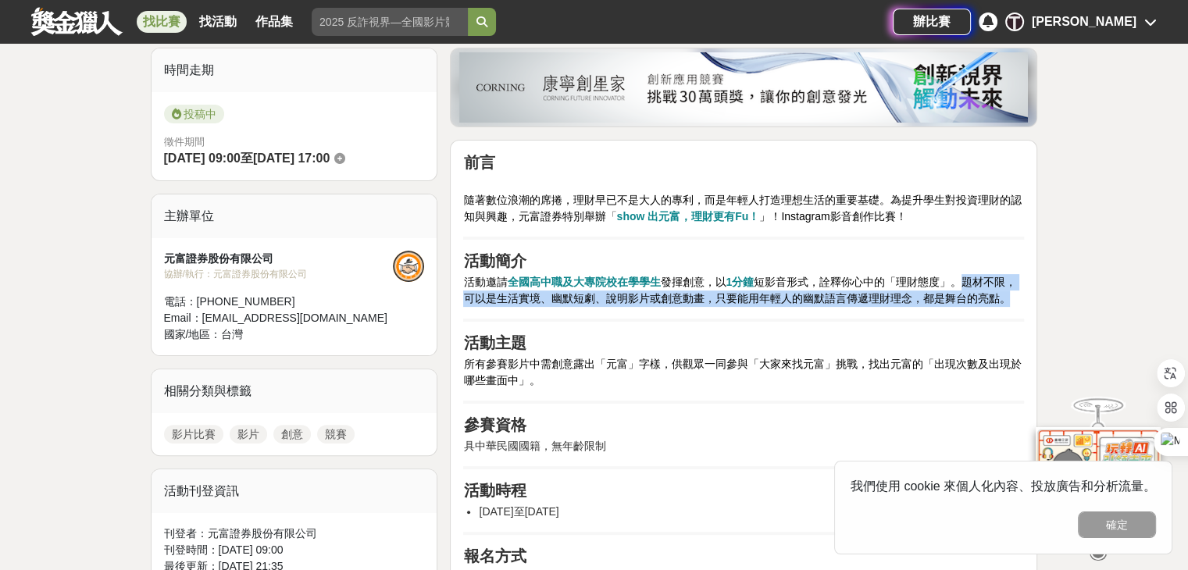
click at [957, 283] on span "短影音形式，詮釋你心中的「理財態度」。題材不限，可以是生活實境、幽默短劇、說明影片或創意動畫，只要能用年輕人的幽默語言傳遞理財理念，都是舞台的亮點。" at bounding box center [739, 290] width 553 height 29
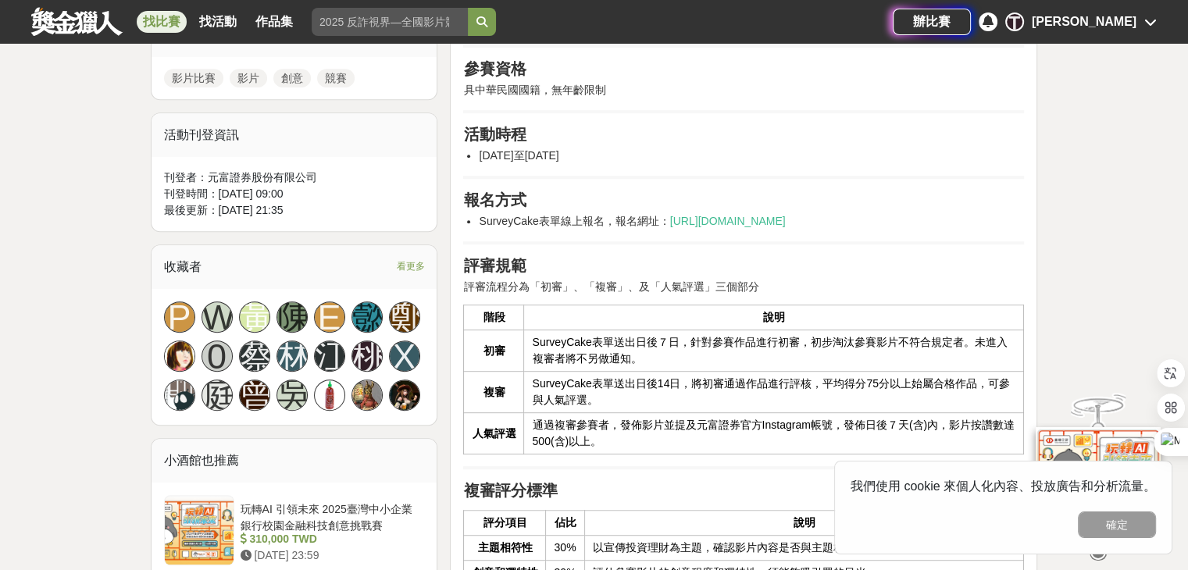
scroll to position [755, 0]
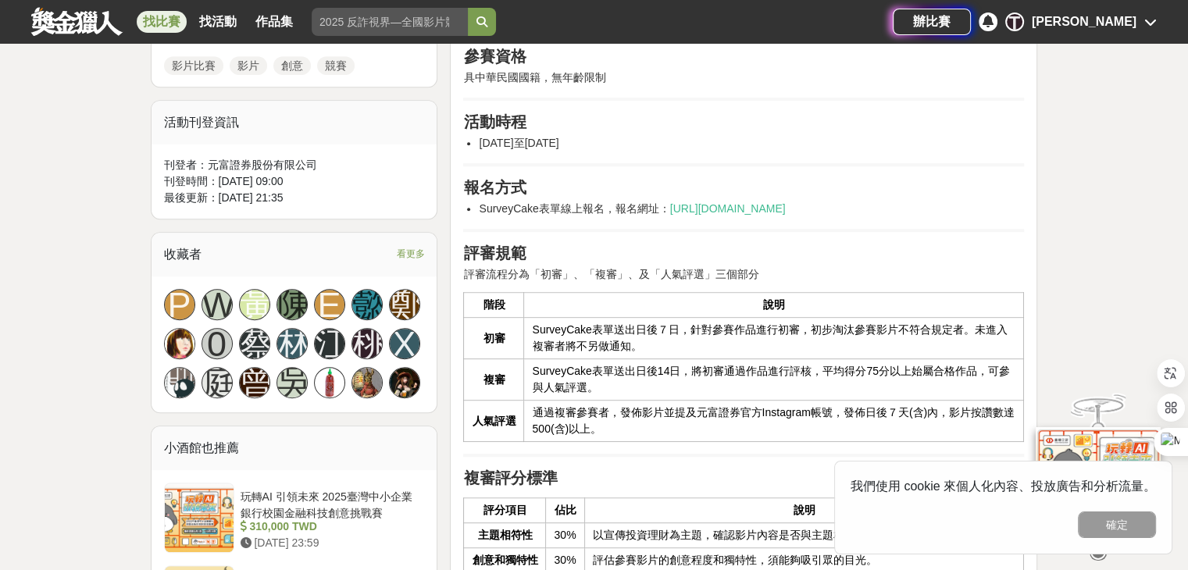
click at [926, 341] on td "SurveyCake表單送出日後７日，針對參賽作品進行初審，初步淘汰參賽影片不符合規定者。未進入複審者將不另做通知。" at bounding box center [774, 338] width 500 height 41
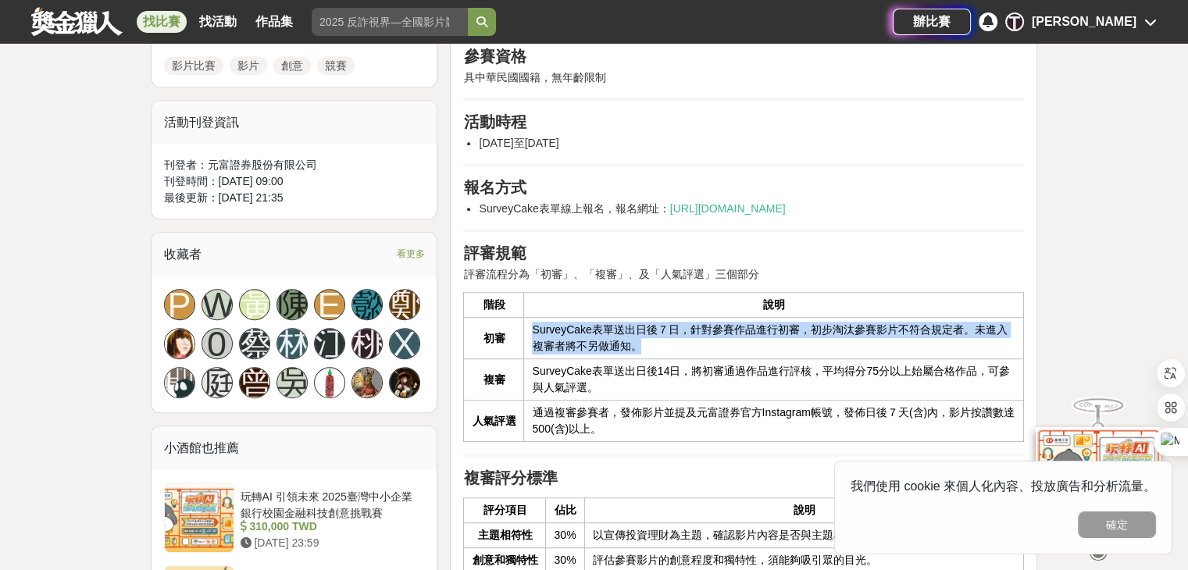
drag, startPoint x: 926, startPoint y: 341, endPoint x: 526, endPoint y: 320, distance: 400.5
click at [526, 320] on td "SurveyCake表單送出日後７日，針對參賽作品進行初審，初步淘汰參賽影片不符合規定者。未進入複審者將不另做通知。" at bounding box center [774, 338] width 500 height 41
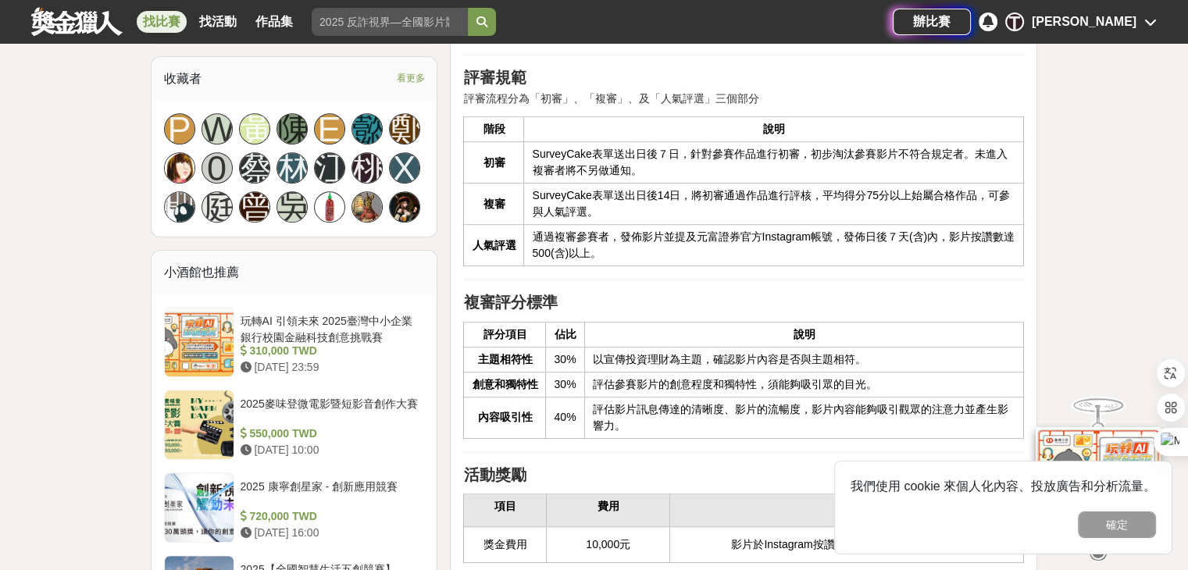
scroll to position [929, 0]
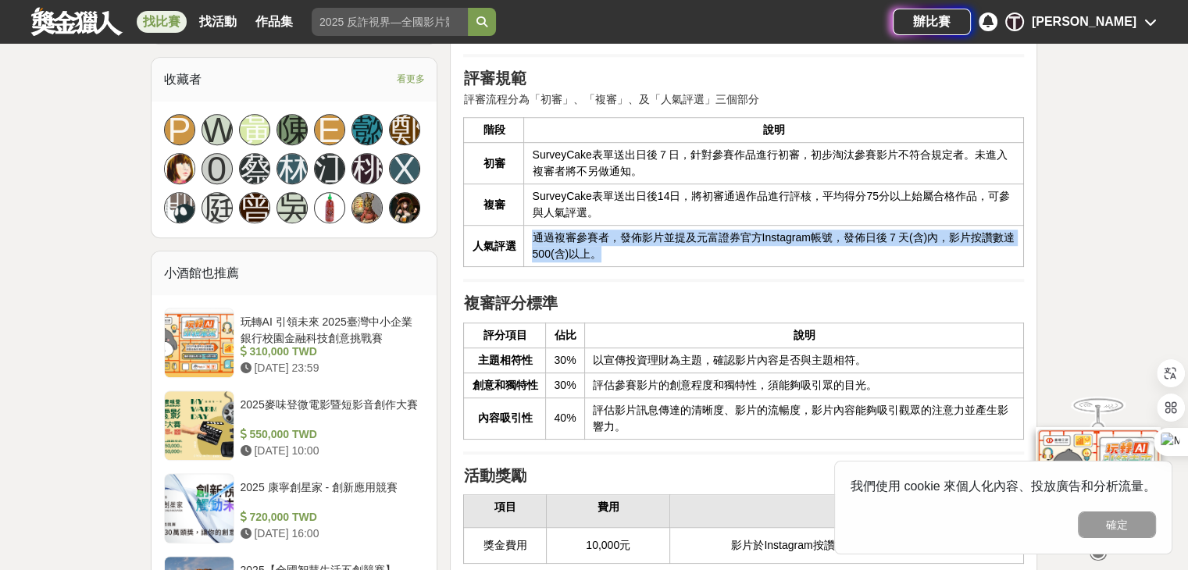
drag, startPoint x: 636, startPoint y: 255, endPoint x: 519, endPoint y: 244, distance: 117.7
click at [519, 244] on tr "人氣評選 通過複審參賽者，發佈影片並提及元富證券官方Instagram帳號，發佈日後７天(含)內，影片按讚數達500(含)以上。" at bounding box center [744, 246] width 560 height 41
click at [519, 244] on th "人氣評選" at bounding box center [494, 246] width 60 height 41
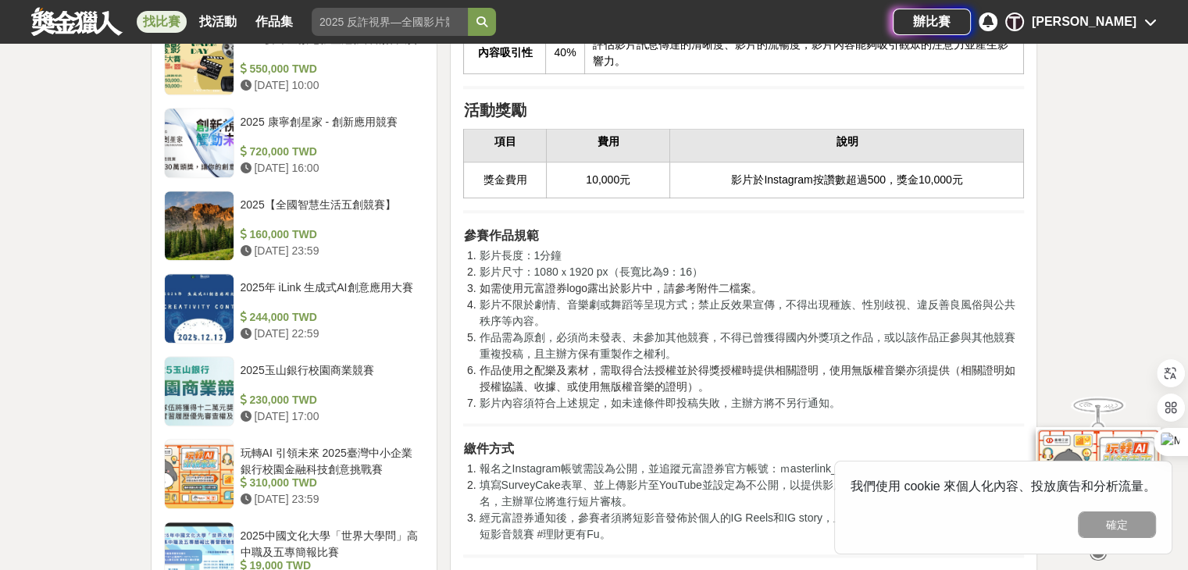
scroll to position [1315, 0]
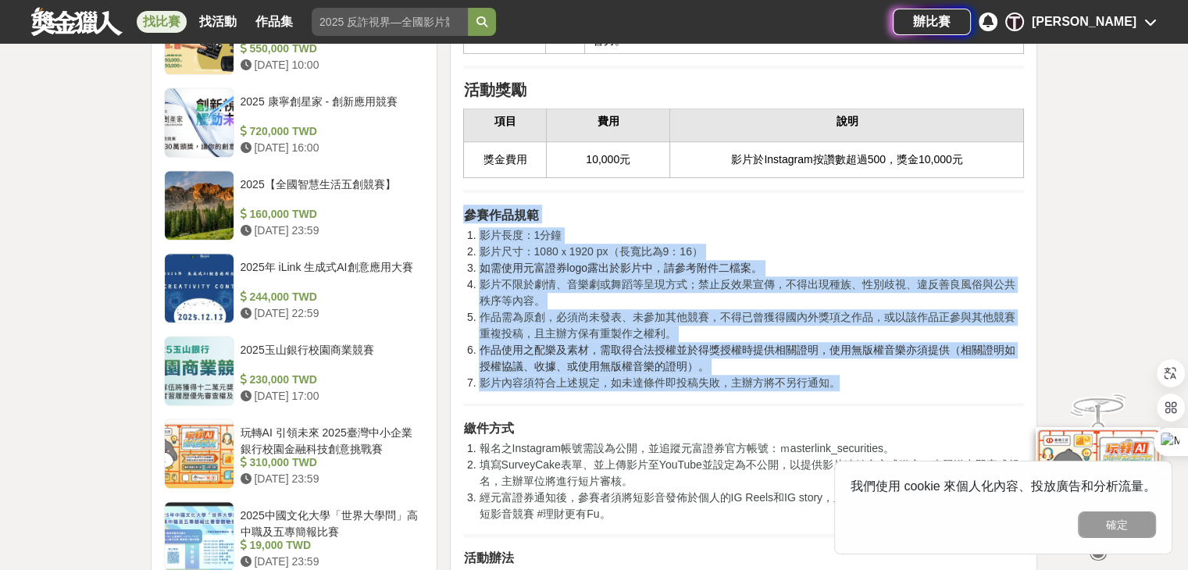
drag, startPoint x: 466, startPoint y: 244, endPoint x: 851, endPoint y: 408, distance: 419.0
click at [851, 408] on div "前言 隨著數位浪潮的席捲，理財早已不是大人的專利，而是年輕人打造理想生活的重要基礎。為提升學生對投資理財的認知與興趣，元富證券特別舉辦 「 show 出元富，…" at bounding box center [743, 34] width 561 height 1621
click at [851, 391] on li "影片內容須符合上述規定，如未達條件即投稿失敗，主辦方將不另行通知。" at bounding box center [751, 383] width 545 height 16
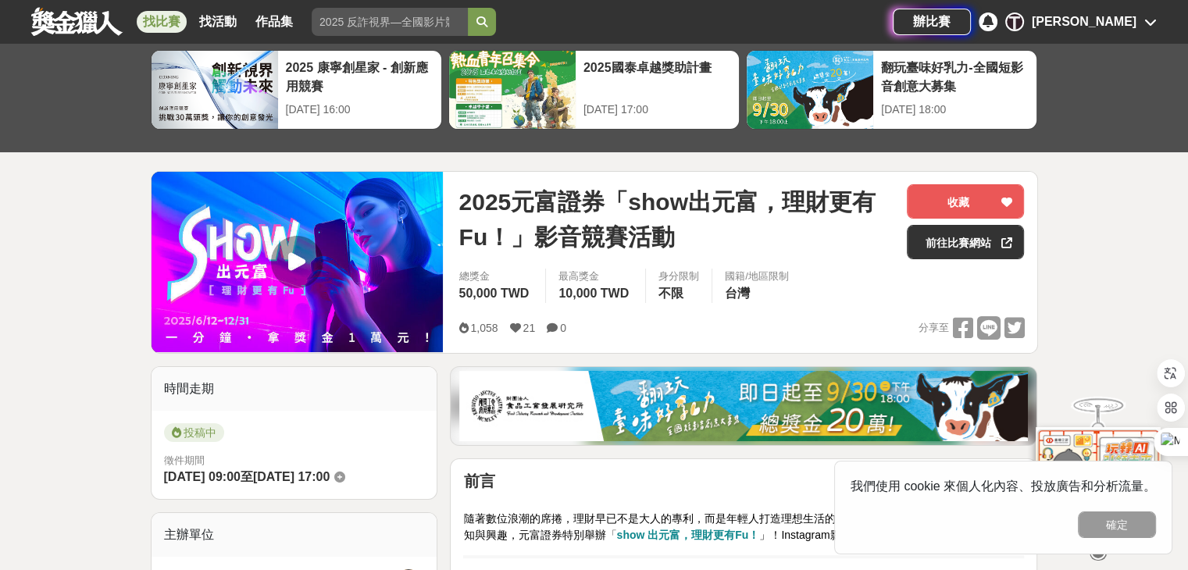
scroll to position [27, 0]
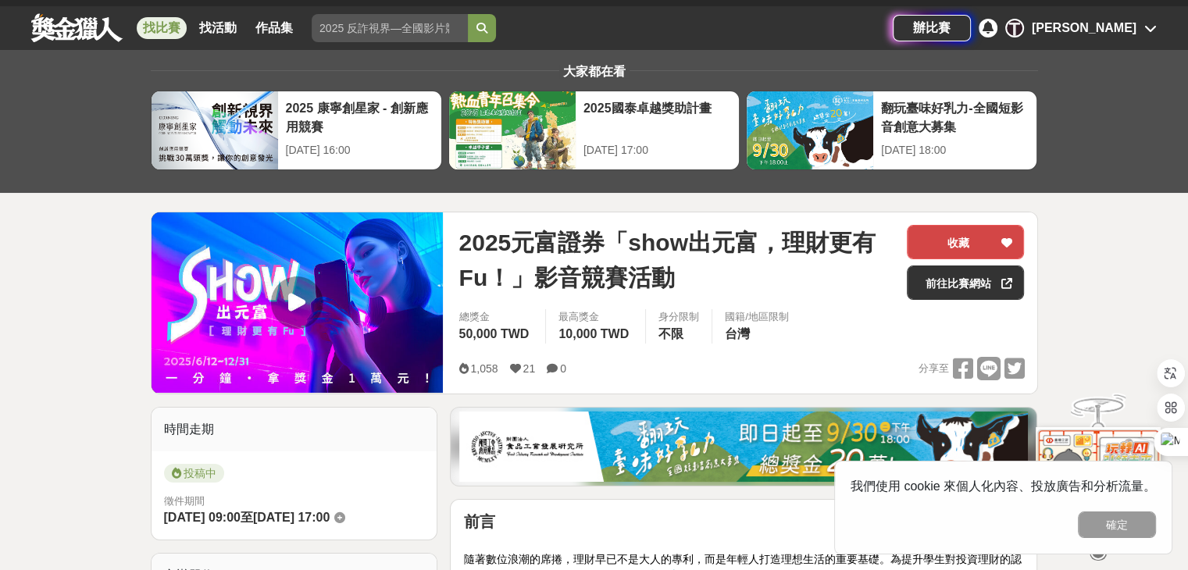
click at [981, 244] on button "收藏" at bounding box center [965, 242] width 117 height 34
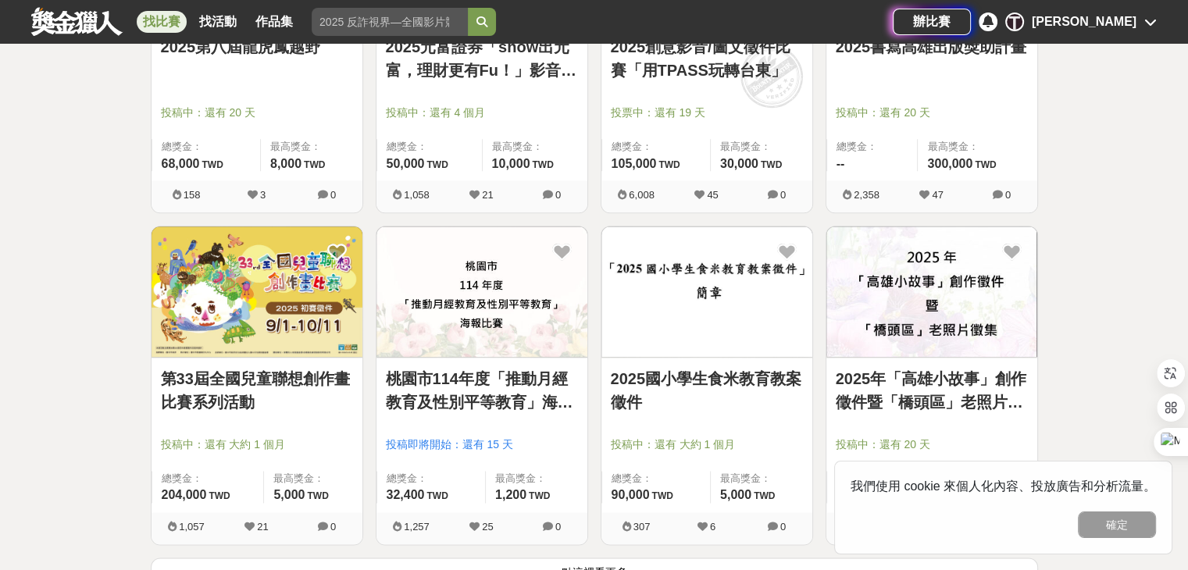
scroll to position [13772, 0]
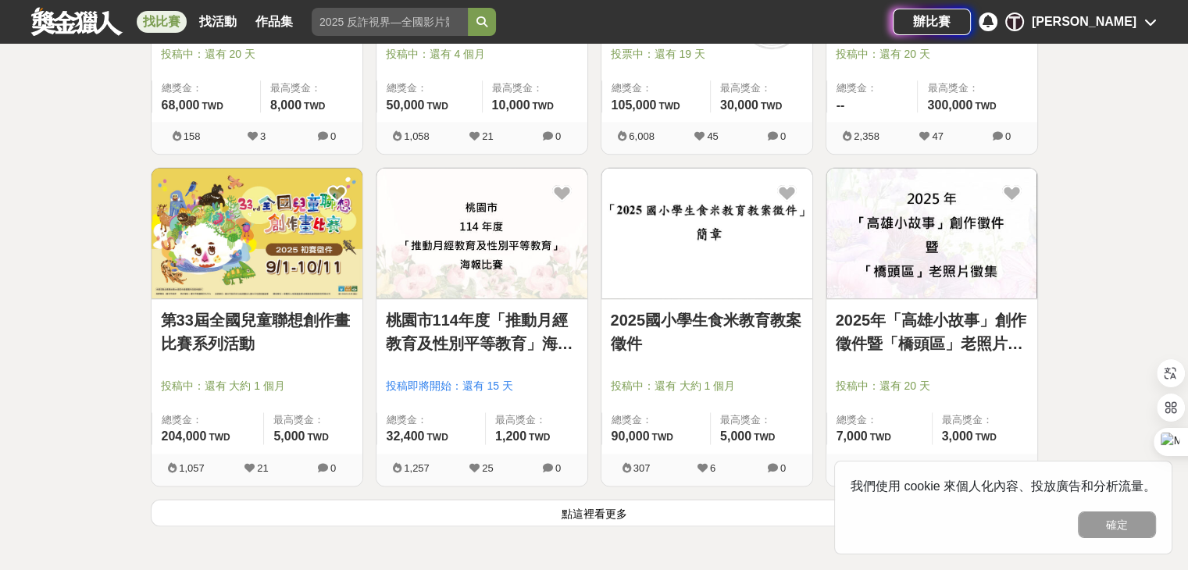
click at [496, 499] on button "點這裡看更多" at bounding box center [594, 512] width 887 height 27
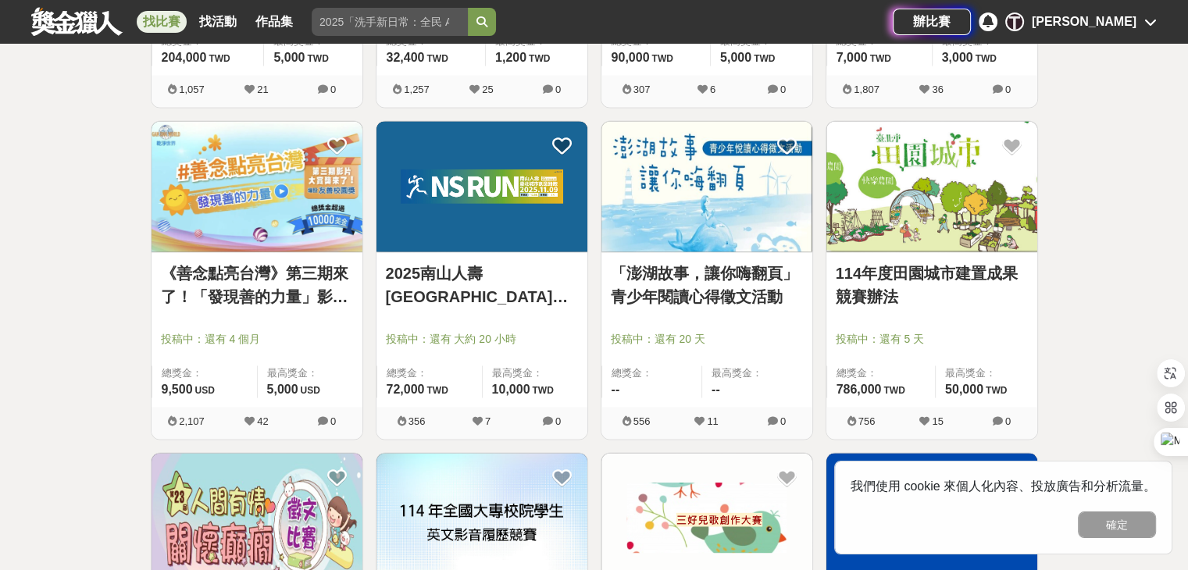
scroll to position [14157, 0]
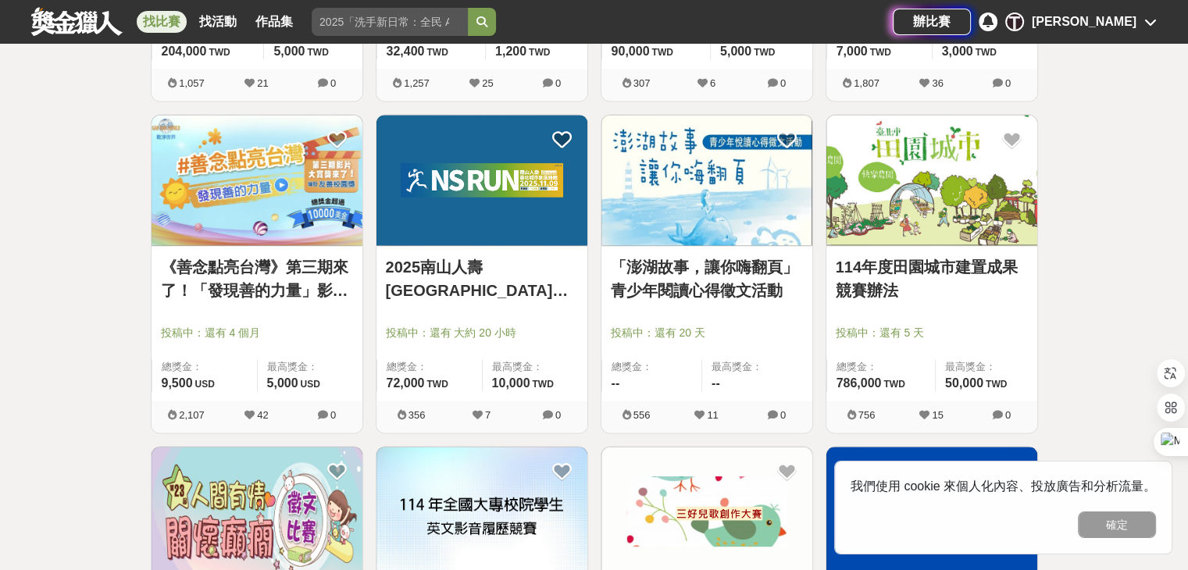
click at [979, 276] on link "114年度田園城市建置成果競賽辦法" at bounding box center [932, 278] width 192 height 47
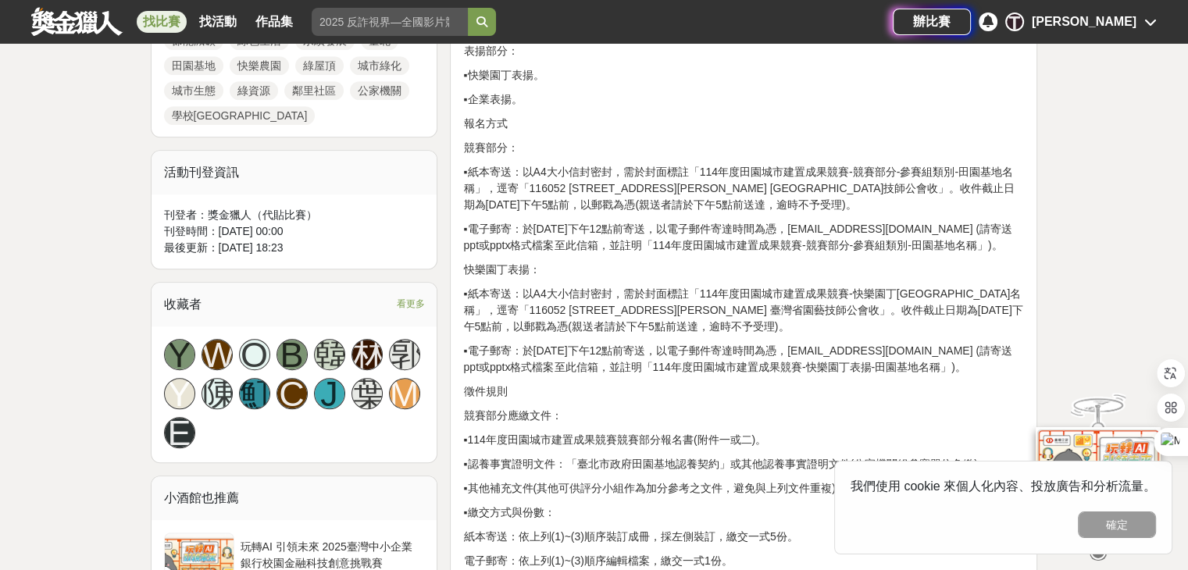
scroll to position [1089, 0]
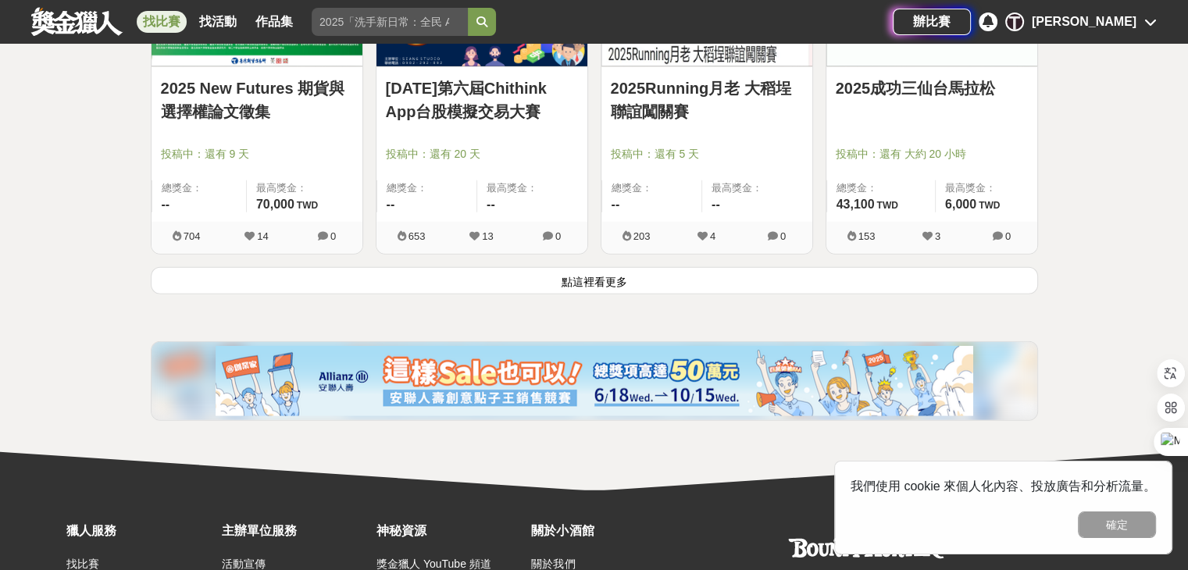
scroll to position [16063, 0]
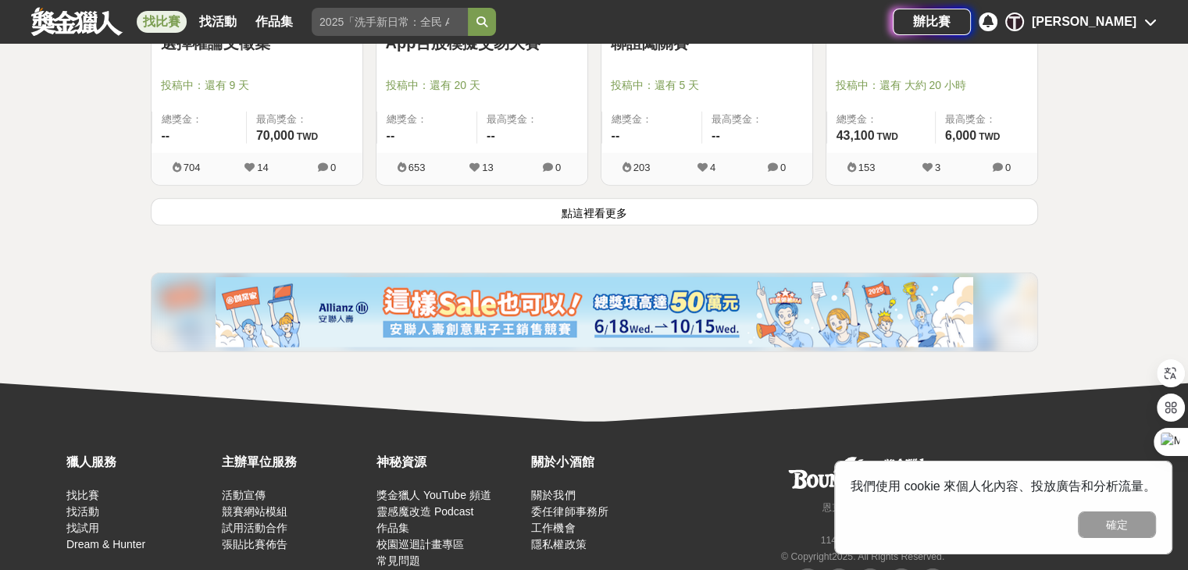
click at [515, 204] on button "點這裡看更多" at bounding box center [594, 211] width 887 height 27
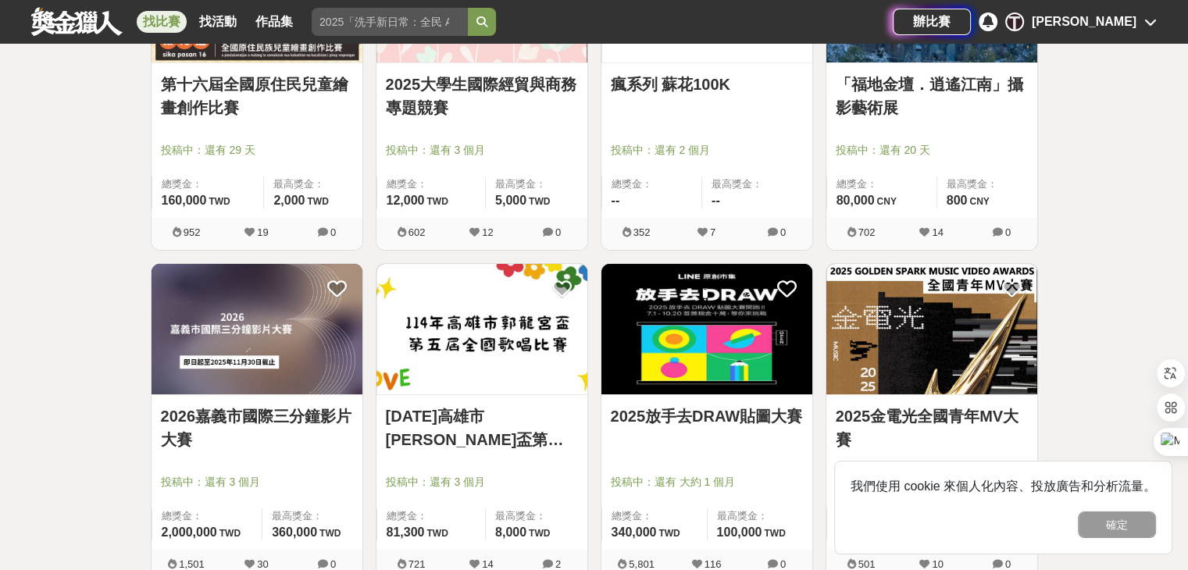
scroll to position [17709, 0]
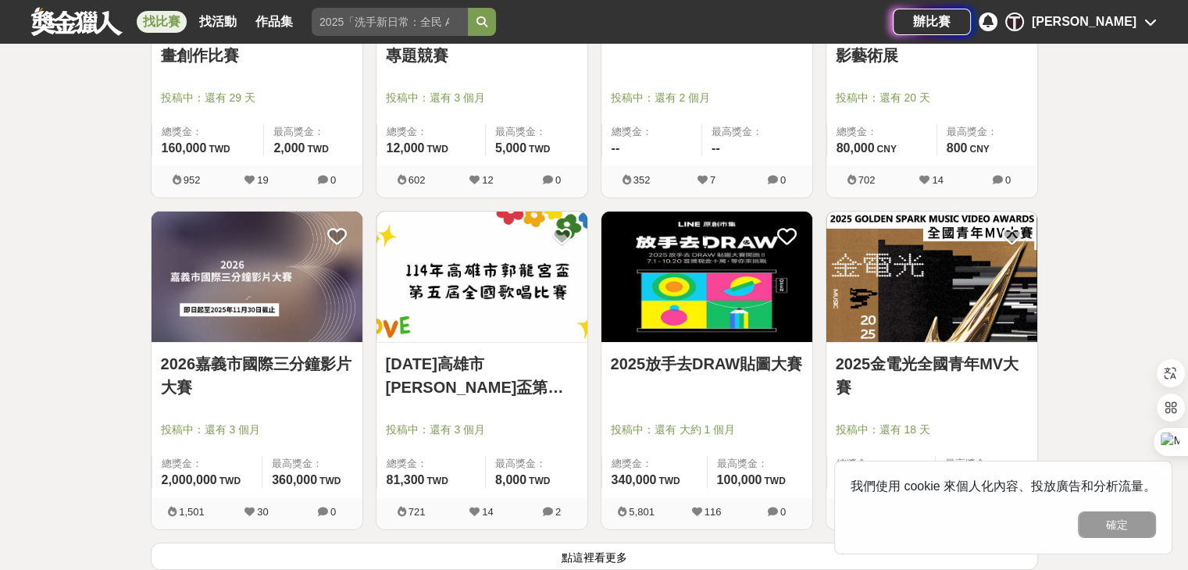
click at [245, 352] on link "2026嘉義市國際三分鐘影片大賽" at bounding box center [257, 375] width 192 height 47
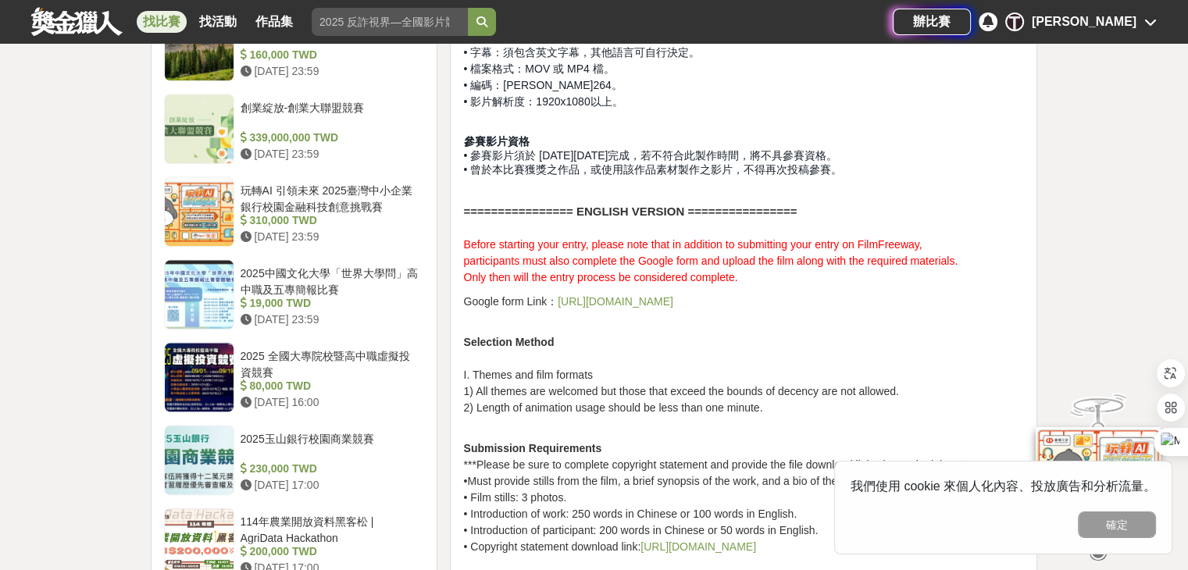
scroll to position [1862, 0]
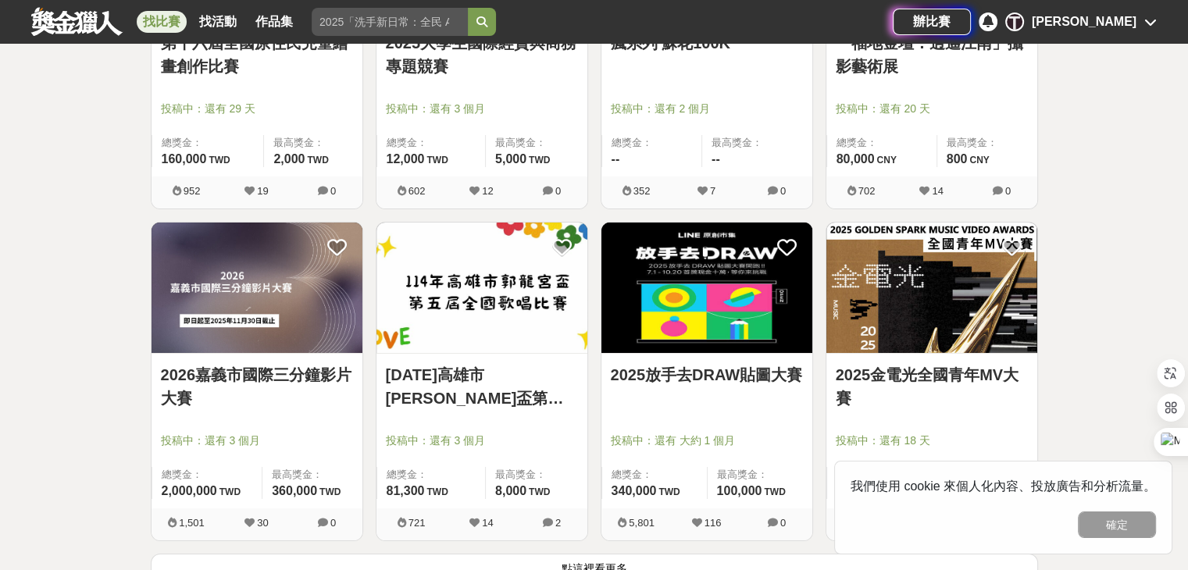
scroll to position [17709, 0]
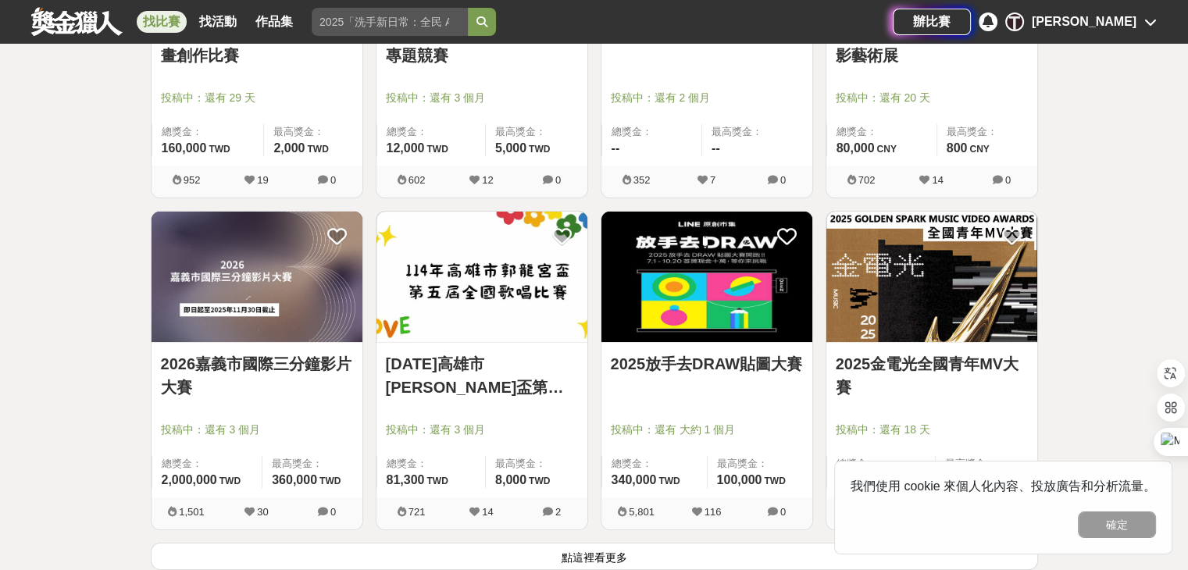
click at [775, 354] on link "2025放手去DRAW貼圖大賽" at bounding box center [707, 363] width 192 height 23
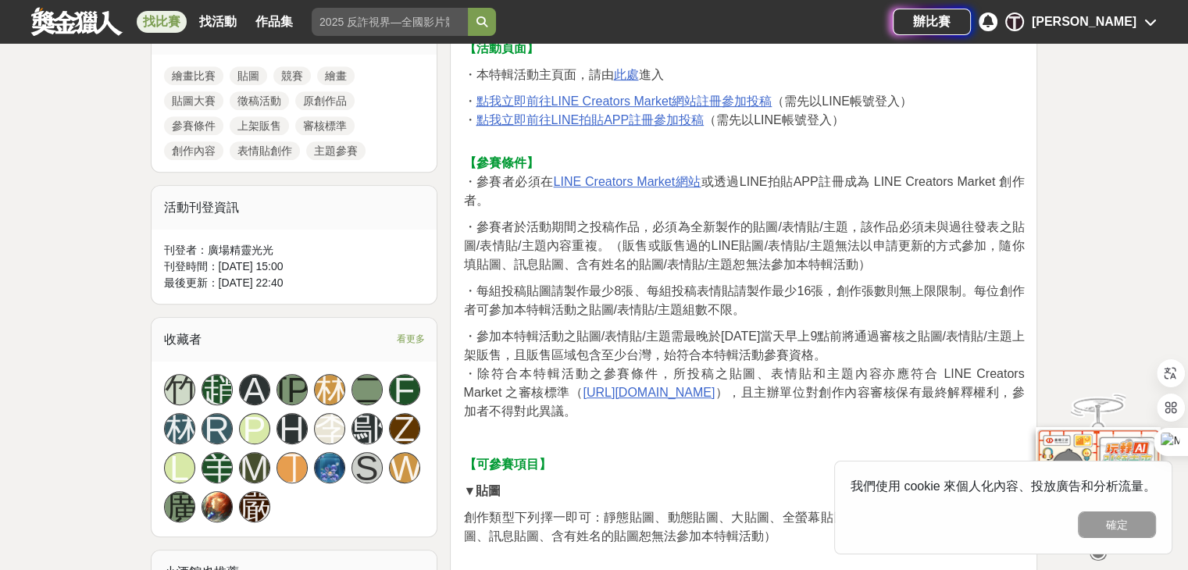
scroll to position [740, 0]
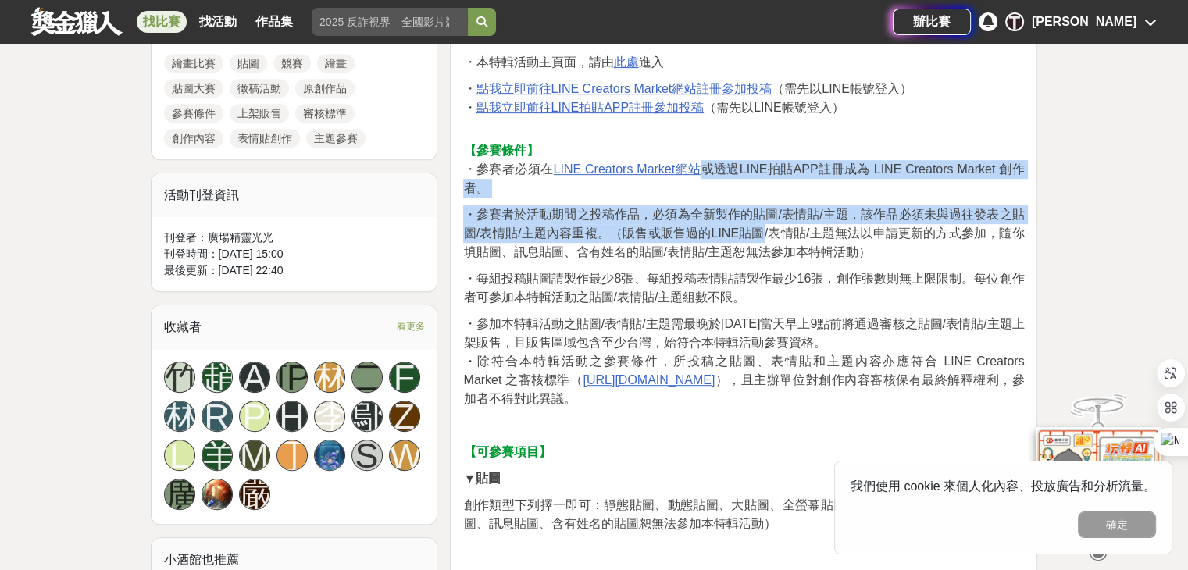
drag, startPoint x: 702, startPoint y: 160, endPoint x: 759, endPoint y: 230, distance: 90.5
click at [759, 230] on span "・參賽者於活動期間之投稿作品，必須為全新製作的貼圖/表情貼/主題，該作品必須未與過往發表之貼圖/表情貼/主題內容重複。（販售或販售過的LINE貼圖/表情貼/主…" at bounding box center [743, 233] width 561 height 51
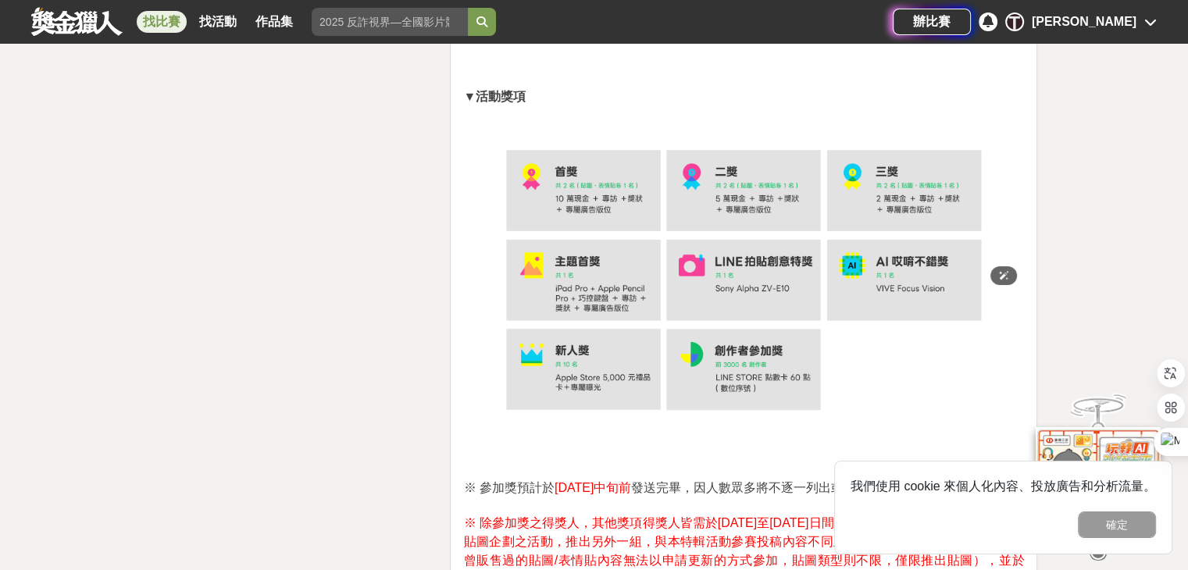
scroll to position [3274, 0]
